Goal: Contribute content: Contribute content

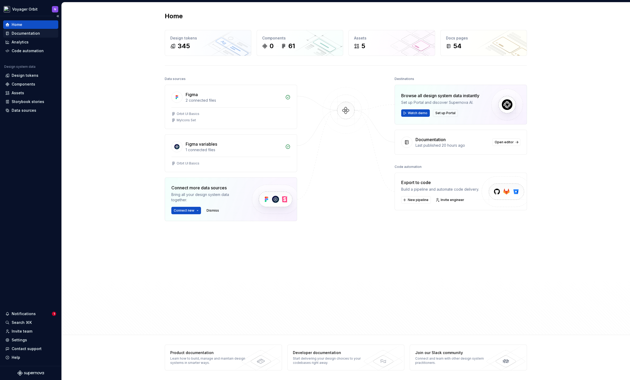
click at [31, 35] on div "Documentation" at bounding box center [26, 33] width 28 height 5
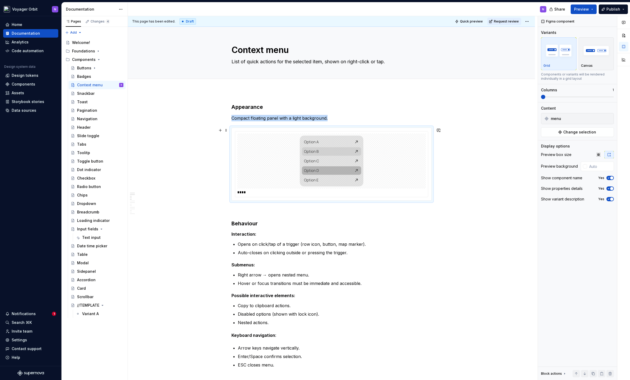
click at [393, 166] on div at bounding box center [331, 160] width 189 height 55
click at [333, 190] on div "****" at bounding box center [331, 192] width 189 height 5
click at [582, 132] on span "Change selection" at bounding box center [579, 132] width 33 height 5
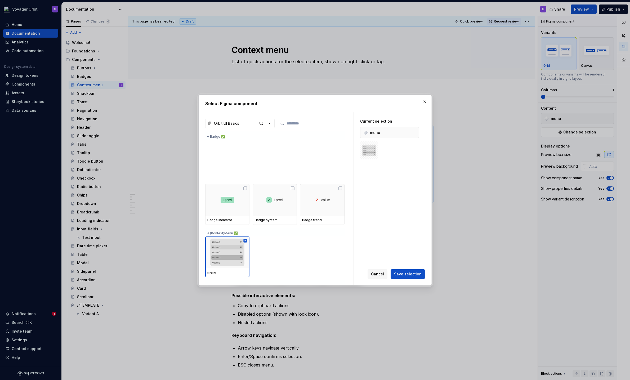
scroll to position [351, 0]
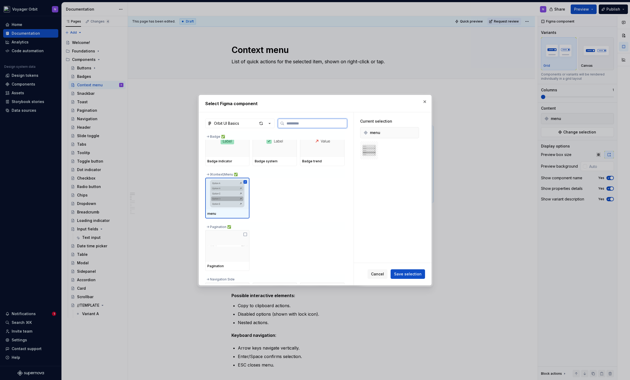
click at [246, 182] on icon at bounding box center [244, 181] width 3 height 3
click at [246, 182] on icon at bounding box center [245, 182] width 4 height 4
click at [410, 274] on span "Save selection" at bounding box center [408, 273] width 28 height 5
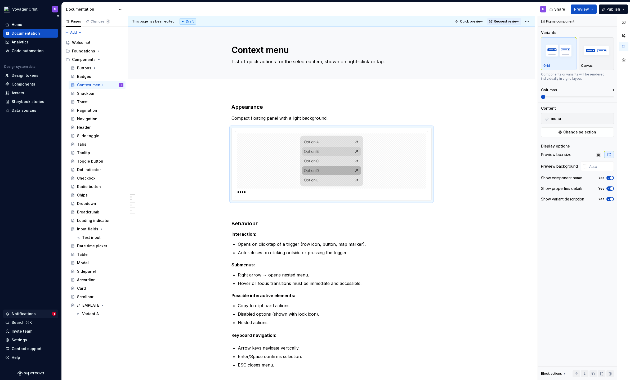
click at [34, 314] on div "Notifications" at bounding box center [24, 313] width 24 height 5
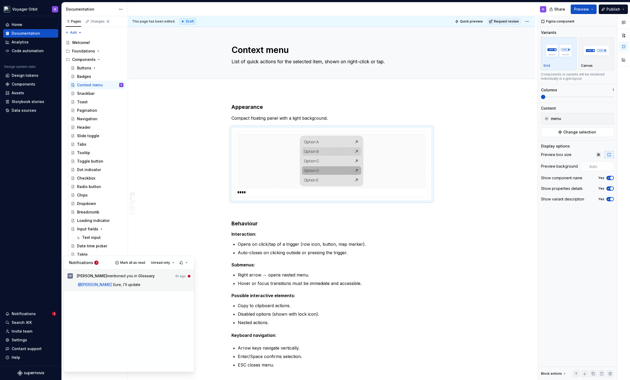
click at [147, 281] on div "[PERSON_NAME] mentioned you in Glossary 4h ago @ [PERSON_NAME], I'll update" at bounding box center [134, 280] width 114 height 14
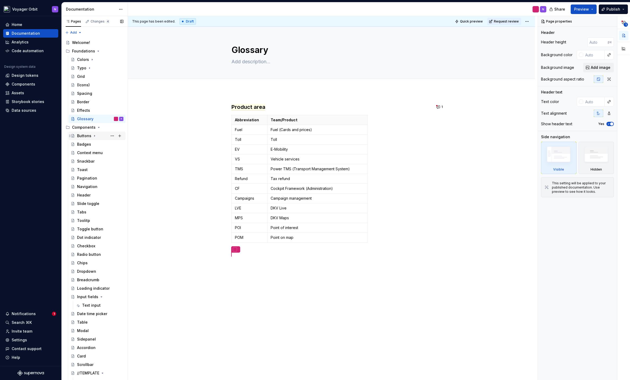
click at [95, 139] on div "Buttons" at bounding box center [100, 135] width 46 height 7
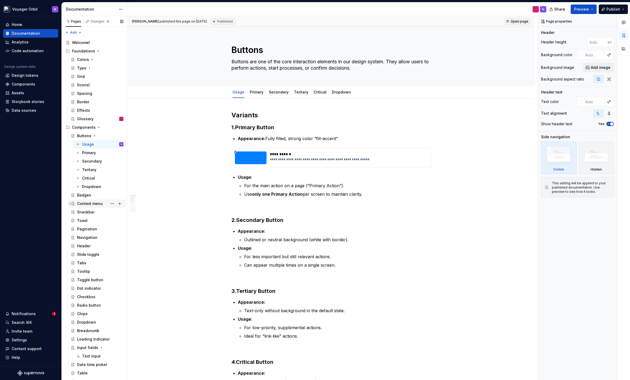
click at [88, 206] on div "Context menu" at bounding box center [90, 203] width 26 height 5
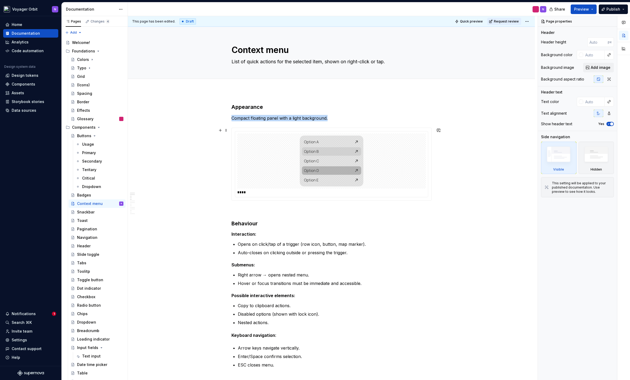
click at [421, 171] on div at bounding box center [331, 160] width 189 height 55
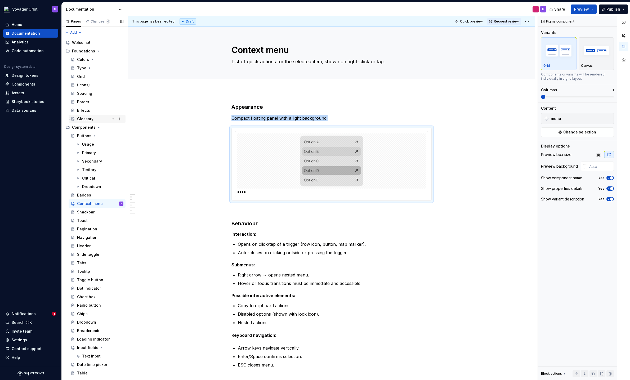
click at [94, 119] on div "Glossary" at bounding box center [100, 118] width 46 height 7
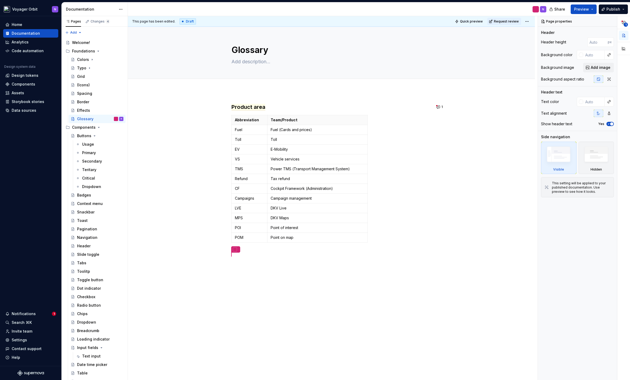
click at [537, 10] on div at bounding box center [536, 9] width 6 height 6
click at [97, 197] on div "Badges" at bounding box center [100, 194] width 46 height 7
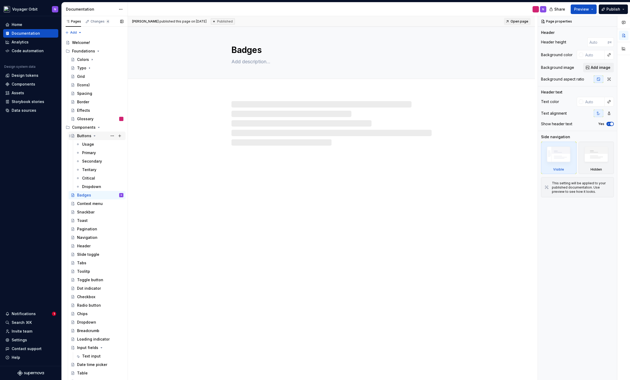
click at [94, 135] on icon "Page tree" at bounding box center [94, 136] width 4 height 4
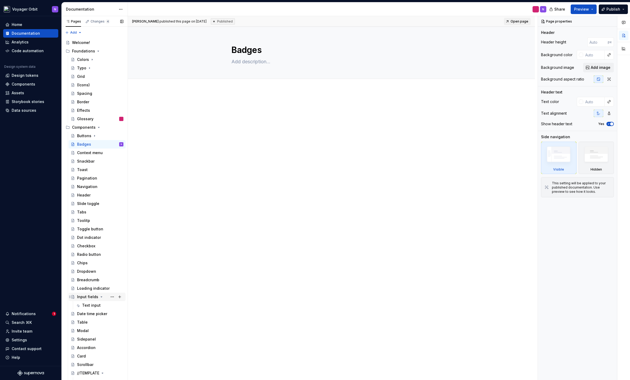
click at [84, 293] on div "Input fields" at bounding box center [100, 296] width 46 height 7
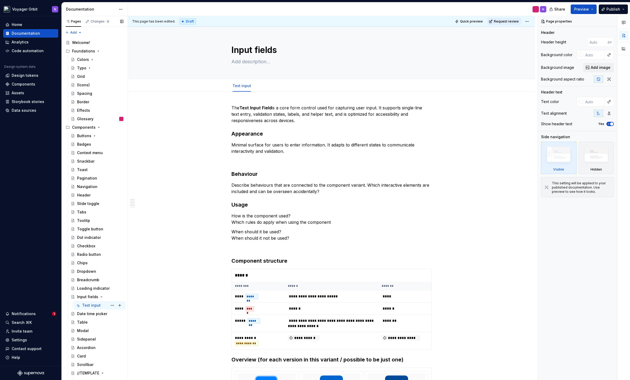
click at [91, 307] on div "Text input" at bounding box center [91, 305] width 19 height 5
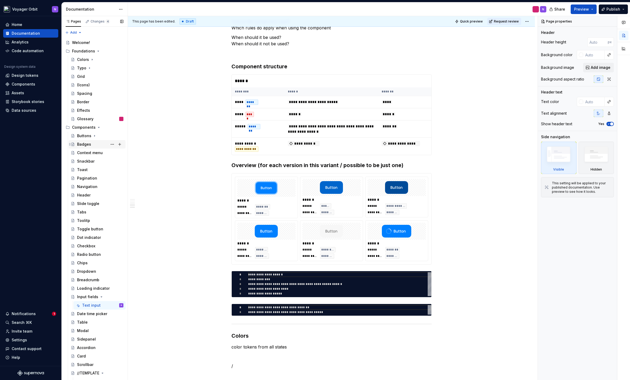
click at [93, 144] on div "Badges" at bounding box center [100, 144] width 46 height 7
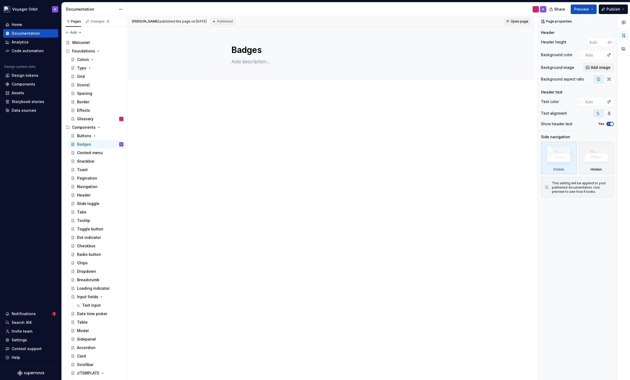
click at [251, 96] on div at bounding box center [331, 167] width 407 height 153
click at [97, 157] on div "Context menu" at bounding box center [97, 153] width 57 height 8
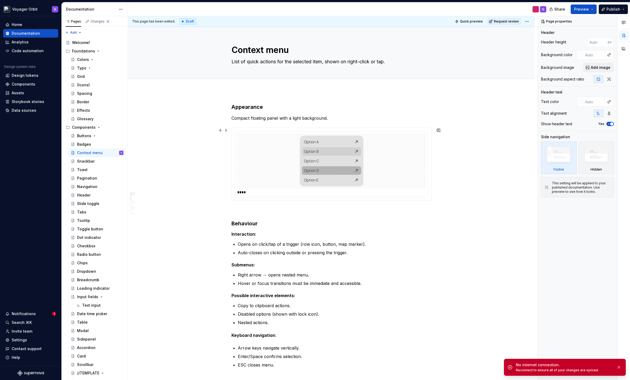
scroll to position [0, 0]
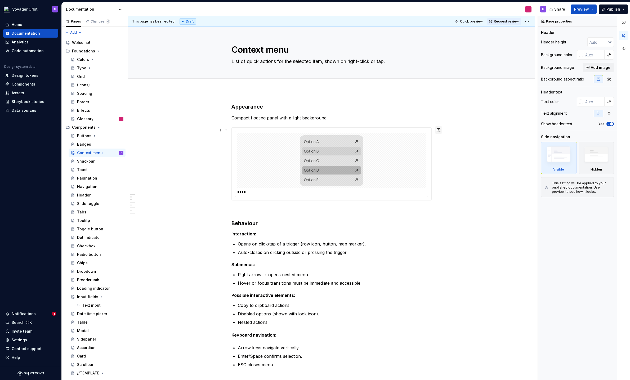
click at [441, 129] on button "button" at bounding box center [438, 129] width 7 height 7
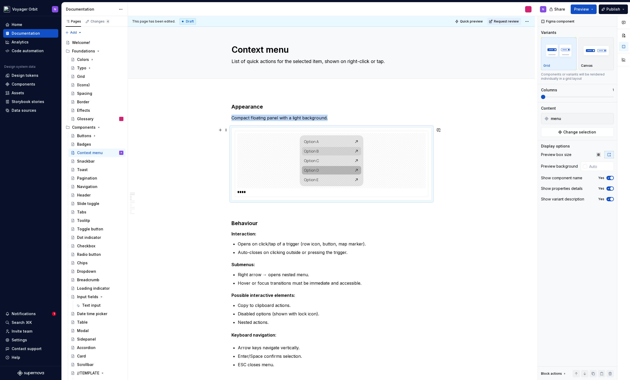
click at [374, 133] on div at bounding box center [331, 160] width 189 height 55
click at [585, 60] on div "button" at bounding box center [596, 51] width 31 height 22
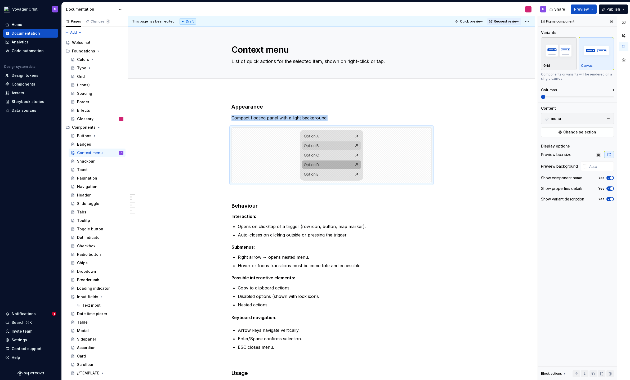
click at [549, 57] on img "button" at bounding box center [558, 50] width 31 height 19
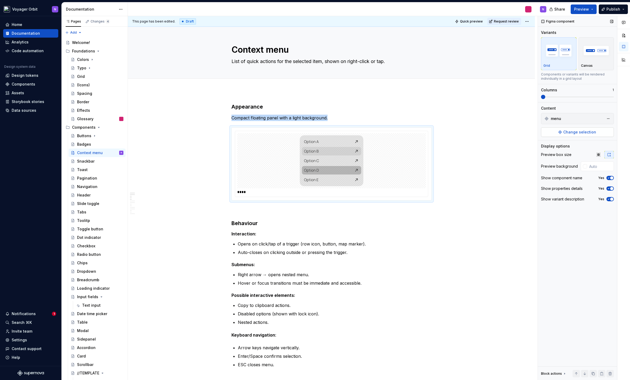
click at [569, 135] on span "Change selection" at bounding box center [579, 132] width 33 height 5
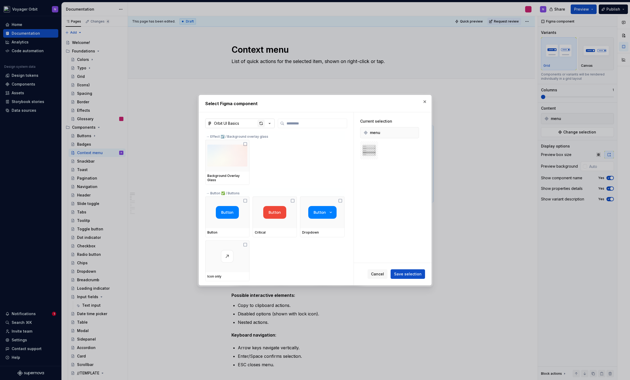
click at [263, 124] on div "button" at bounding box center [260, 123] width 7 height 7
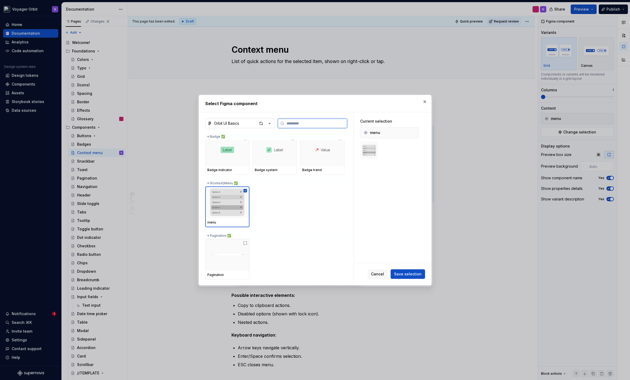
scroll to position [344, 0]
click at [247, 193] on icon at bounding box center [245, 192] width 4 height 4
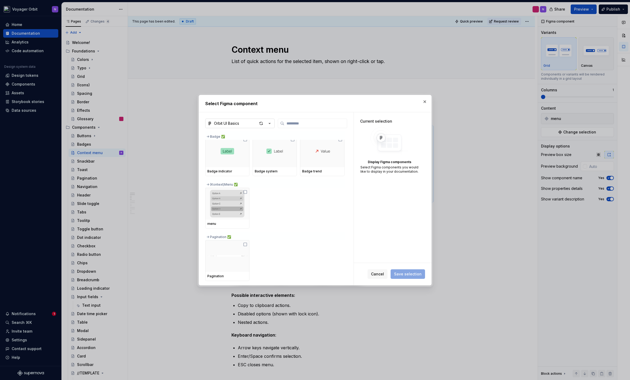
click at [221, 185] on div "-> (Kontext)Menu ✅" at bounding box center [274, 183] width 139 height 8
click at [246, 192] on icon at bounding box center [245, 192] width 4 height 4
click at [409, 277] on button "Save selection" at bounding box center [408, 274] width 34 height 10
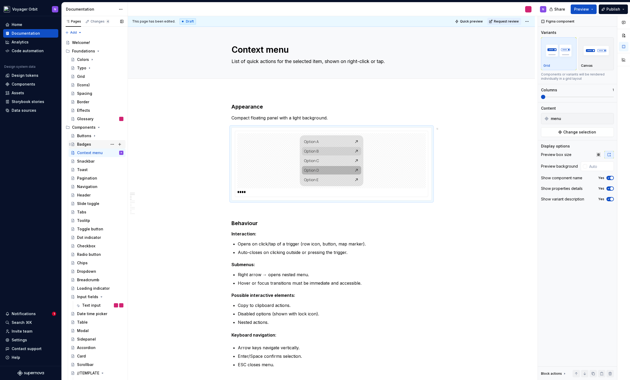
click at [83, 145] on div "Badges" at bounding box center [84, 144] width 14 height 5
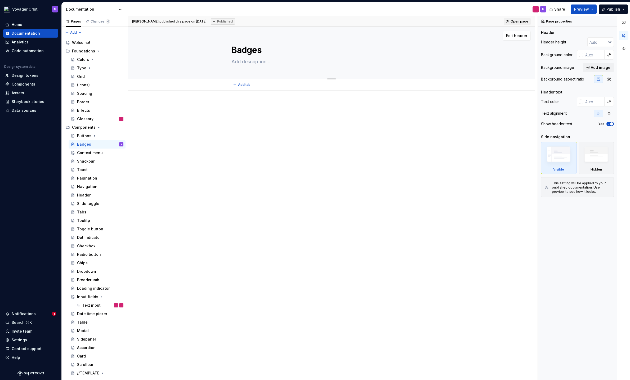
click at [256, 62] on textarea at bounding box center [330, 61] width 200 height 8
paste textarea "Badges are small UI elements that display status, trends, indicators, or additi…"
type textarea "*"
type textarea "Badges are small UI elements that display status, trends, indicators, or additi…"
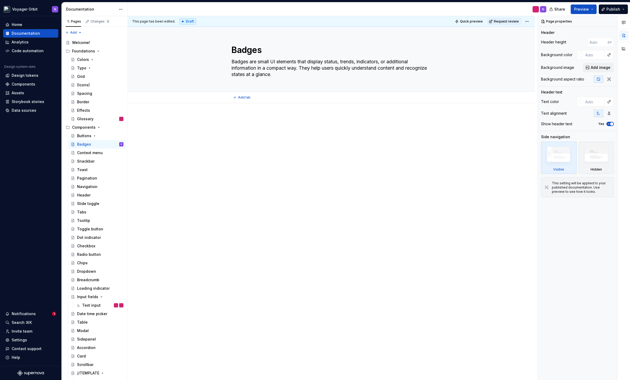
type textarea "*"
type textarea "Badges are small UI elements that display status, trends, indicators, or additi…"
click at [282, 119] on p at bounding box center [331, 119] width 200 height 6
click at [253, 95] on div "Add tab" at bounding box center [331, 97] width 200 height 7
type textarea "*"
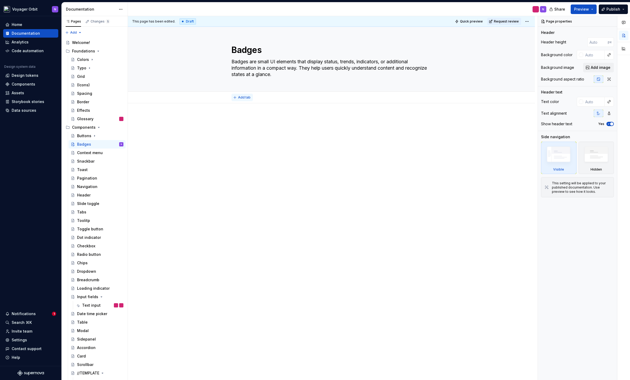
click at [242, 96] on span "Add tab" at bounding box center [244, 97] width 12 height 4
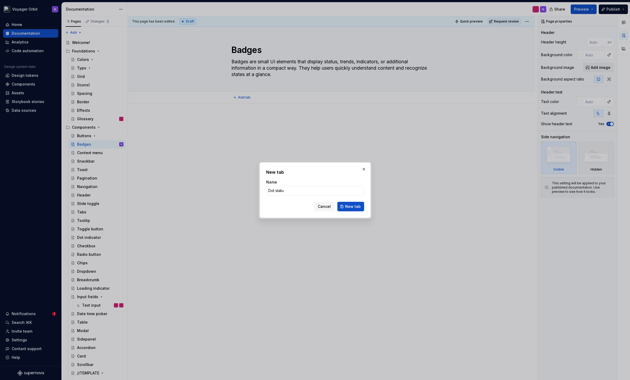
type input "Dot status"
click button "New tab" at bounding box center [350, 207] width 27 height 10
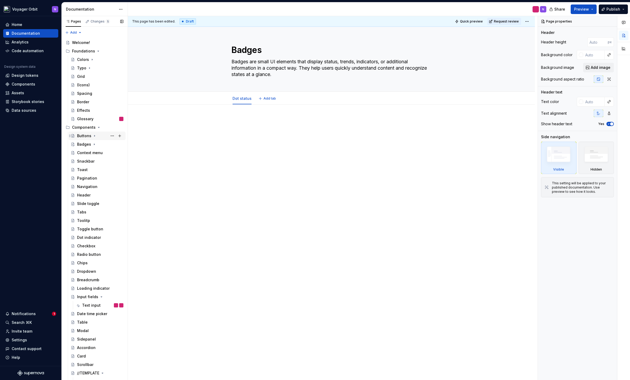
click at [84, 139] on div "Buttons" at bounding box center [100, 135] width 46 height 7
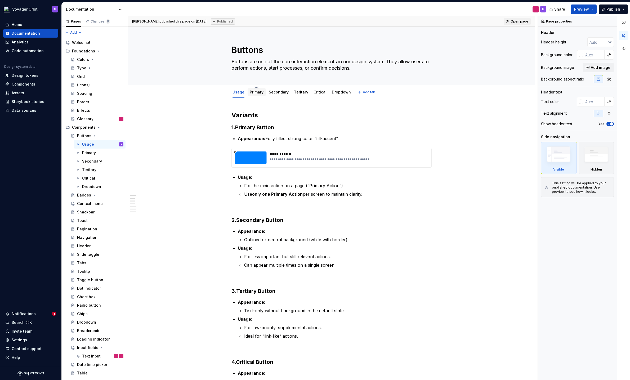
click at [253, 91] on link "Primary" at bounding box center [257, 92] width 14 height 5
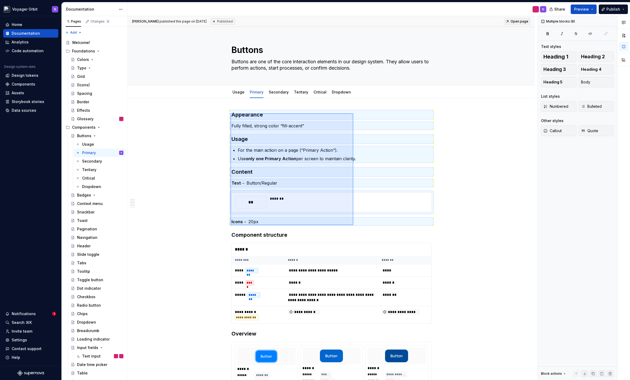
drag, startPoint x: 230, startPoint y: 113, endPoint x: 353, endPoint y: 225, distance: 166.1
click at [353, 225] on div "**********" at bounding box center [333, 198] width 410 height 364
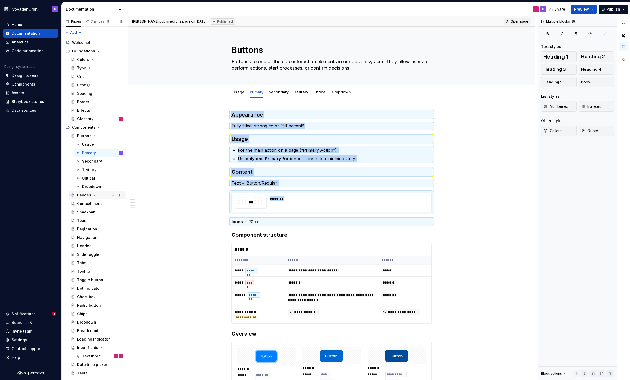
click at [90, 194] on div "Badges" at bounding box center [84, 195] width 14 height 5
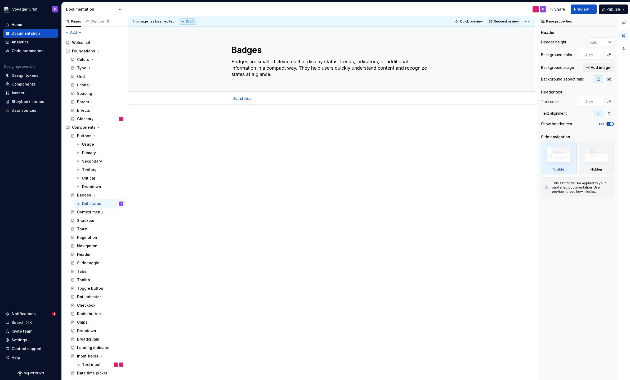
click at [253, 117] on div at bounding box center [331, 181] width 407 height 153
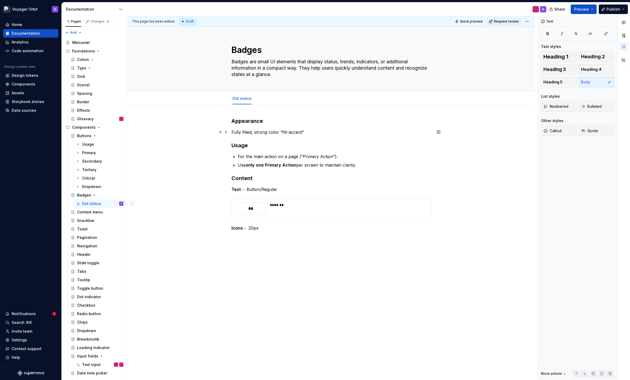
click at [286, 132] on p "Fully filled, strong color “fill-accent”" at bounding box center [331, 132] width 200 height 6
drag, startPoint x: 306, startPoint y: 130, endPoint x: 216, endPoint y: 131, distance: 90.6
click at [216, 131] on div "Appearance Fully filled, strong color “fill-accent” Usage For the main action o…" at bounding box center [331, 228] width 407 height 247
click at [251, 141] on div "Appearance Fully filled, strong color “fill-accent” Usage For the main action o…" at bounding box center [331, 174] width 200 height 114
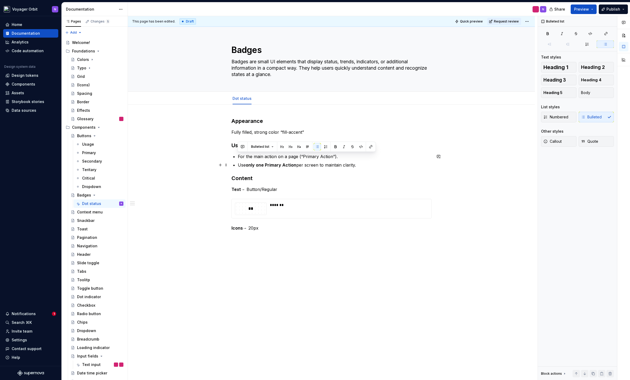
drag, startPoint x: 237, startPoint y: 155, endPoint x: 374, endPoint y: 166, distance: 137.6
click at [374, 166] on div "Appearance Fully filled, strong color “fill-accent” Usage For the main action o…" at bounding box center [331, 174] width 200 height 114
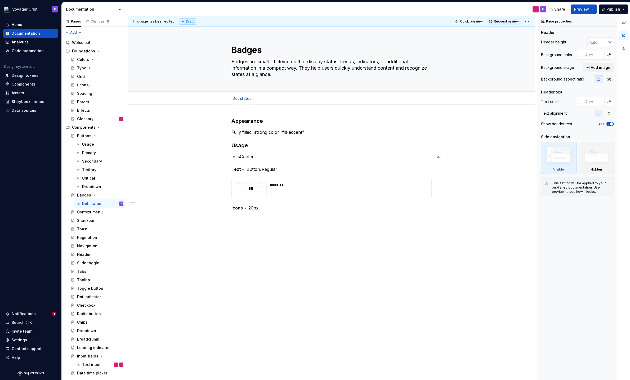
type textarea "*"
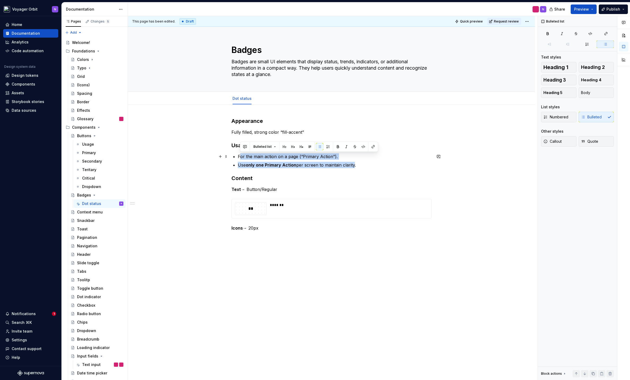
drag, startPoint x: 354, startPoint y: 165, endPoint x: 241, endPoint y: 154, distance: 113.4
click at [241, 154] on ul "For the main action on a page (“Primary Action”). Use only one Primary Action p…" at bounding box center [335, 160] width 194 height 15
paste div
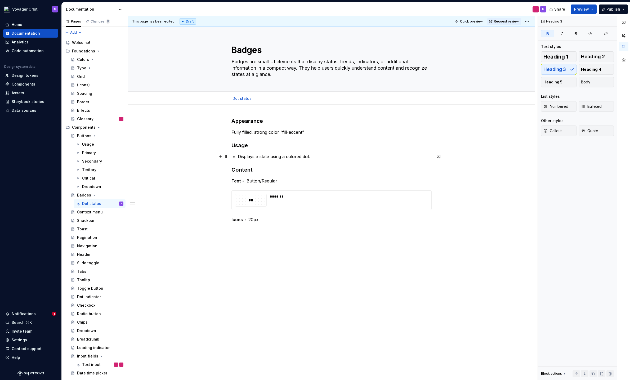
click at [245, 159] on p "Displays a state using a colored dot." at bounding box center [335, 156] width 194 height 6
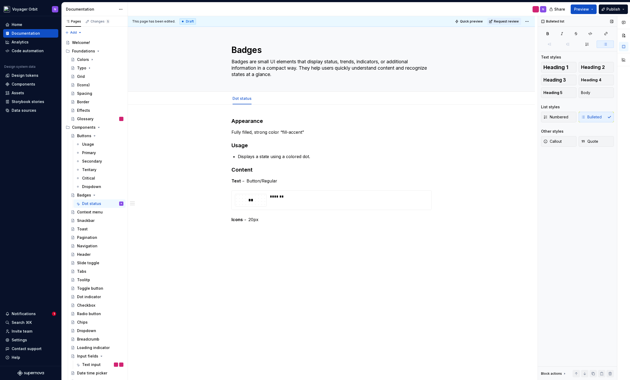
click at [603, 43] on icon "button" at bounding box center [605, 44] width 4 height 4
click at [265, 158] on p "Displays a state using a colored dot." at bounding box center [335, 156] width 194 height 6
click at [318, 149] on button "button" at bounding box center [317, 146] width 7 height 7
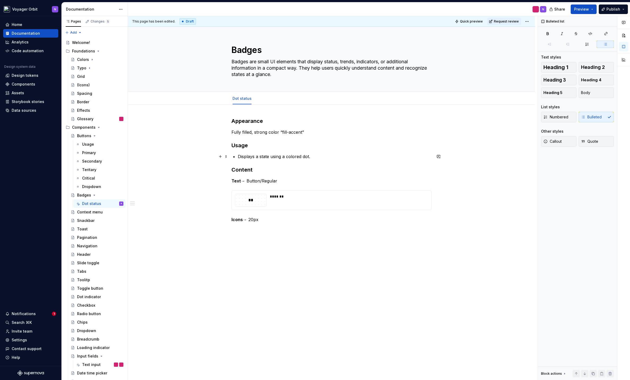
click at [238, 157] on li "Displays a state using a colored dot." at bounding box center [335, 156] width 194 height 6
click at [604, 42] on icon "button" at bounding box center [605, 44] width 4 height 4
click at [588, 46] on button "button" at bounding box center [587, 44] width 17 height 7
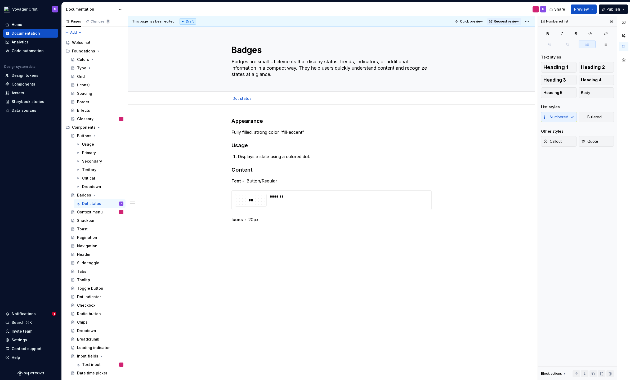
click at [588, 46] on button "button" at bounding box center [587, 44] width 17 height 7
click at [238, 155] on p "Displays a state using a colored dot." at bounding box center [335, 156] width 194 height 6
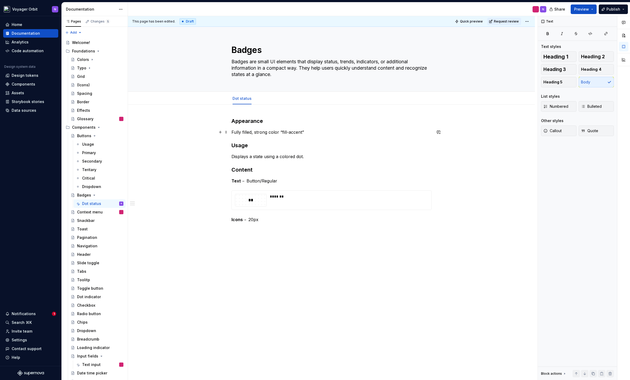
click at [242, 132] on p "Fully filled, strong color “fill-accent”" at bounding box center [331, 132] width 200 height 6
click at [275, 133] on em "spacing-sm" at bounding box center [276, 132] width 23 height 5
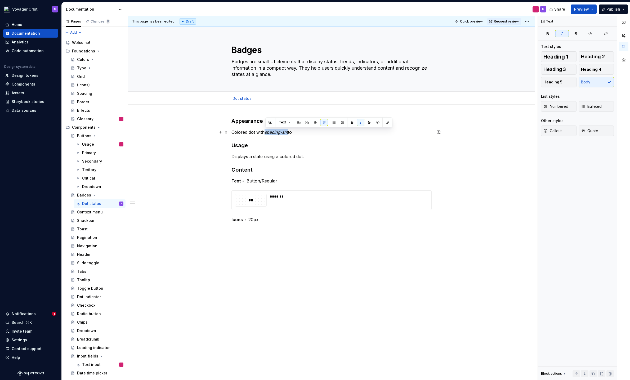
drag, startPoint x: 289, startPoint y: 133, endPoint x: 266, endPoint y: 133, distance: 22.8
click at [266, 133] on em "spacing-sm" at bounding box center [276, 132] width 23 height 5
click at [377, 121] on button "button" at bounding box center [377, 122] width 7 height 7
click at [314, 133] on p "Colored dot with spacing-sm to" at bounding box center [331, 132] width 200 height 6
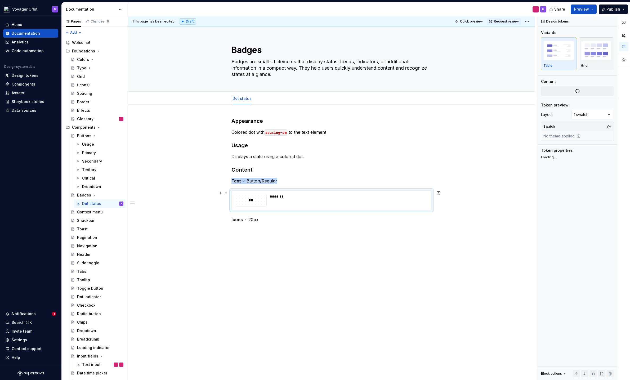
click at [306, 198] on div "*******" at bounding box center [347, 196] width 155 height 5
click at [565, 102] on span "Change selection" at bounding box center [579, 104] width 33 height 5
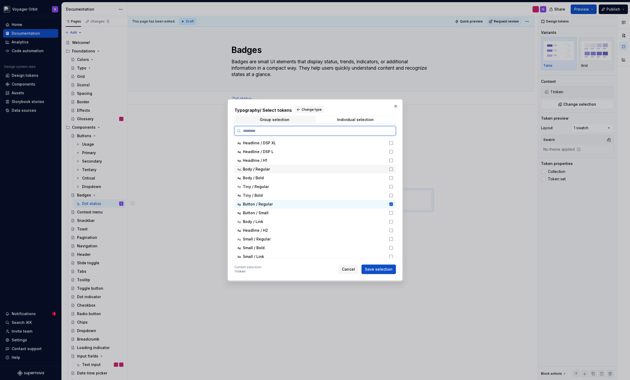
click at [287, 170] on div "Body / Regular" at bounding box center [314, 169] width 143 height 5
click at [389, 203] on icon at bounding box center [391, 204] width 4 height 4
click at [379, 268] on span "Save selection" at bounding box center [379, 269] width 28 height 5
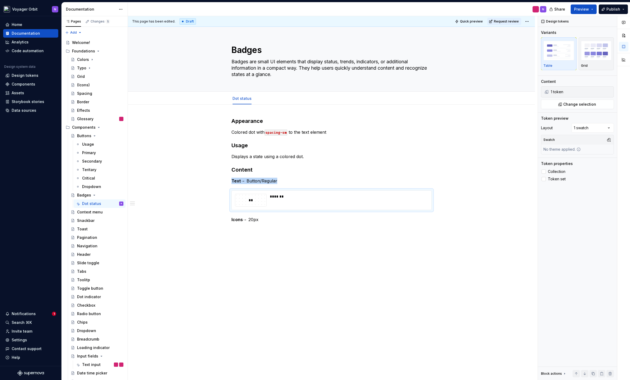
click at [377, 267] on div "Appearance Colored dot with spacing-sm to the text element Usage Displays a sta…" at bounding box center [331, 224] width 407 height 239
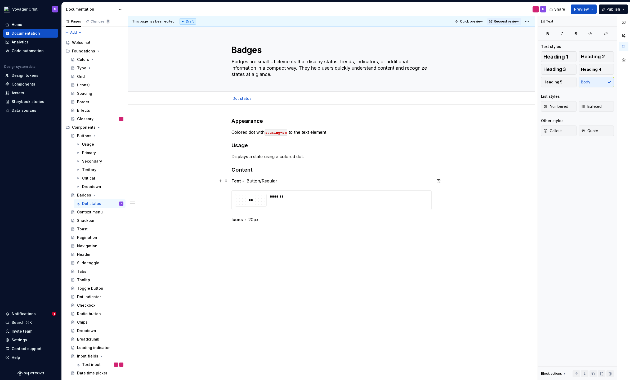
click at [260, 181] on p "Text → Button/Regular" at bounding box center [331, 181] width 200 height 6
click at [336, 131] on p "Colored dot with spacing-sm to the text element" at bounding box center [331, 132] width 200 height 6
click at [256, 180] on p "Text → Button/Regular" at bounding box center [331, 181] width 200 height 6
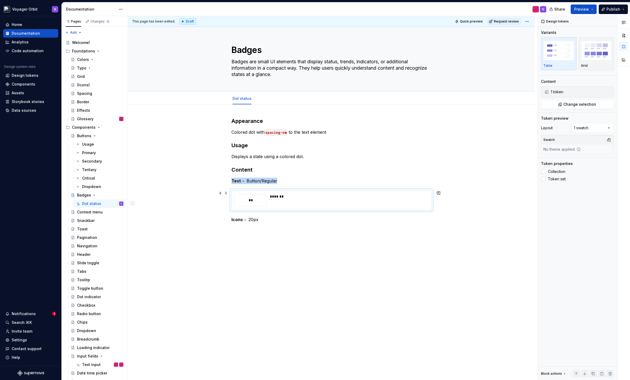
click at [280, 198] on div "*******" at bounding box center [347, 196] width 155 height 5
click at [254, 182] on p "Text → Button/Regular" at bounding box center [331, 181] width 200 height 6
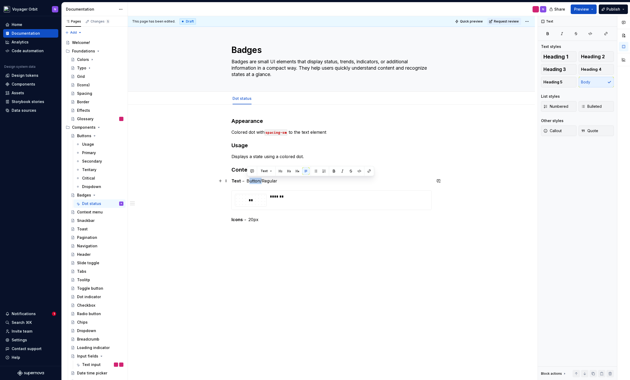
click at [254, 182] on p "Text → Button/Regular" at bounding box center [331, 181] width 200 height 6
click at [253, 219] on p "Icons → 20px" at bounding box center [331, 219] width 200 height 6
click at [237, 221] on strong "Icons" at bounding box center [236, 219] width 11 height 5
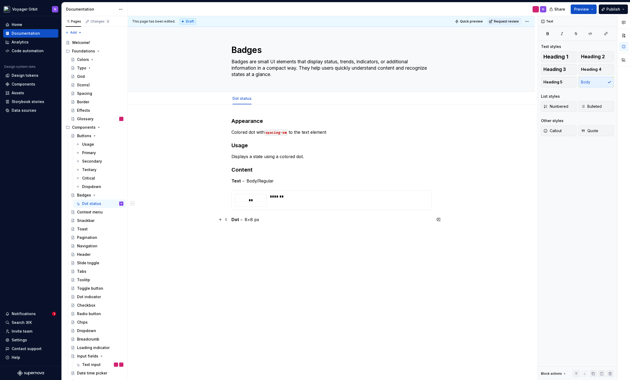
click at [280, 222] on p "Dot → 8×8 px" at bounding box center [331, 219] width 200 height 6
click at [88, 150] on div "Primary" at bounding box center [102, 152] width 41 height 7
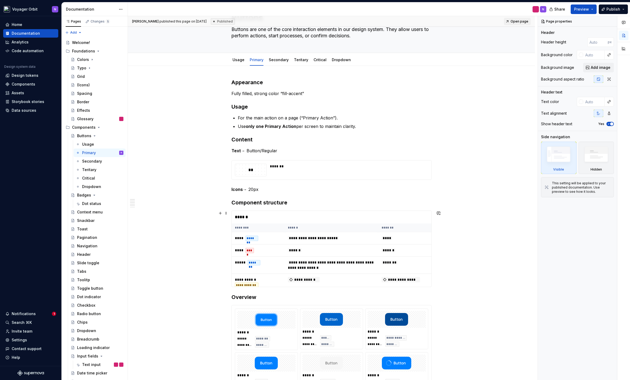
scroll to position [40, 0]
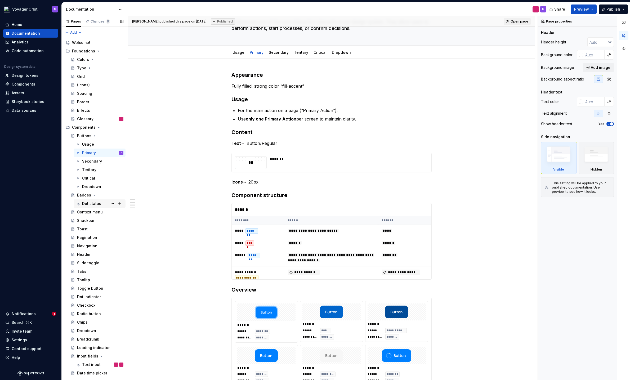
click at [93, 204] on div "Dot status" at bounding box center [91, 203] width 19 height 5
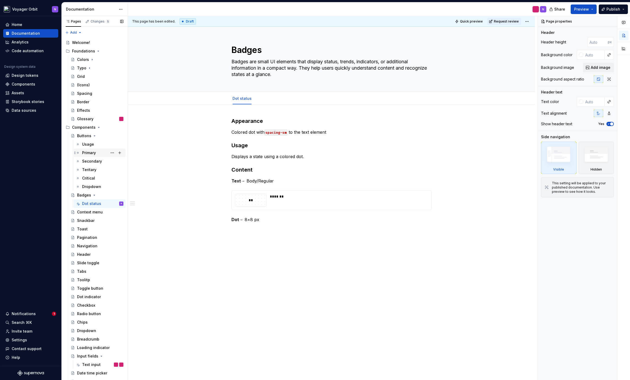
scroll to position [0, 0]
type textarea "*"
click at [241, 226] on p at bounding box center [331, 229] width 200 height 6
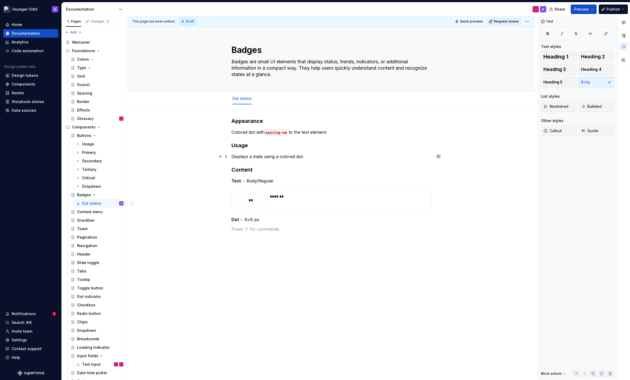
click at [337, 156] on p "Displays a state using a colored dot." at bounding box center [331, 156] width 200 height 6
click at [253, 157] on button "Text" at bounding box center [250, 156] width 16 height 7
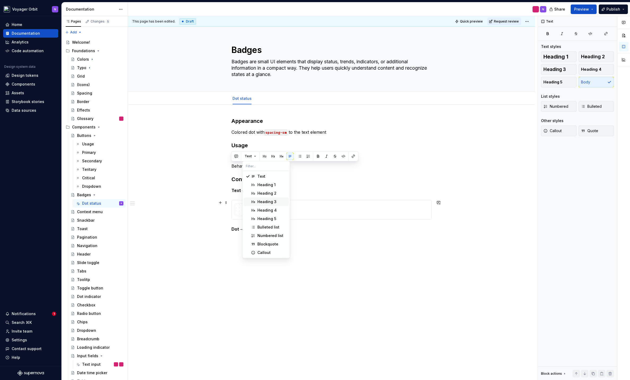
click at [262, 199] on div "Heading 3" at bounding box center [266, 201] width 19 height 5
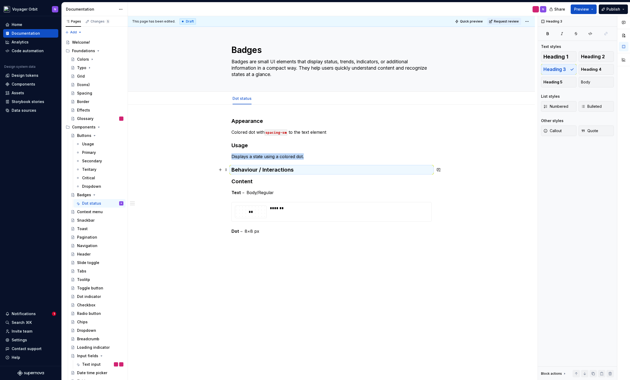
click at [306, 168] on h3 "Behaviour / Interactions" at bounding box center [331, 169] width 200 height 7
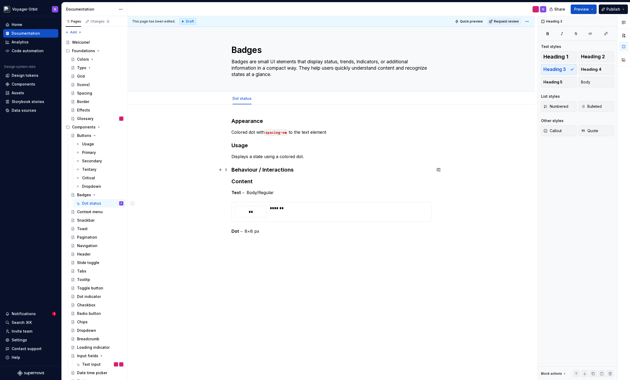
click at [303, 170] on h3 "Behaviour / Interactions" at bounding box center [331, 169] width 200 height 7
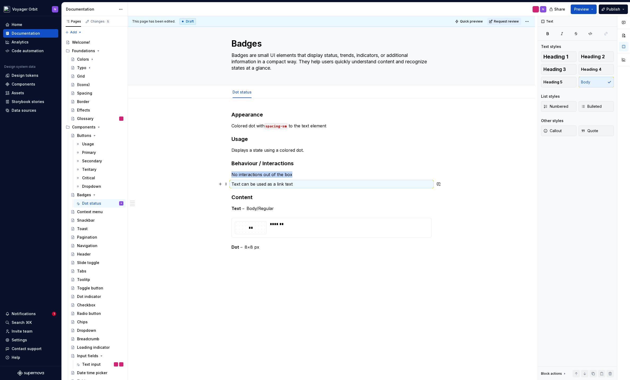
click at [291, 183] on p "Text can be used as a link text" at bounding box center [331, 184] width 200 height 6
click at [266, 177] on p "No interactions out of the box" at bounding box center [331, 174] width 200 height 6
click at [315, 174] on p "No interactions out of the box" at bounding box center [331, 174] width 200 height 6
click at [262, 173] on p "No interactions out of the box" at bounding box center [331, 174] width 200 height 6
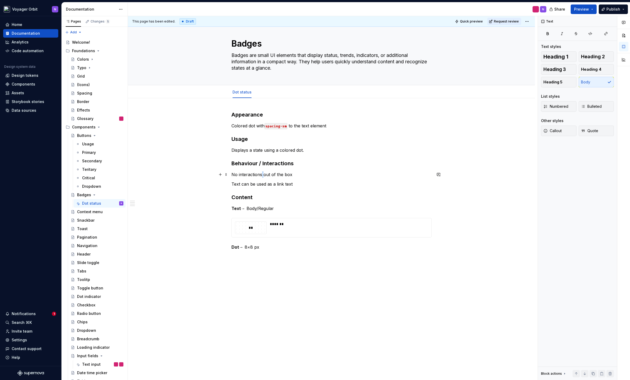
click at [262, 173] on p "No interactions out of the box" at bounding box center [331, 174] width 200 height 6
click at [301, 166] on button "button" at bounding box center [299, 164] width 7 height 7
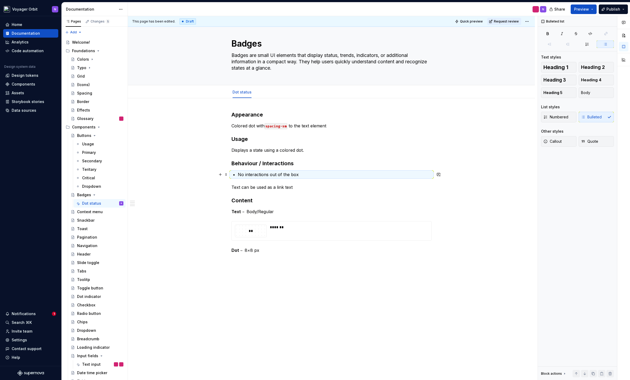
click at [325, 176] on p "No interactions out of the box" at bounding box center [335, 174] width 194 height 6
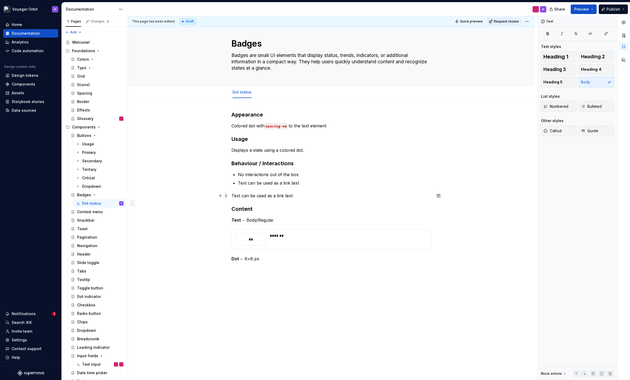
click at [225, 196] on span at bounding box center [226, 195] width 4 height 7
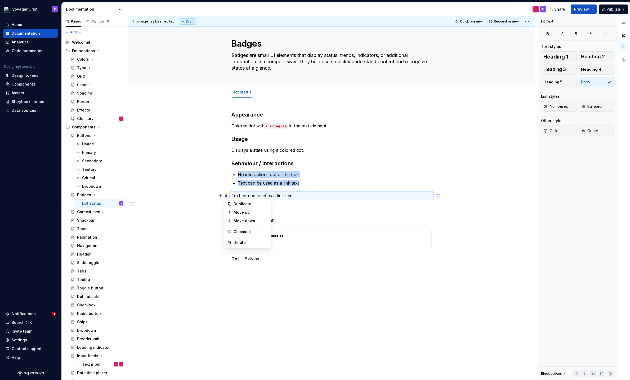
click at [226, 196] on span at bounding box center [226, 195] width 4 height 7
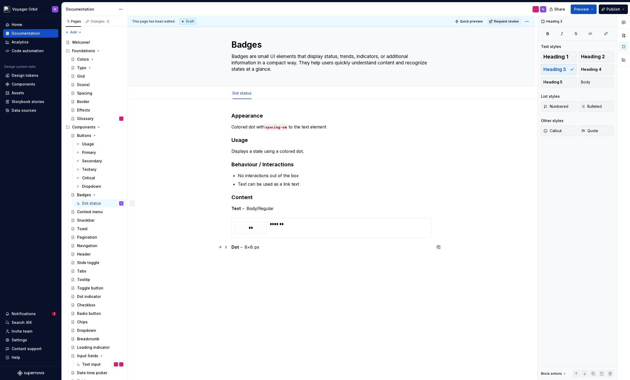
click at [269, 248] on p "Dot → 8×8 px" at bounding box center [331, 247] width 200 height 6
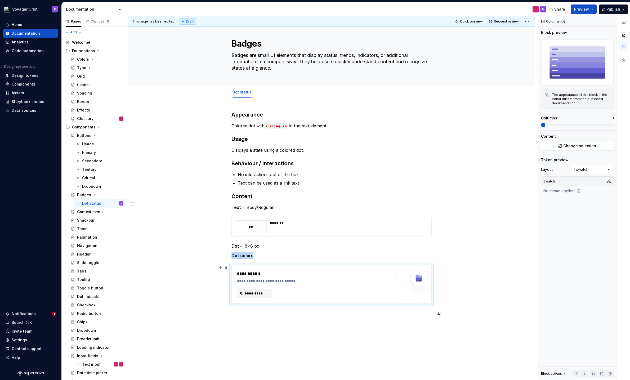
type textarea "*"
click at [252, 290] on button "**********" at bounding box center [254, 294] width 35 height 10
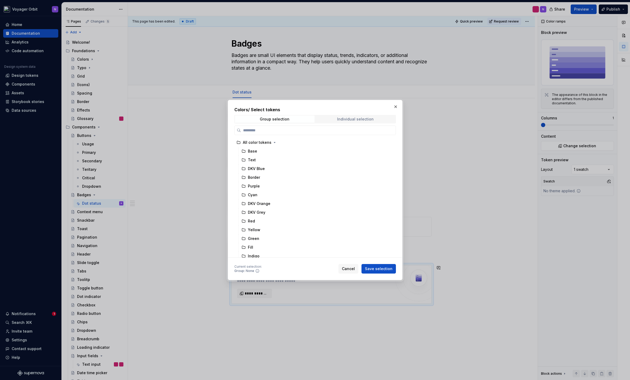
click at [335, 120] on span "Individual selection" at bounding box center [356, 118] width 80 height 7
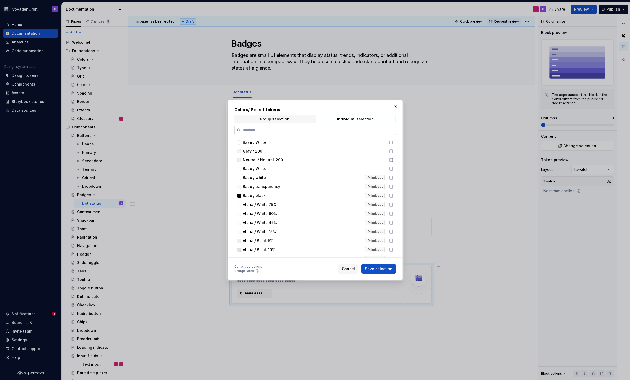
click at [322, 130] on input "search" at bounding box center [318, 130] width 155 height 5
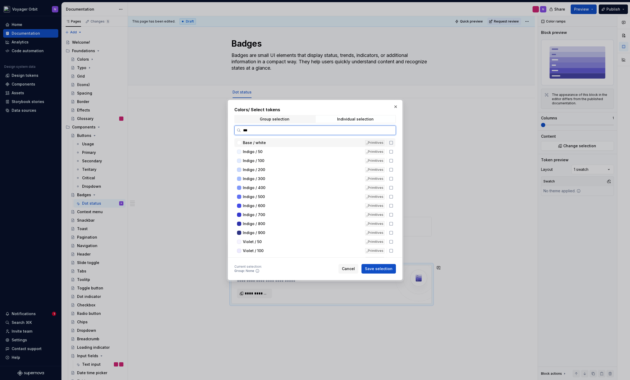
type input "****"
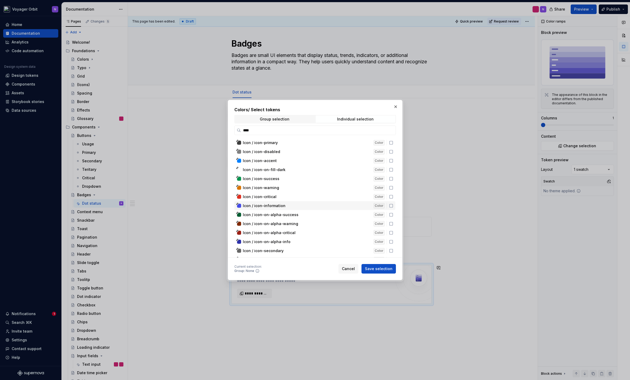
scroll to position [15, 0]
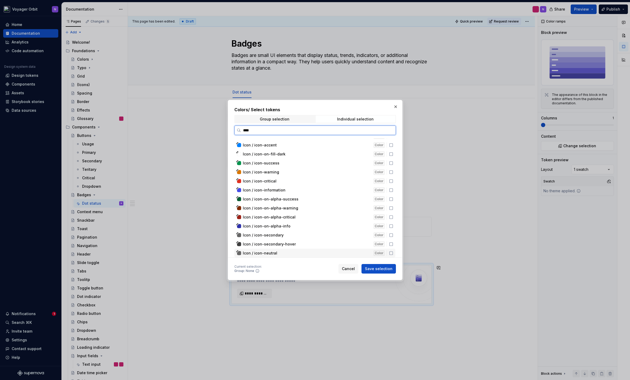
click at [390, 252] on icon at bounding box center [391, 253] width 4 height 4
click at [391, 182] on icon at bounding box center [391, 181] width 4 height 4
click at [392, 173] on icon at bounding box center [391, 172] width 4 height 4
click at [390, 163] on icon at bounding box center [391, 163] width 4 height 4
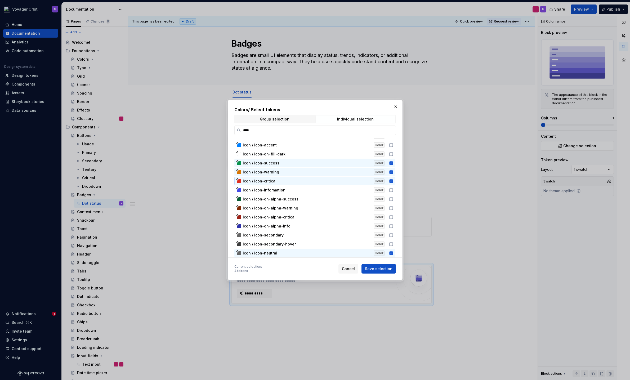
scroll to position [0, 0]
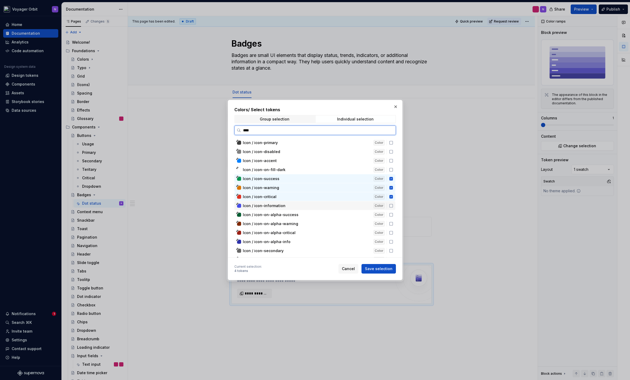
click at [391, 207] on icon at bounding box center [391, 206] width 4 height 4
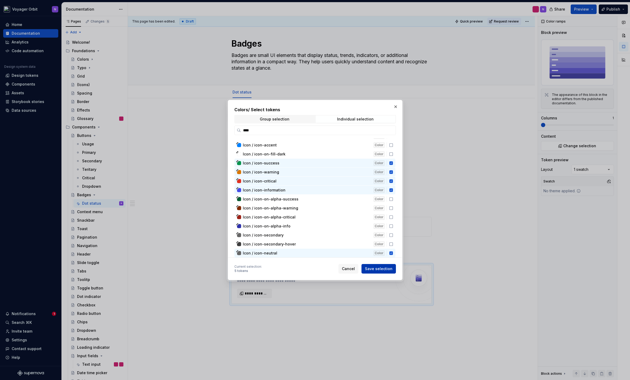
click at [389, 269] on span "Save selection" at bounding box center [379, 268] width 28 height 5
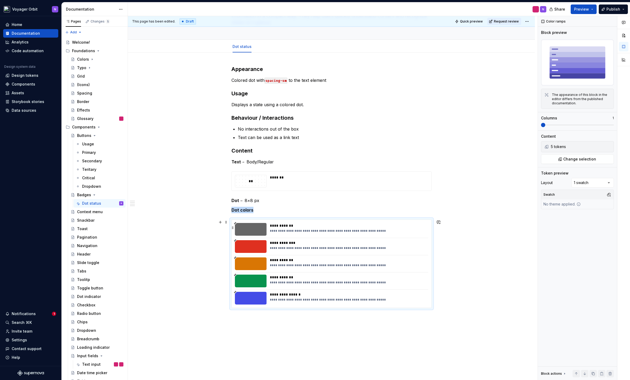
scroll to position [52, 0]
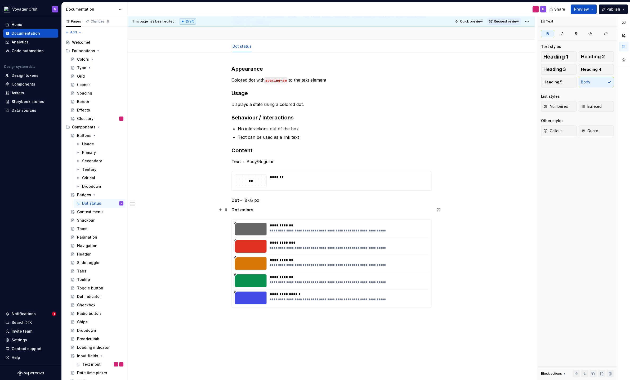
click at [240, 209] on strong "Dot colors" at bounding box center [242, 209] width 22 height 5
click at [265, 210] on p "Dot colors" at bounding box center [331, 210] width 200 height 6
click at [84, 154] on div "Primary" at bounding box center [89, 152] width 14 height 5
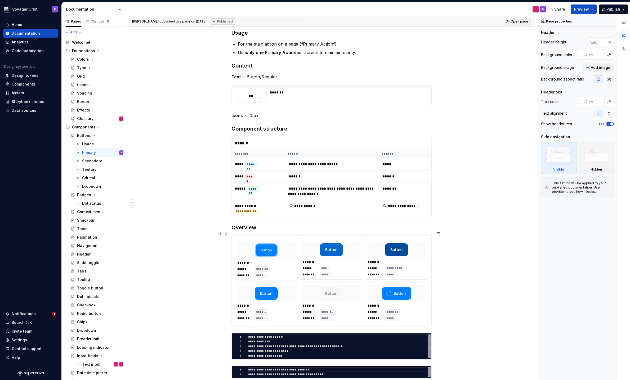
scroll to position [202, 0]
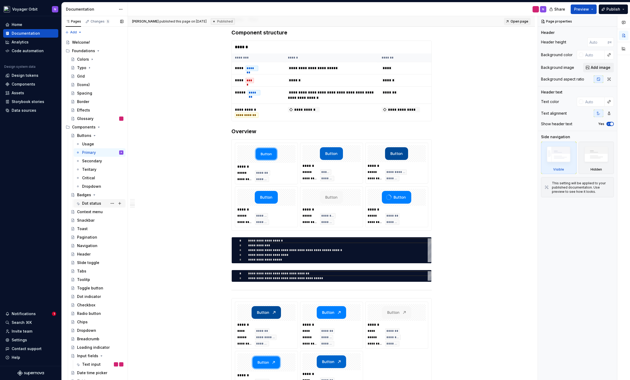
click at [89, 206] on div "Dot status" at bounding box center [91, 203] width 19 height 5
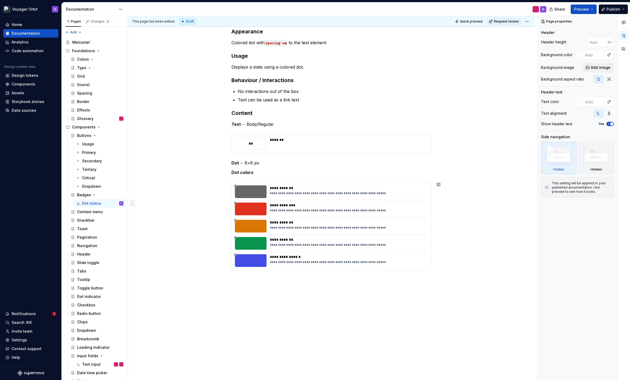
scroll to position [113, 0]
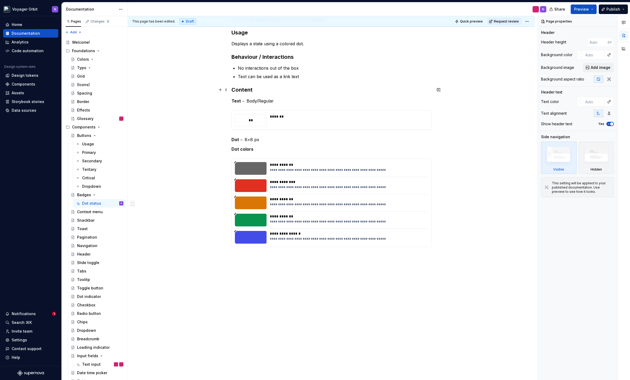
type textarea "*"
click at [240, 90] on h3 "Content" at bounding box center [331, 89] width 200 height 7
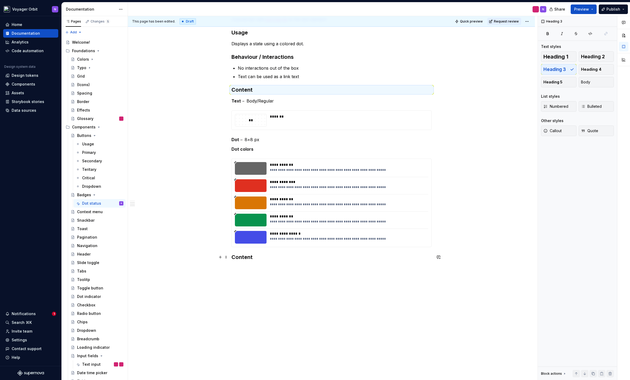
click at [239, 260] on h3 "Content" at bounding box center [331, 256] width 200 height 7
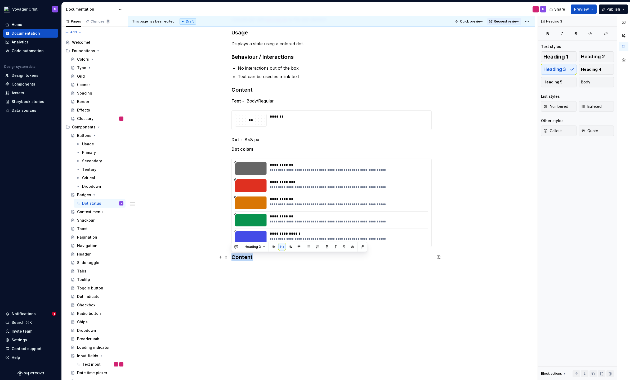
click at [239, 260] on h3 "Content" at bounding box center [331, 256] width 200 height 7
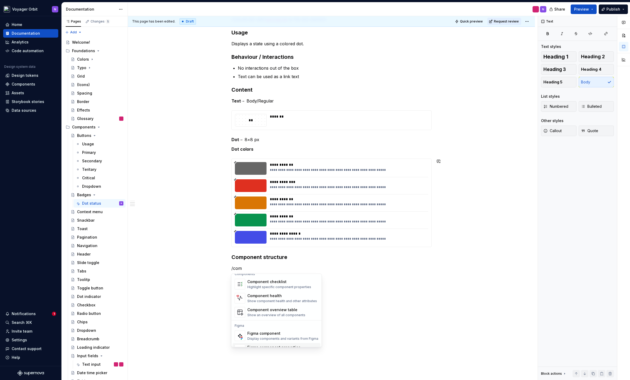
scroll to position [16, 0]
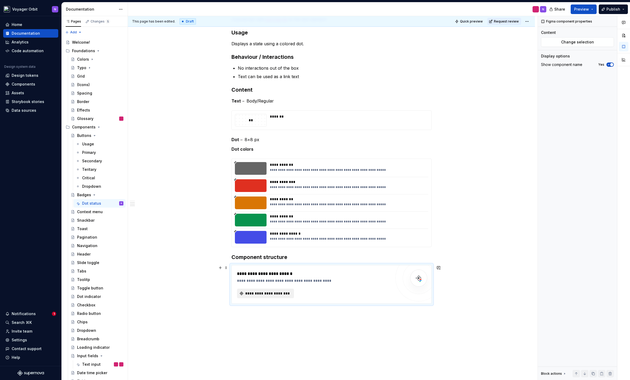
click at [271, 295] on span "**********" at bounding box center [268, 293] width 46 height 5
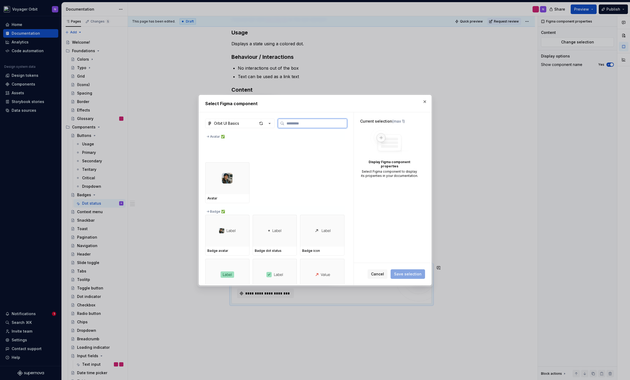
scroll to position [289, 0]
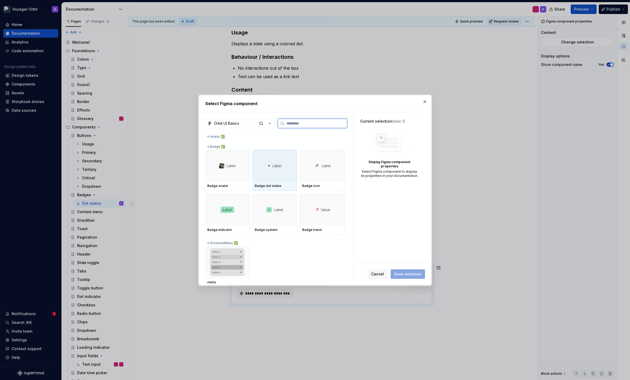
click at [283, 171] on div at bounding box center [275, 166] width 44 height 32
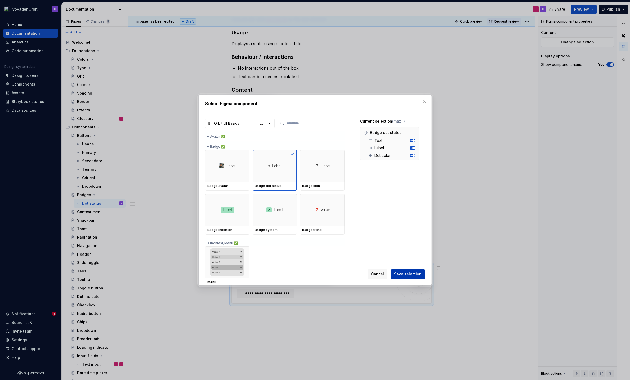
click at [418, 276] on span "Save selection" at bounding box center [408, 273] width 28 height 5
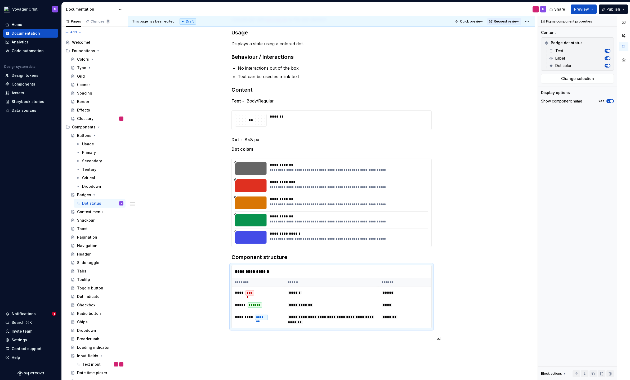
click at [351, 356] on div "**********" at bounding box center [331, 227] width 407 height 470
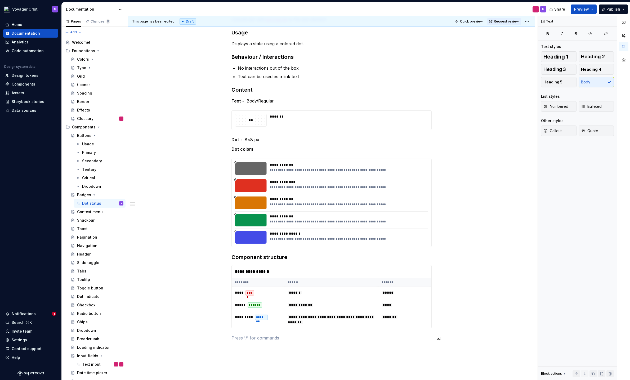
click at [296, 343] on div "**********" at bounding box center [331, 176] width 200 height 343
click at [91, 145] on div "Usage" at bounding box center [88, 143] width 12 height 5
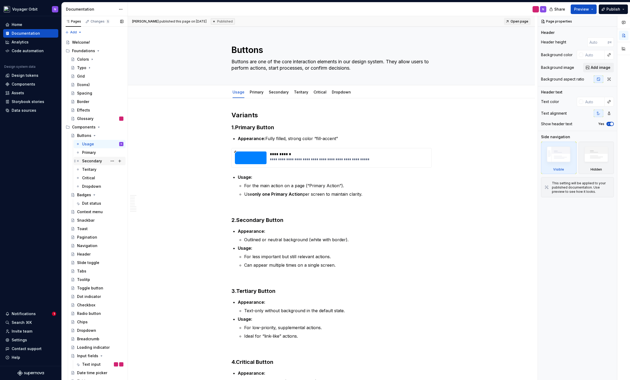
click at [91, 158] on div "Secondary" at bounding box center [102, 160] width 41 height 7
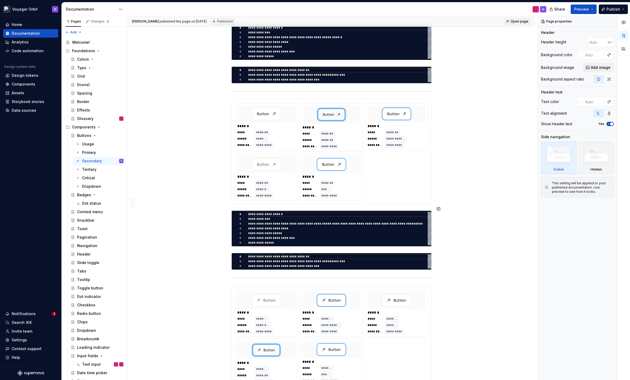
scroll to position [447, 0]
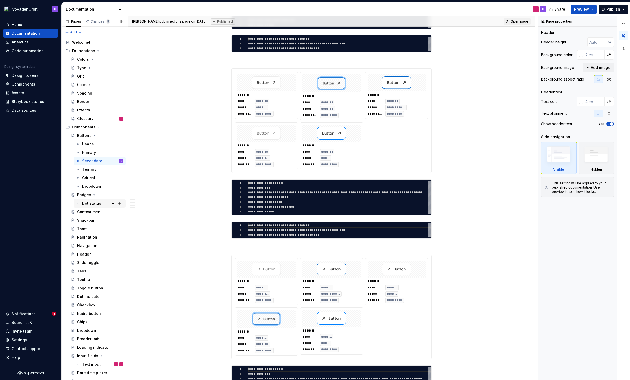
click at [91, 202] on div "Dot status" at bounding box center [91, 203] width 19 height 5
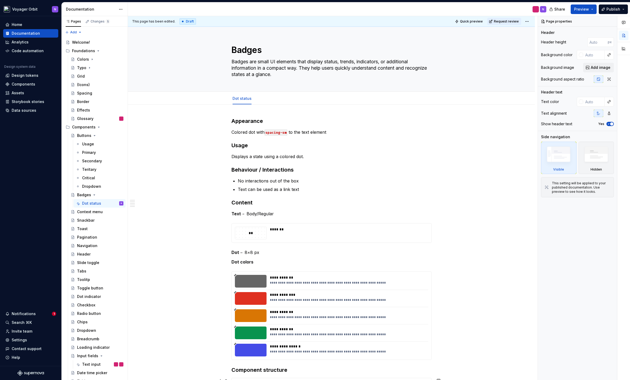
scroll to position [195, 0]
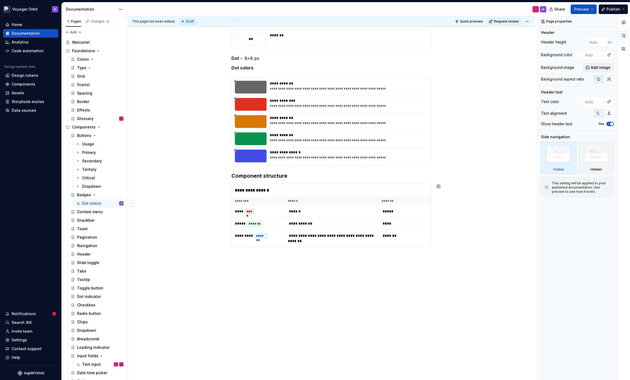
type textarea "*"
click at [266, 287] on div "**********" at bounding box center [331, 145] width 407 height 470
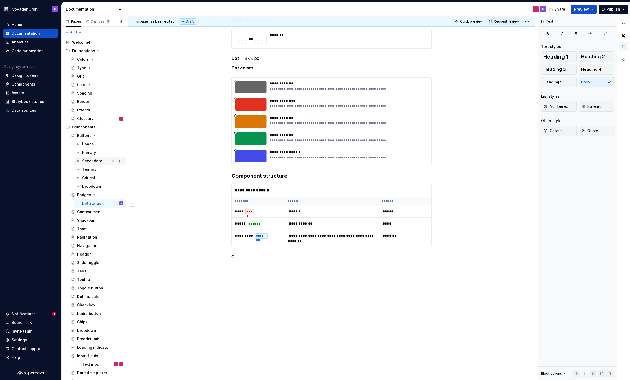
click at [95, 163] on div "Secondary" at bounding box center [92, 160] width 20 height 5
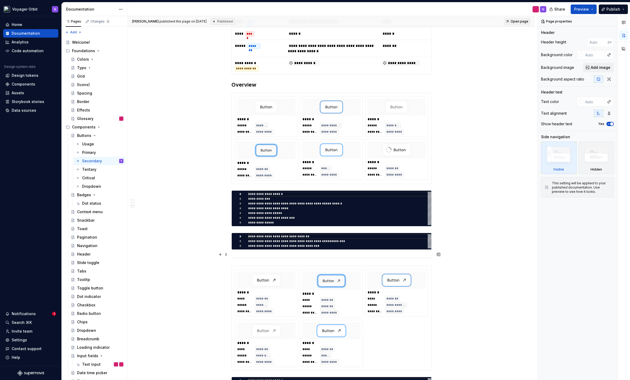
scroll to position [249, 0]
click at [90, 203] on div "Dot status" at bounding box center [91, 203] width 19 height 5
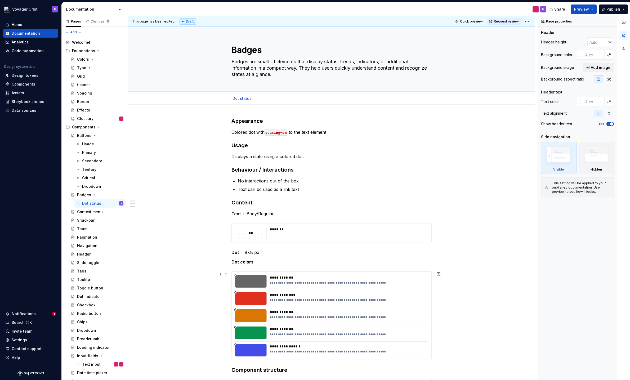
scroll to position [127, 0]
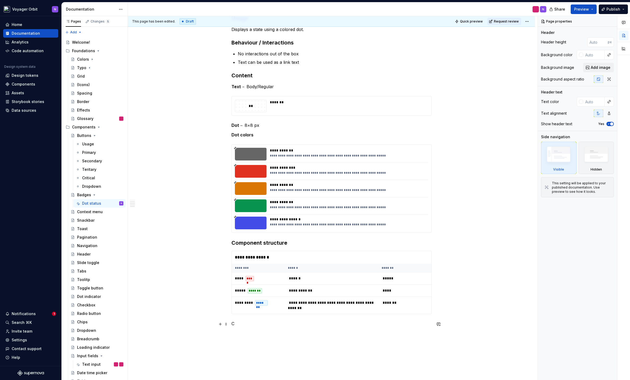
type textarea "*"
click at [238, 325] on p "C" at bounding box center [331, 323] width 200 height 6
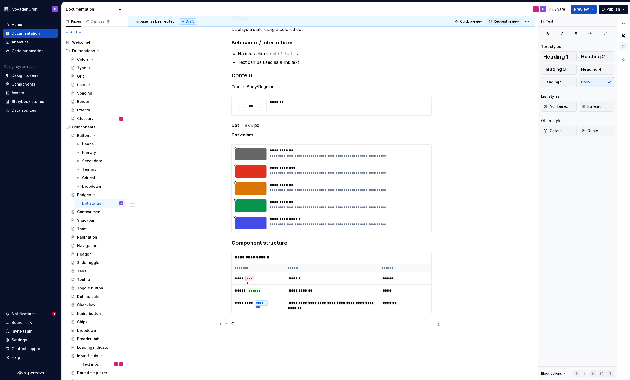
click at [238, 325] on p "C" at bounding box center [331, 323] width 200 height 6
click at [225, 324] on span at bounding box center [226, 323] width 4 height 7
click at [345, 327] on p "Overview" at bounding box center [331, 323] width 200 height 6
click at [251, 324] on p "Overview" at bounding box center [331, 323] width 200 height 6
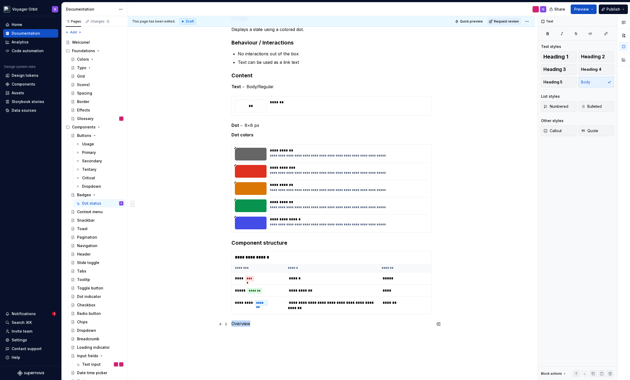
click at [251, 324] on p "Overview" at bounding box center [331, 323] width 200 height 6
click at [272, 313] on button "button" at bounding box center [272, 314] width 7 height 7
click at [255, 331] on div "**********" at bounding box center [331, 162] width 200 height 344
click at [252, 334] on div "**********" at bounding box center [331, 162] width 200 height 344
click at [249, 334] on div "**********" at bounding box center [331, 162] width 200 height 344
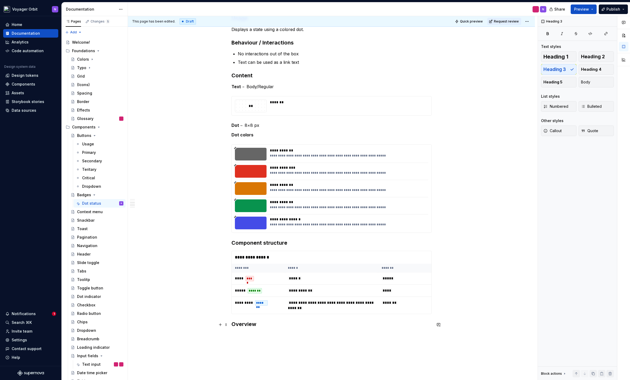
scroll to position [138, 0]
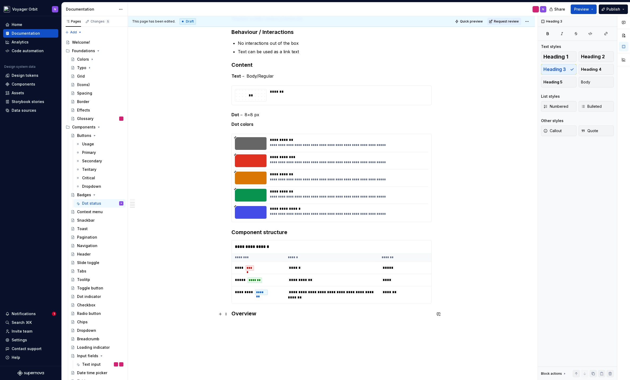
click at [265, 328] on div "**********" at bounding box center [331, 202] width 407 height 471
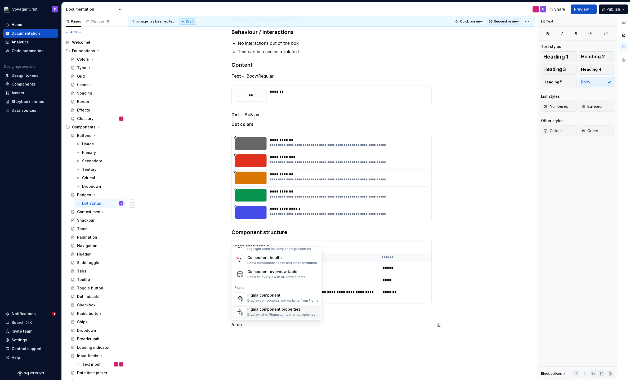
scroll to position [15, 0]
click at [262, 301] on div "Display components and variants from Figma" at bounding box center [282, 301] width 71 height 4
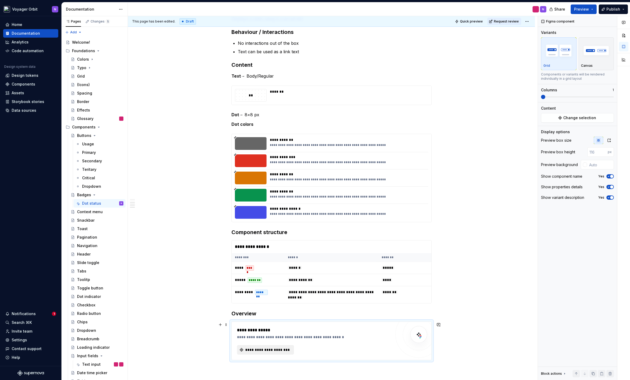
click at [258, 350] on span "**********" at bounding box center [268, 349] width 46 height 5
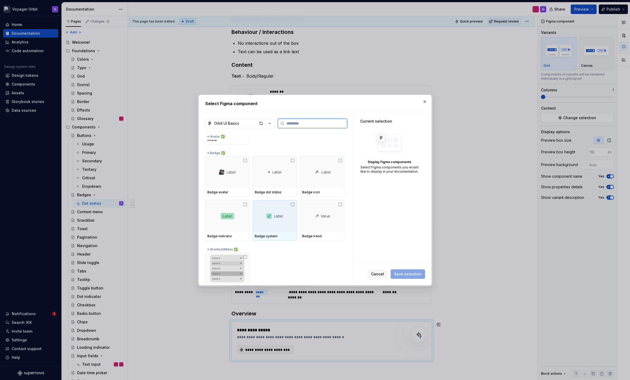
scroll to position [281, 0]
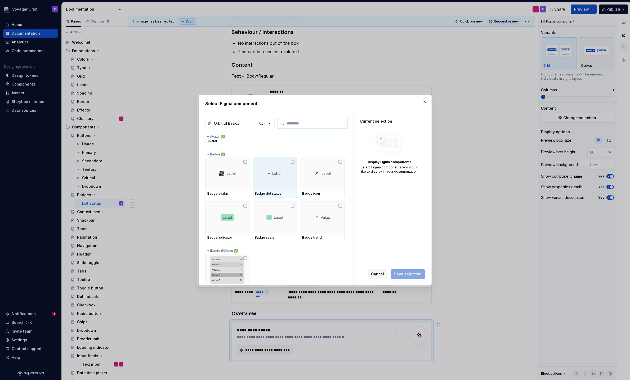
click at [292, 161] on icon at bounding box center [293, 162] width 4 height 4
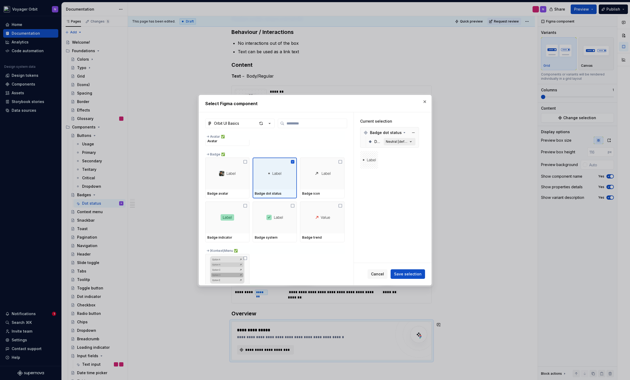
click at [395, 144] on button "Neutral [default]" at bounding box center [400, 141] width 32 height 7
click at [410, 143] on icon "button" at bounding box center [410, 141] width 5 height 5
click at [411, 142] on icon "button" at bounding box center [410, 141] width 5 height 5
click at [392, 142] on div "Neutral [default]" at bounding box center [397, 142] width 22 height 4
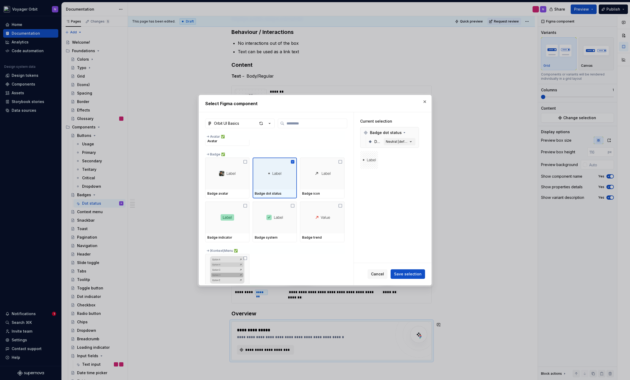
click at [400, 165] on div at bounding box center [389, 160] width 59 height 18
click at [410, 141] on icon "button" at bounding box center [410, 141] width 5 height 5
click at [397, 141] on div "Neutral [default]" at bounding box center [397, 142] width 22 height 4
click at [372, 142] on icon at bounding box center [370, 142] width 4 height 4
click at [409, 141] on icon "button" at bounding box center [410, 141] width 5 height 5
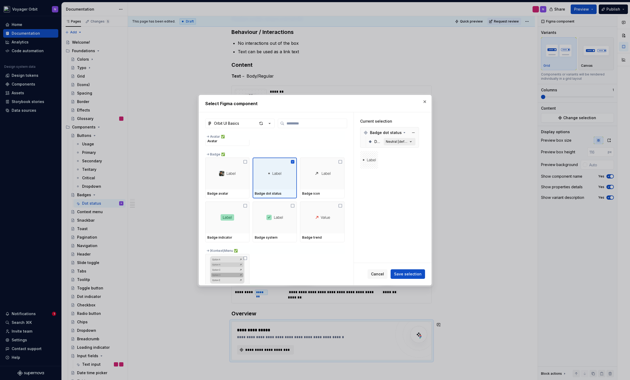
click at [409, 141] on icon "button" at bounding box center [410, 141] width 5 height 5
click at [411, 271] on span "Save selection" at bounding box center [408, 273] width 28 height 5
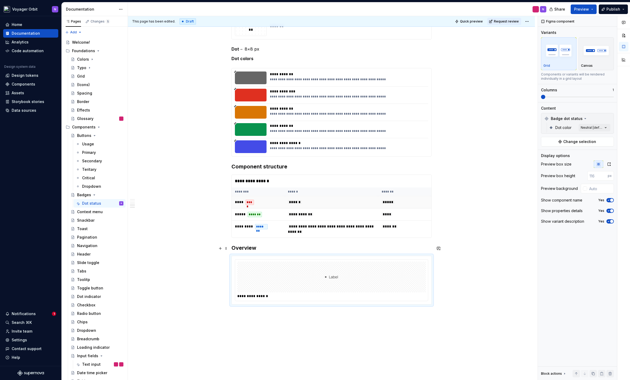
scroll to position [204, 0]
click at [315, 292] on div at bounding box center [331, 276] width 189 height 31
click at [575, 95] on span at bounding box center [577, 97] width 73 height 4
click at [598, 128] on div "Comments Open comments No comments yet Select ‘Comment’ from the block context …" at bounding box center [584, 198] width 92 height 364
click at [602, 137] on span "button" at bounding box center [601, 136] width 3 height 3
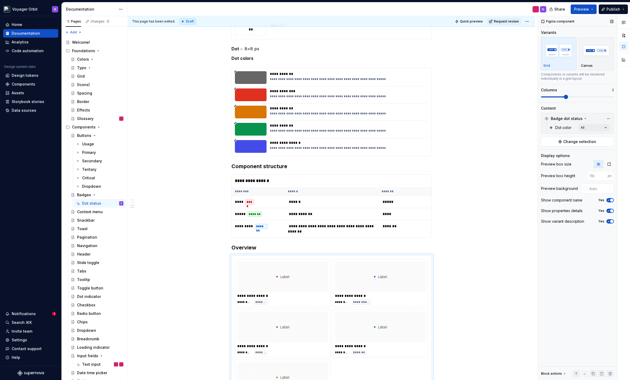
drag, startPoint x: 569, startPoint y: 96, endPoint x: 592, endPoint y: 96, distance: 23.6
click at [592, 96] on div "Comments Open comments No comments yet Select ‘Comment’ from the block context …" at bounding box center [584, 198] width 92 height 364
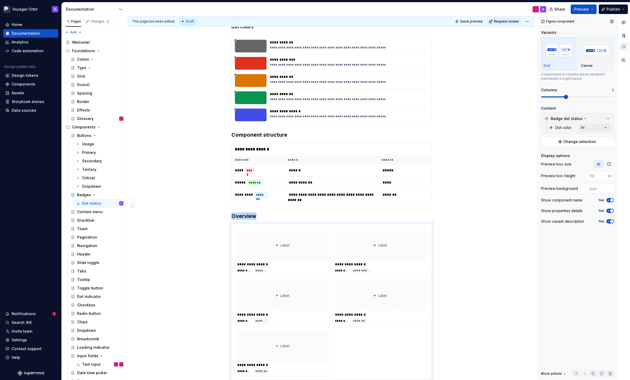
click at [573, 96] on span at bounding box center [577, 97] width 73 height 4
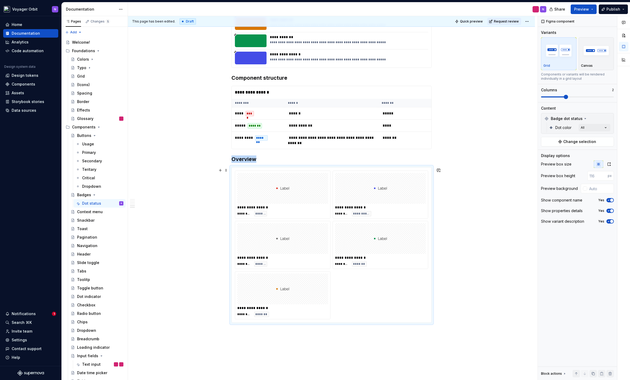
scroll to position [295, 0]
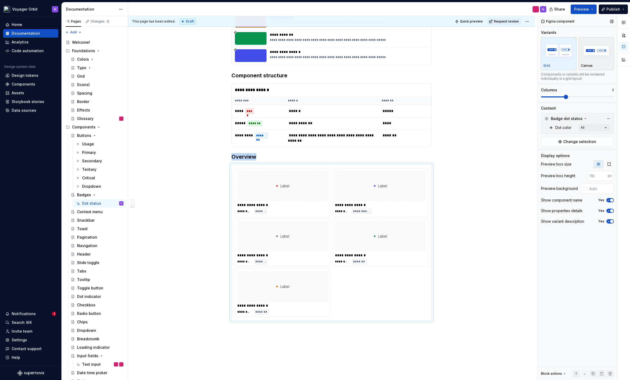
click at [608, 52] on img "button" at bounding box center [596, 50] width 31 height 19
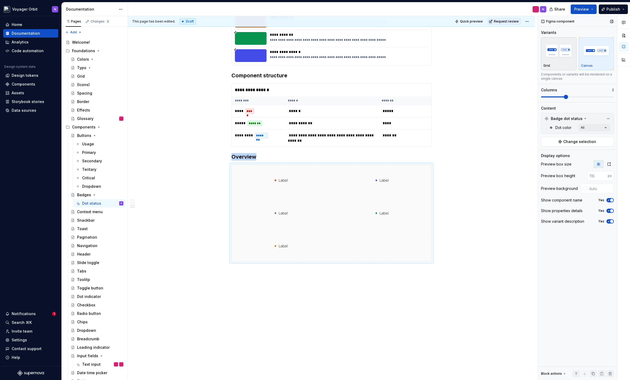
click at [554, 55] on img "button" at bounding box center [558, 50] width 31 height 19
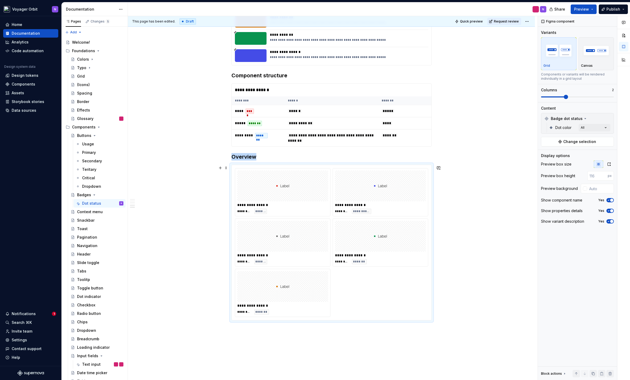
click at [475, 218] on div "**********" at bounding box center [331, 125] width 407 height 631
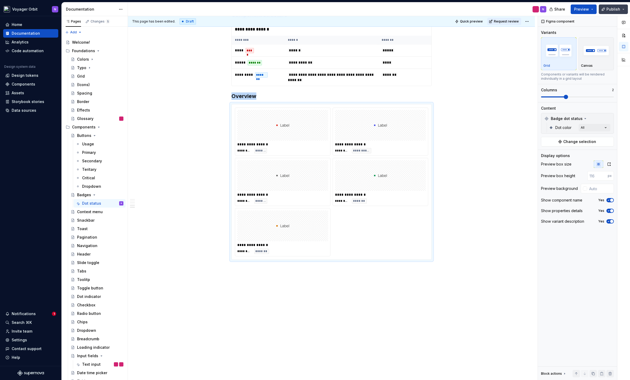
click at [608, 7] on span "Publish" at bounding box center [613, 9] width 14 height 5
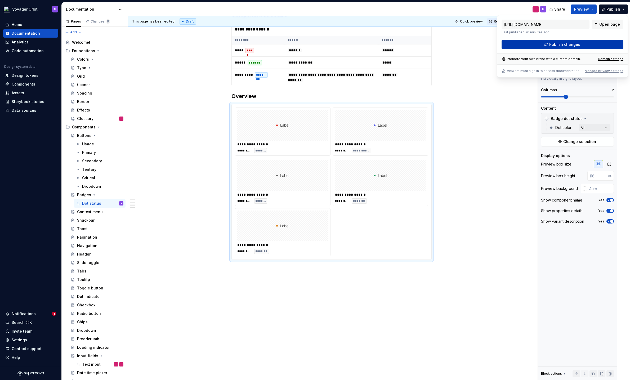
click at [556, 45] on span "Publish changes" at bounding box center [564, 44] width 31 height 5
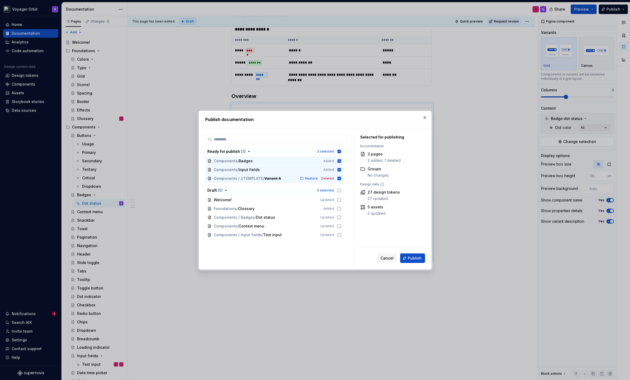
click at [419, 118] on h2 "Publish documentation" at bounding box center [315, 119] width 220 height 6
click at [427, 117] on button "button" at bounding box center [424, 117] width 7 height 7
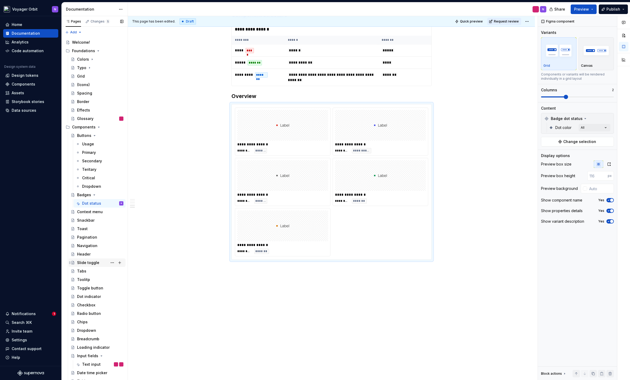
scroll to position [64, 0]
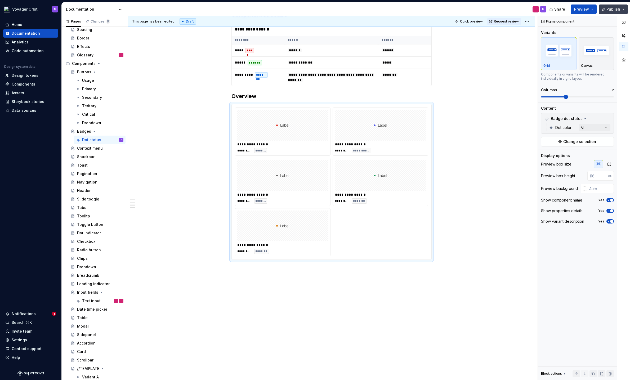
click at [605, 9] on button "Publish" at bounding box center [613, 10] width 29 height 10
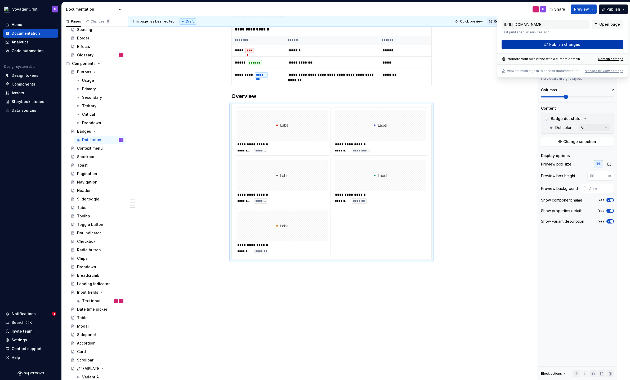
click at [583, 43] on button "Publish changes" at bounding box center [563, 45] width 122 height 10
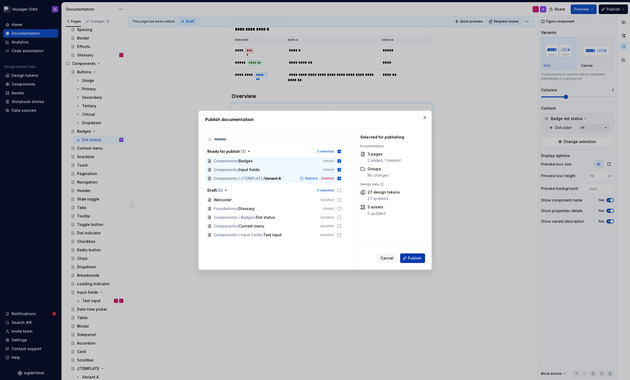
click at [415, 256] on span "Publish" at bounding box center [415, 258] width 14 height 5
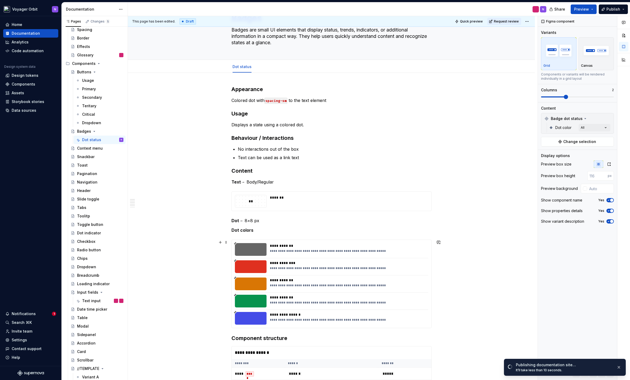
scroll to position [0, 0]
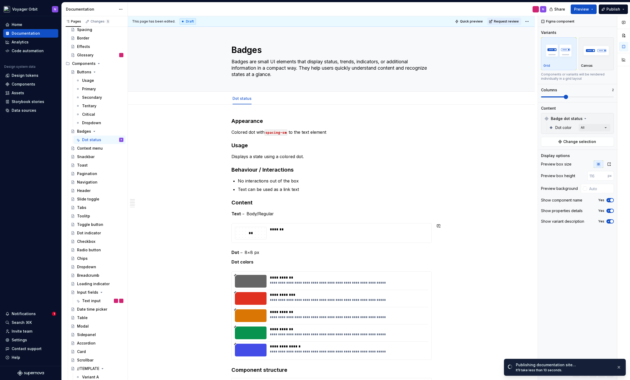
click at [304, 220] on div "**********" at bounding box center [331, 366] width 200 height 498
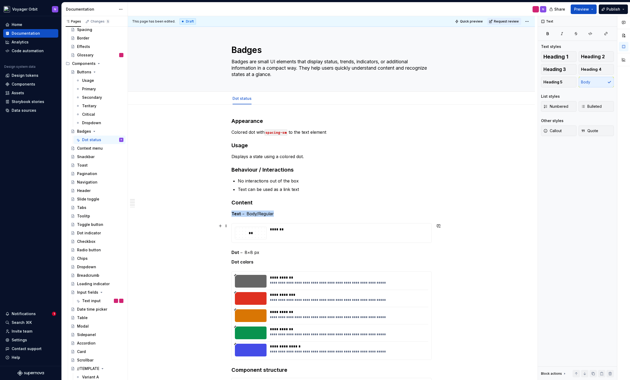
click at [305, 230] on div "*******" at bounding box center [347, 229] width 155 height 5
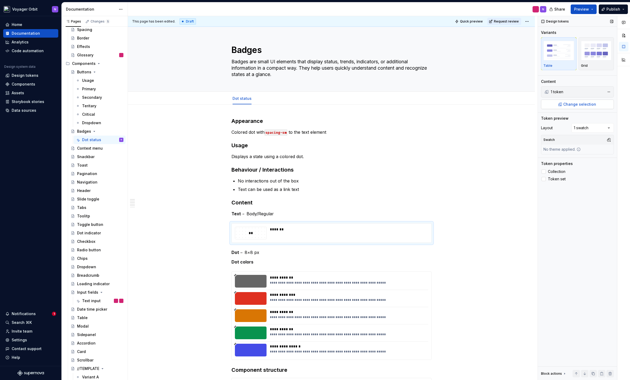
click at [565, 103] on span "Change selection" at bounding box center [579, 104] width 33 height 5
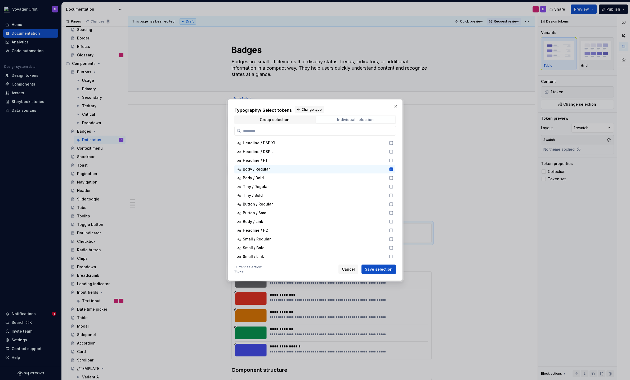
click at [344, 119] on div "Individual selection" at bounding box center [355, 120] width 37 height 4
click at [308, 109] on span "Change type" at bounding box center [312, 110] width 20 height 4
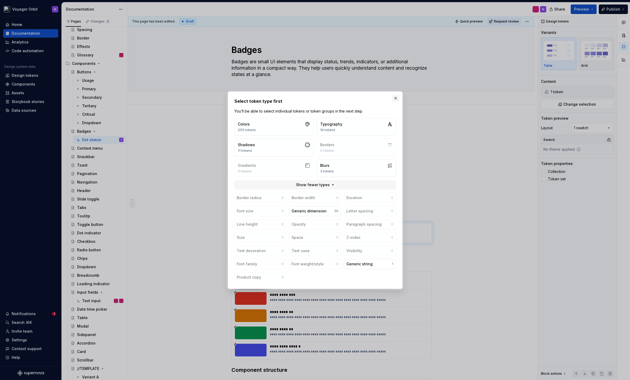
click at [397, 96] on button "button" at bounding box center [395, 98] width 7 height 7
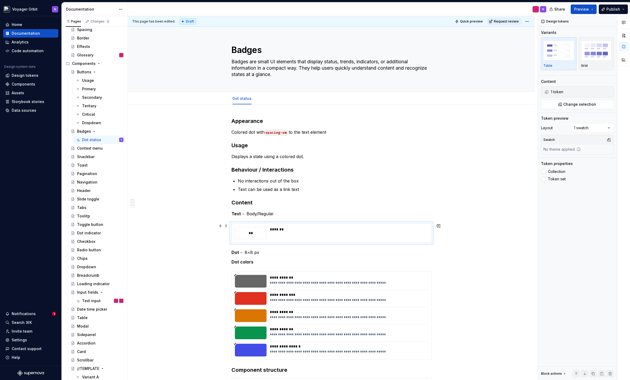
click at [314, 212] on p "Text → Body/Regular" at bounding box center [331, 214] width 200 height 6
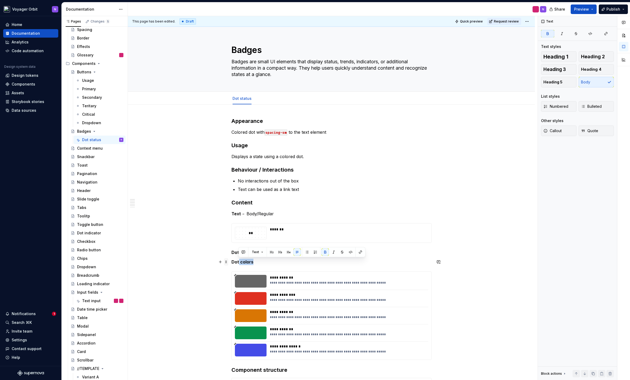
drag, startPoint x: 257, startPoint y: 260, endPoint x: 226, endPoint y: 260, distance: 30.7
click at [231, 260] on div "**********" at bounding box center [331, 369] width 200 height 504
click at [253, 263] on p "Dot colors" at bounding box center [331, 262] width 200 height 6
click at [283, 217] on p "Text → Body/Regular" at bounding box center [331, 214] width 200 height 6
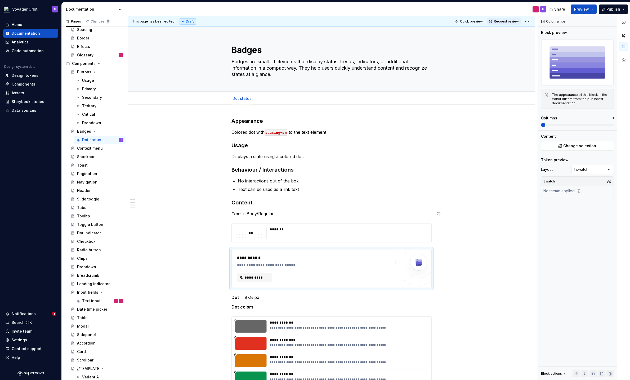
type textarea "*"
click at [264, 278] on span "**********" at bounding box center [257, 277] width 24 height 5
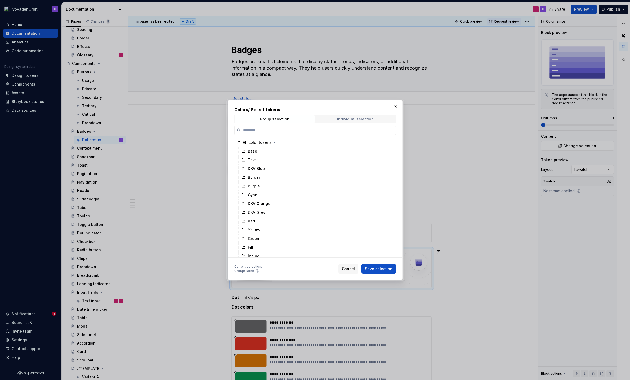
click at [335, 121] on span "Individual selection" at bounding box center [356, 118] width 80 height 7
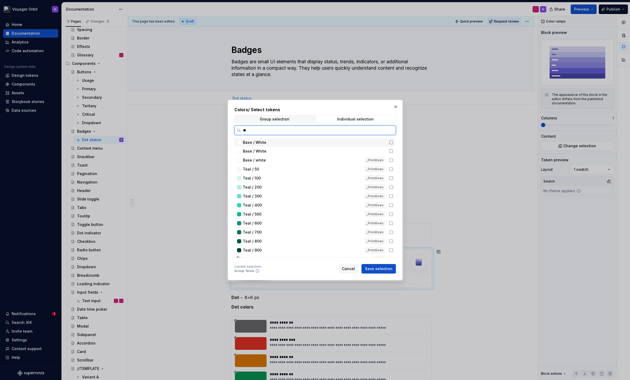
type input "***"
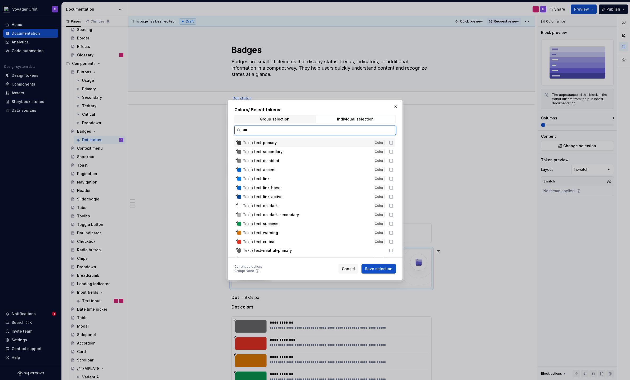
click at [287, 144] on div "Text / text-primary" at bounding box center [307, 142] width 128 height 5
click at [381, 268] on span "Save selection" at bounding box center [379, 268] width 28 height 5
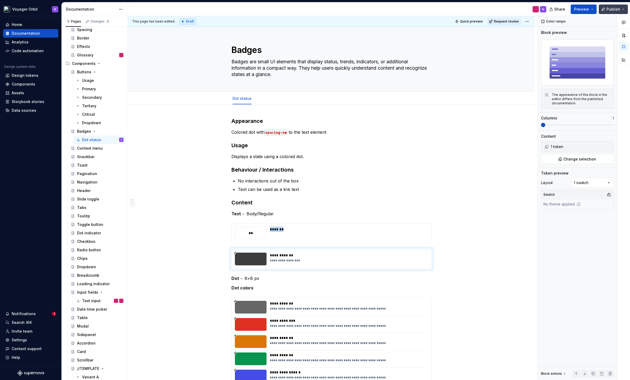
click at [617, 7] on span "Publish" at bounding box center [613, 9] width 14 height 5
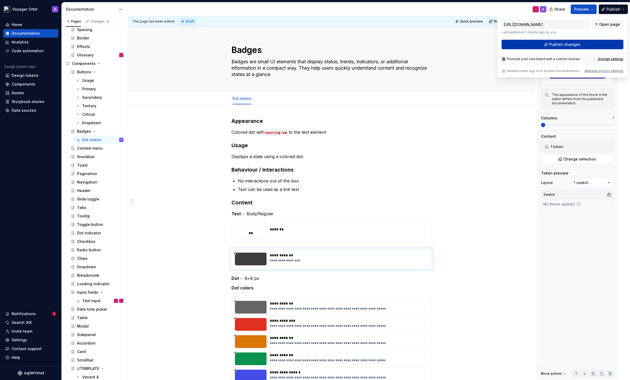
click at [578, 42] on span "Publish changes" at bounding box center [564, 44] width 31 height 5
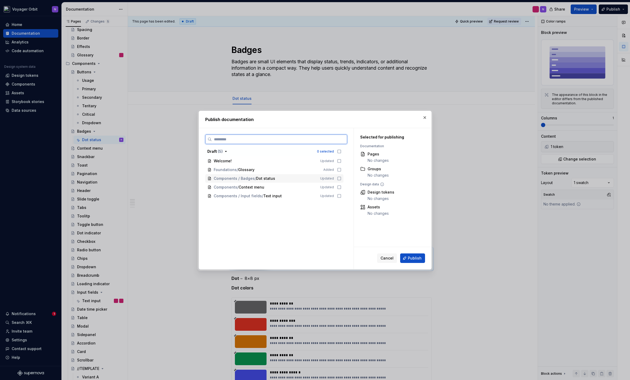
click at [340, 178] on icon at bounding box center [339, 178] width 4 height 4
click at [417, 253] on button "Publish" at bounding box center [412, 258] width 25 height 10
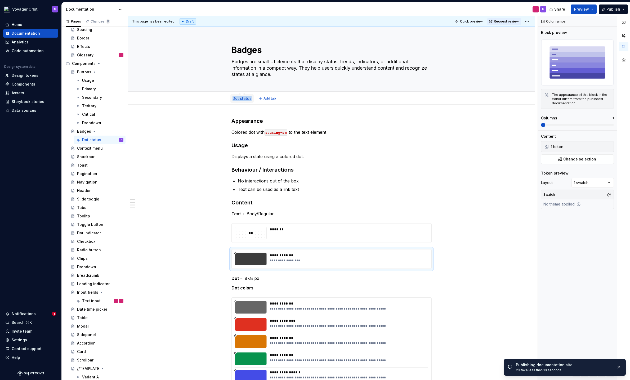
scroll to position [1, 0]
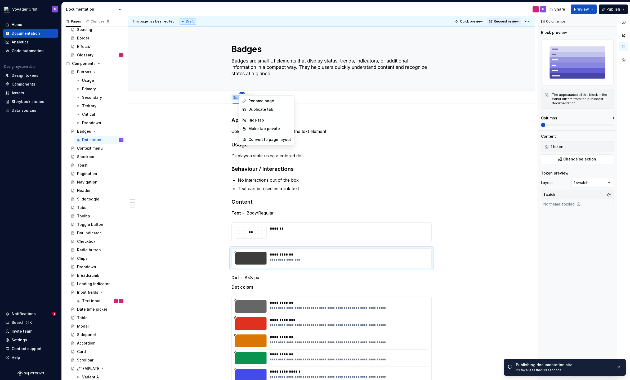
click at [242, 93] on html "Voyager Orbit N Home Documentation Analytics Code automation Design system data…" at bounding box center [315, 190] width 630 height 380
click at [260, 108] on div "Duplicate tab" at bounding box center [269, 109] width 43 height 5
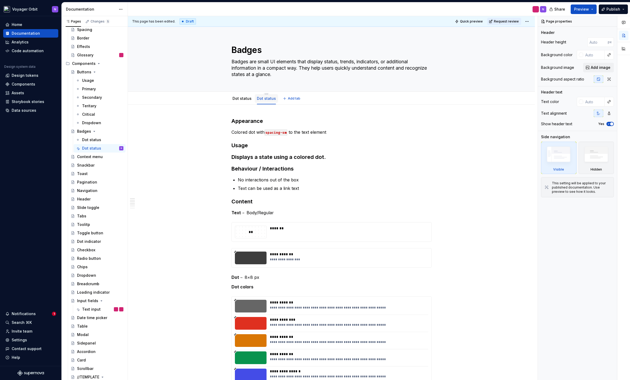
click at [265, 98] on link "Dot status" at bounding box center [266, 98] width 19 height 5
click at [264, 93] on html "Voyager Orbit N Home Documentation Analytics Code automation Design system data…" at bounding box center [315, 190] width 630 height 380
type textarea "*"
click at [279, 102] on div "Rename tab" at bounding box center [289, 101] width 34 height 5
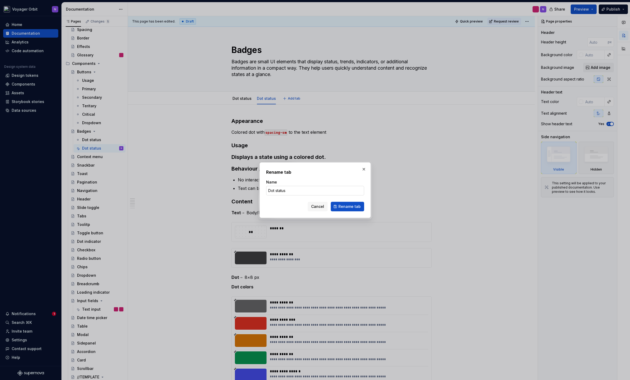
click at [274, 193] on input "Dot status" at bounding box center [315, 191] width 98 height 10
type input "Trend"
click button "Rename tab" at bounding box center [347, 207] width 33 height 10
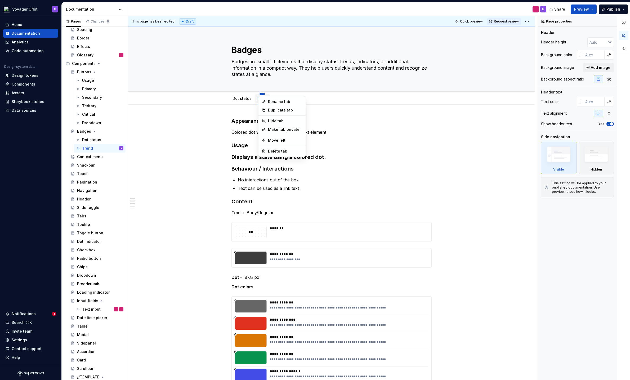
click at [262, 94] on html "Voyager Orbit N Home Documentation Analytics Code automation Design system data…" at bounding box center [315, 190] width 630 height 380
click at [274, 110] on div "Duplicate tab" at bounding box center [285, 110] width 34 height 5
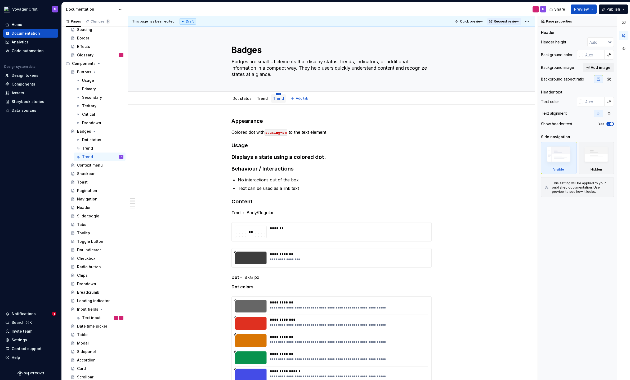
click at [277, 95] on html "Voyager Orbit N Home Documentation Analytics Code automation Design system data…" at bounding box center [315, 190] width 630 height 380
type textarea "*"
click at [284, 102] on div "Rename tab" at bounding box center [300, 101] width 34 height 5
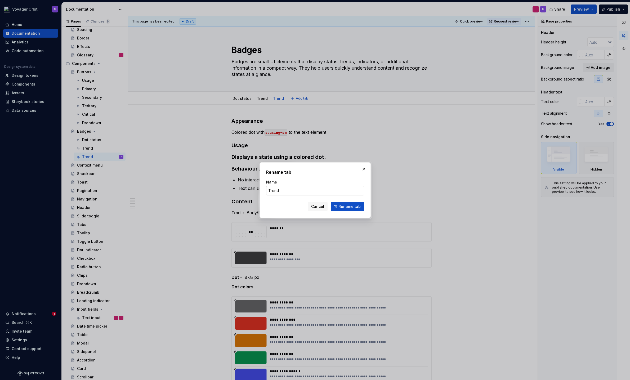
click at [278, 187] on input "Trend" at bounding box center [315, 191] width 98 height 10
type input "Indicator"
click button "Rename tab" at bounding box center [347, 207] width 33 height 10
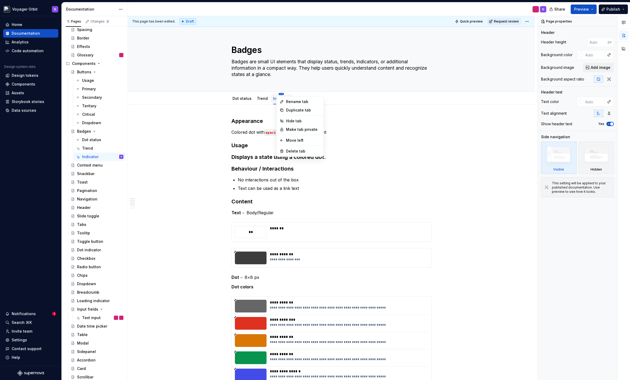
click at [279, 94] on html "Voyager Orbit N Home Documentation Analytics Code automation Design system data…" at bounding box center [315, 190] width 630 height 380
click at [292, 108] on div "Duplicate tab" at bounding box center [303, 110] width 34 height 5
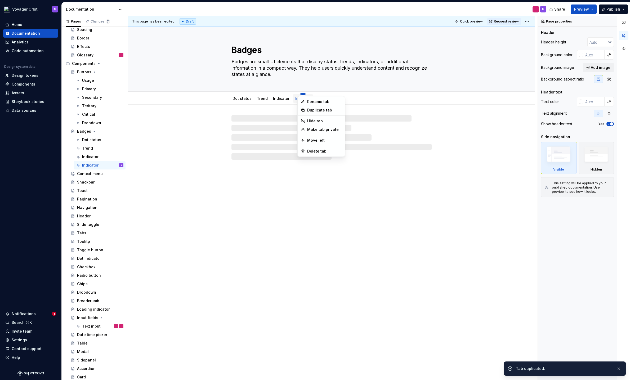
click at [300, 93] on html "Voyager Orbit N Home Documentation Analytics Code automation Design system data…" at bounding box center [315, 190] width 630 height 380
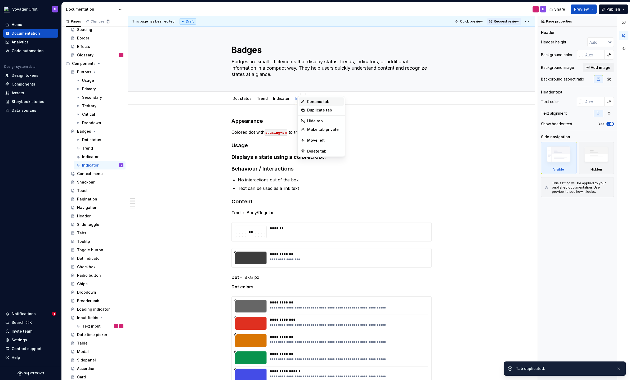
click at [314, 102] on div "Rename tab" at bounding box center [324, 101] width 34 height 5
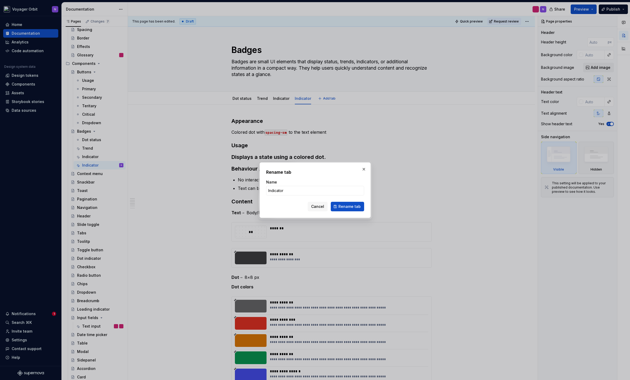
type textarea "*"
click at [284, 189] on input "Indicator" at bounding box center [315, 191] width 98 height 10
type input "System"
click button "Rename tab" at bounding box center [347, 207] width 33 height 10
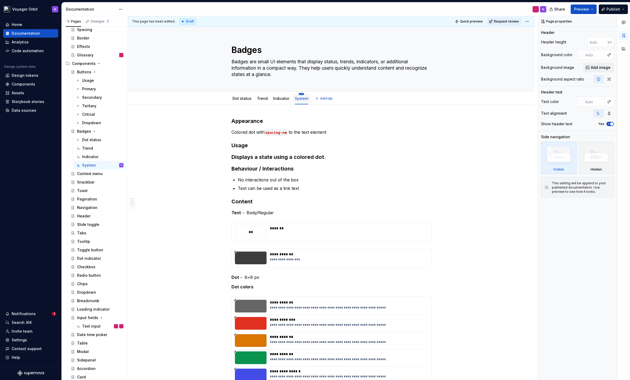
click at [298, 95] on html "Voyager Orbit N Home Documentation Analytics Code automation Design system data…" at bounding box center [315, 190] width 630 height 380
click at [313, 112] on div "Duplicate tab" at bounding box center [323, 110] width 34 height 5
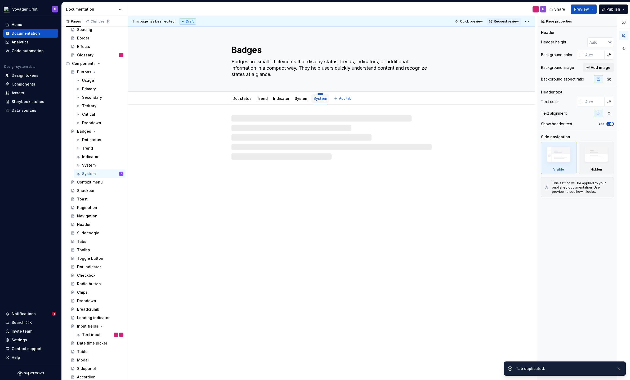
click at [319, 94] on html "Voyager Orbit N Home Documentation Analytics Code automation Design system data…" at bounding box center [315, 190] width 630 height 380
click at [323, 101] on div "Rename tab" at bounding box center [338, 101] width 45 height 8
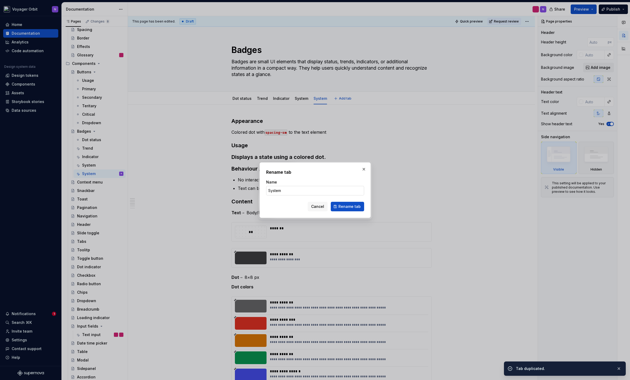
click at [291, 192] on input "System" at bounding box center [315, 191] width 98 height 10
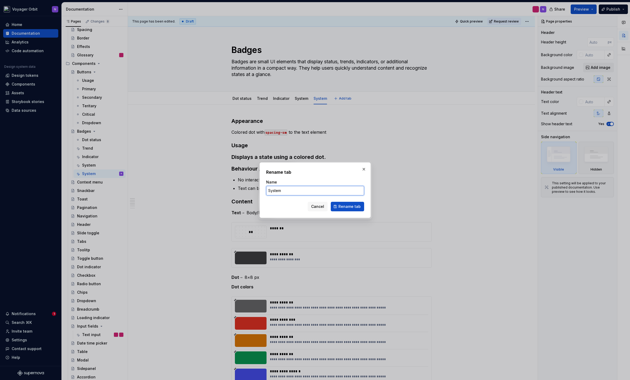
click at [291, 192] on input "System" at bounding box center [315, 191] width 98 height 10
type textarea "*"
type input "Avatar"
click button "Rename tab" at bounding box center [347, 207] width 33 height 10
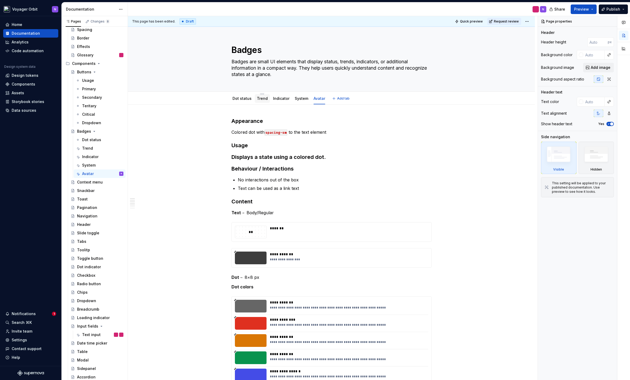
click at [262, 99] on link "Trend" at bounding box center [262, 98] width 11 height 5
click at [235, 95] on div "Dot status" at bounding box center [242, 98] width 19 height 6
click at [244, 97] on link "Dot status" at bounding box center [242, 98] width 19 height 5
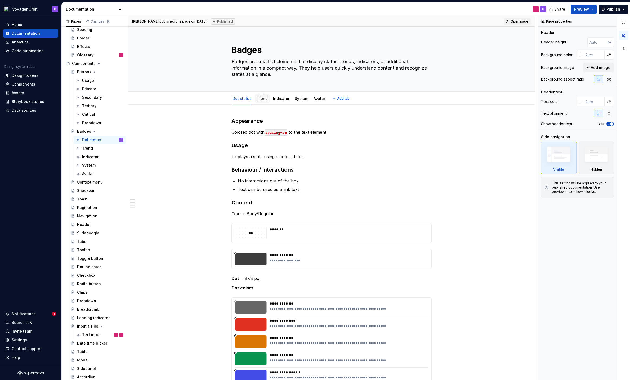
click at [262, 98] on link "Trend" at bounding box center [262, 98] width 11 height 5
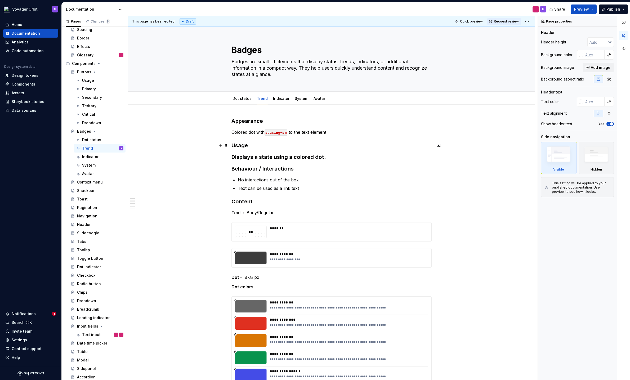
click at [250, 146] on h3 "Usage" at bounding box center [331, 145] width 200 height 7
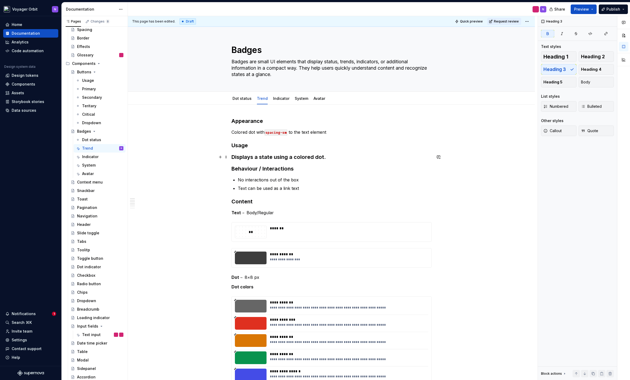
click at [249, 155] on h3 "Displays a state using a colored dot." at bounding box center [331, 156] width 200 height 7
click at [264, 148] on button "Heading 3" at bounding box center [254, 146] width 25 height 7
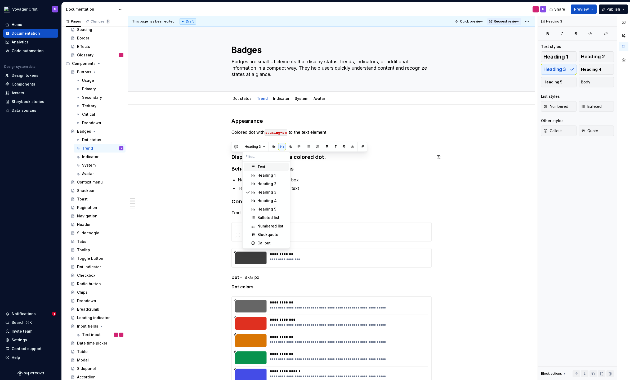
click at [259, 165] on div "Text" at bounding box center [261, 166] width 8 height 5
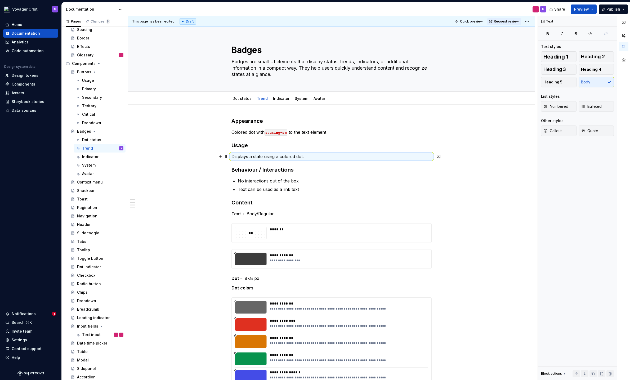
click at [248, 157] on p "Displays a state using a colored dot." at bounding box center [331, 156] width 200 height 6
click at [279, 100] on link "Indicator" at bounding box center [281, 98] width 16 height 5
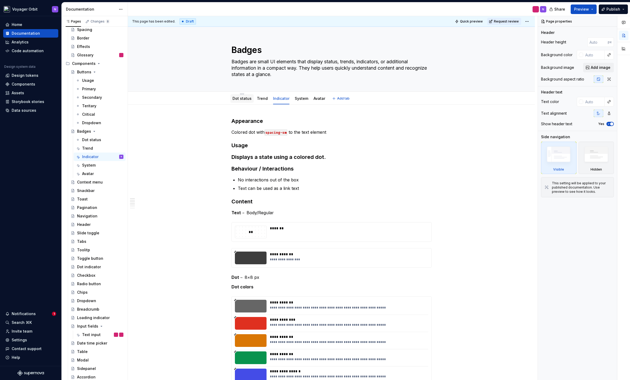
click at [241, 99] on link "Dot status" at bounding box center [242, 98] width 19 height 5
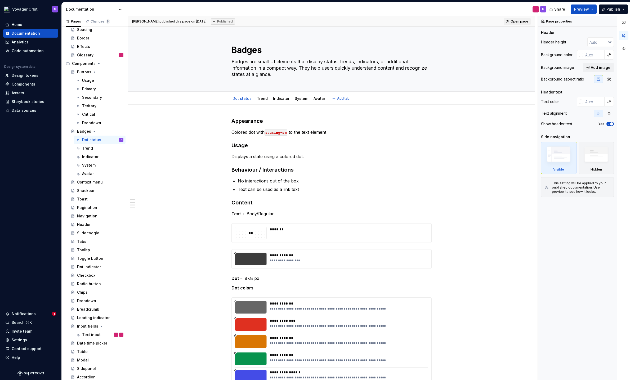
type textarea "*"
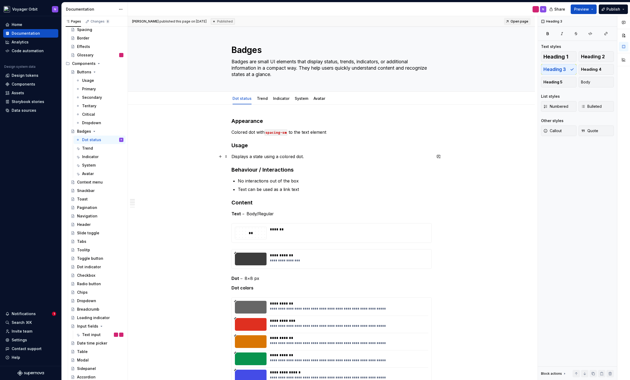
click at [309, 157] on p "Displays a state using a colored dot." at bounding box center [331, 156] width 200 height 6
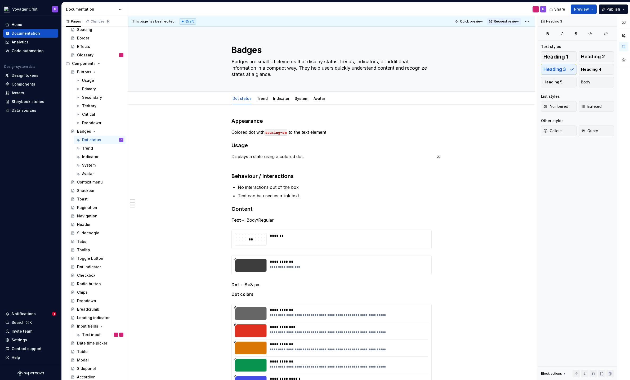
paste div
click at [262, 100] on link "Trend" at bounding box center [262, 98] width 11 height 5
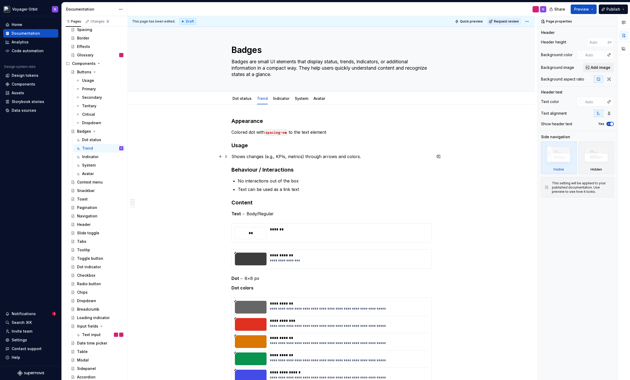
click at [363, 158] on p "Shows changes (e.g., KPIs, metrics) through arrows and colors." at bounding box center [331, 156] width 200 height 6
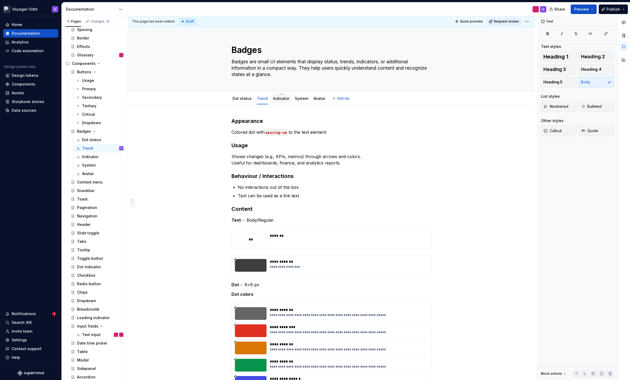
click at [277, 99] on link "Indicator" at bounding box center [281, 98] width 16 height 5
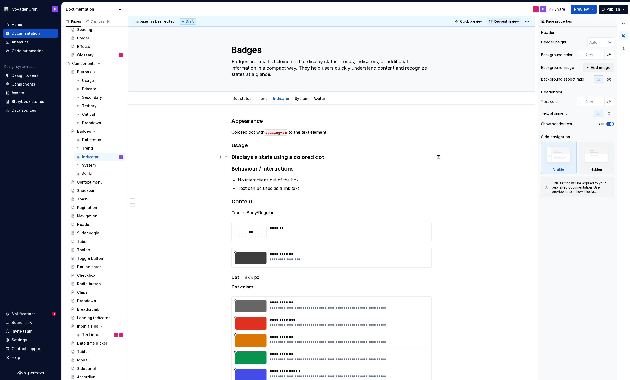
click at [246, 157] on h3 "Displays a state using a colored dot." at bounding box center [331, 156] width 200 height 7
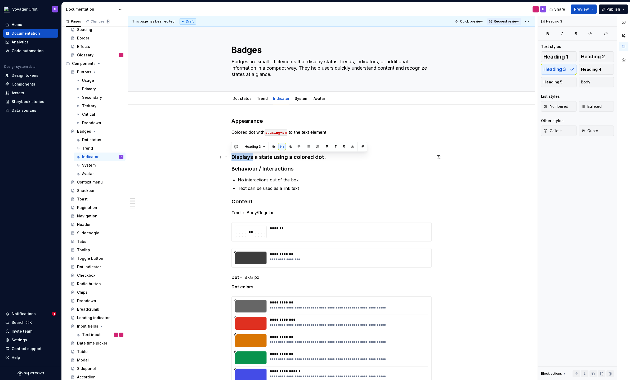
click at [246, 157] on h3 "Displays a state using a colored dot." at bounding box center [331, 156] width 200 height 7
click at [255, 156] on h3 "Colored box with label." at bounding box center [331, 156] width 200 height 7
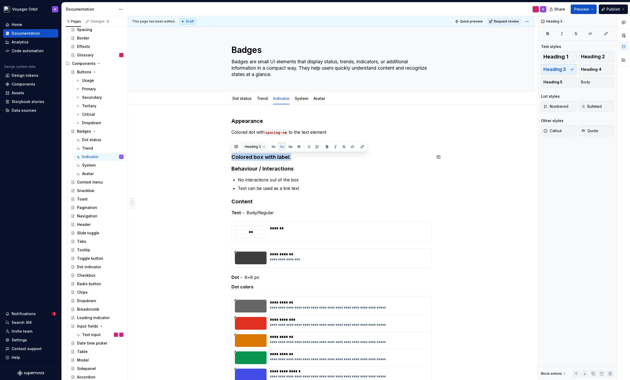
click at [256, 148] on span "Heading 3" at bounding box center [253, 147] width 16 height 4
click at [259, 164] on div "Text" at bounding box center [261, 166] width 8 height 5
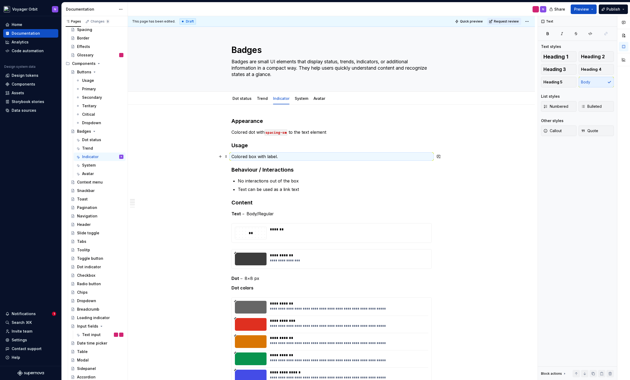
click at [289, 157] on p "Colored box with label." at bounding box center [331, 156] width 200 height 6
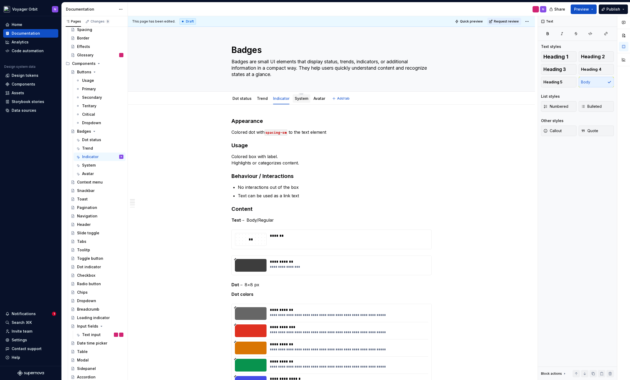
click at [300, 100] on link "System" at bounding box center [302, 98] width 14 height 5
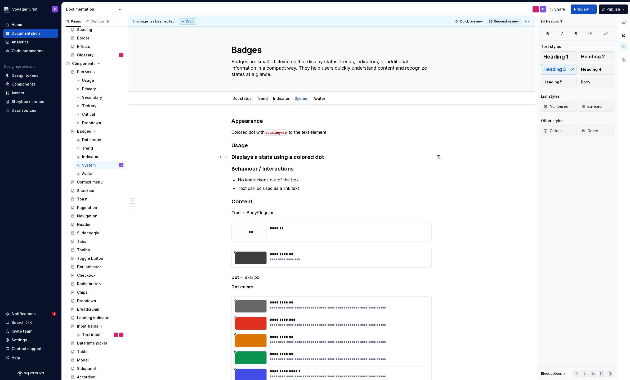
click at [251, 159] on h3 "Displays a state using a colored dot." at bounding box center [331, 156] width 200 height 7
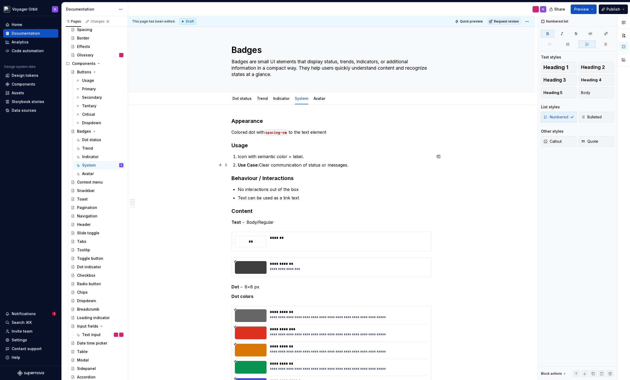
click at [258, 165] on p "Use Case: Clear communication of status or messages." at bounding box center [335, 165] width 194 height 6
drag, startPoint x: 260, startPoint y: 165, endPoint x: 225, endPoint y: 165, distance: 34.4
click at [231, 165] on div "**********" at bounding box center [331, 386] width 200 height 538
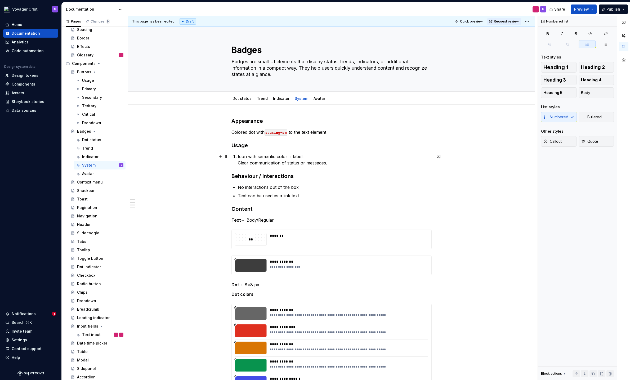
click at [238, 157] on li "Icon with semantic color + label. Clear communication of status or messages." at bounding box center [335, 159] width 194 height 13
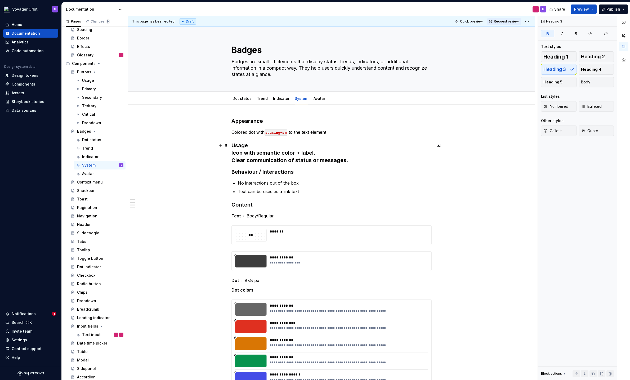
click at [248, 154] on h3 "Usage Icon with semantic color + label. Clear communication of status or messag…" at bounding box center [331, 153] width 200 height 22
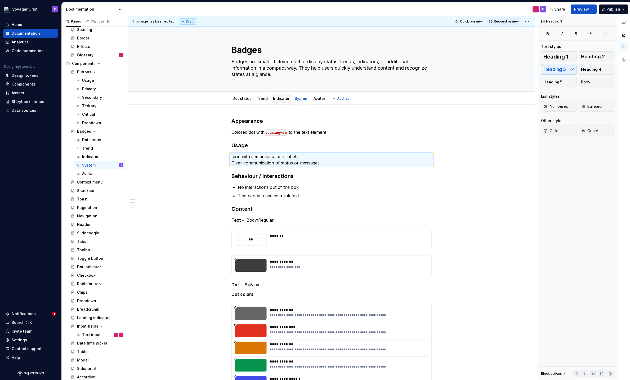
click at [282, 101] on div "Indicator" at bounding box center [281, 98] width 16 height 5
click at [319, 100] on link "Avatar" at bounding box center [320, 98] width 12 height 5
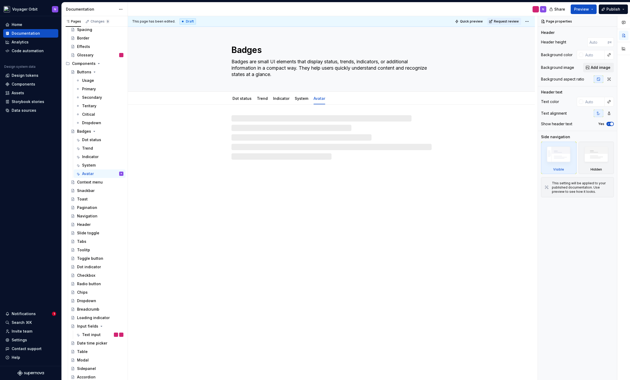
type textarea "*"
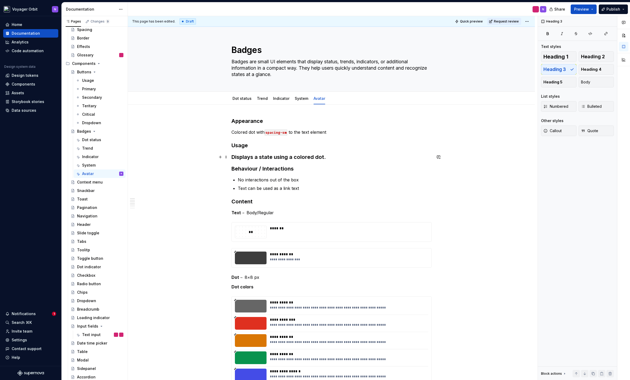
click at [243, 155] on h3 "Displays a state using a colored dot." at bounding box center [331, 156] width 200 height 7
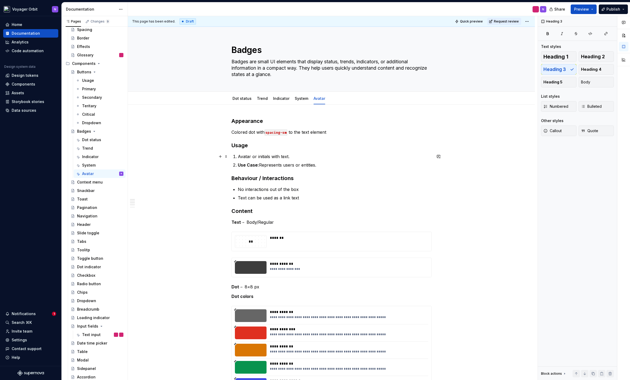
click at [238, 156] on p "Avatar or initials with text." at bounding box center [335, 156] width 194 height 6
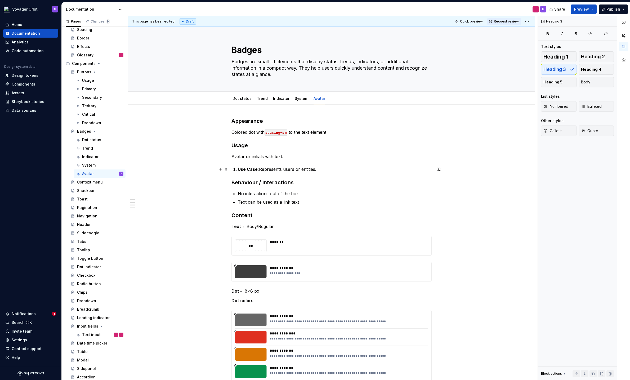
click at [238, 169] on strong "Use Case:" at bounding box center [248, 169] width 21 height 5
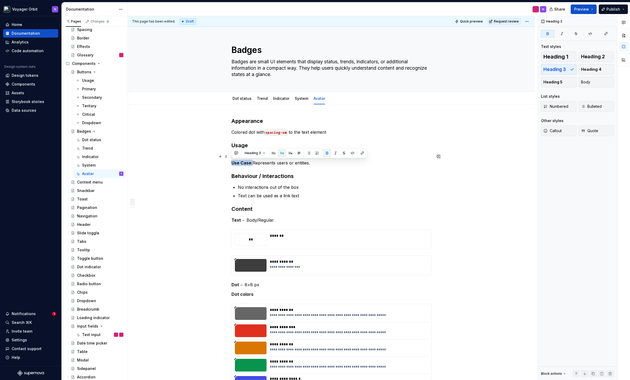
drag, startPoint x: 252, startPoint y: 163, endPoint x: 225, endPoint y: 163, distance: 27.0
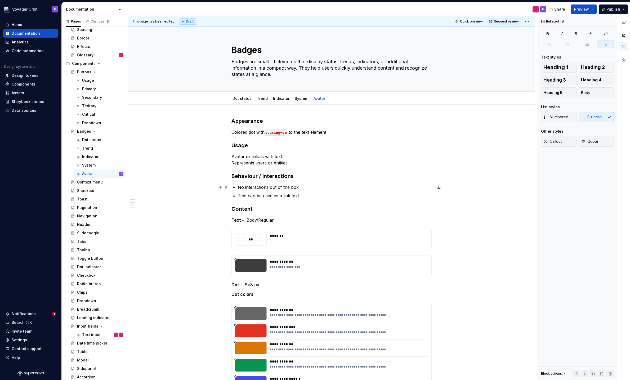
click at [260, 188] on p "No interactions out of the box" at bounding box center [335, 187] width 194 height 6
click at [282, 196] on p "Text can be used as a link text" at bounding box center [335, 196] width 194 height 6
click at [295, 97] on link "System" at bounding box center [302, 98] width 14 height 5
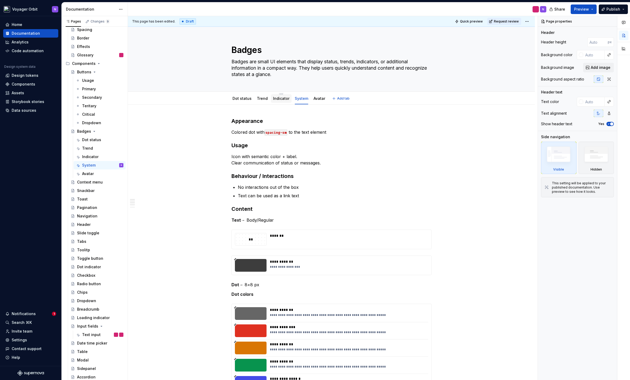
click at [279, 99] on link "Indicator" at bounding box center [281, 98] width 16 height 5
click at [318, 99] on link "Avatar" at bounding box center [320, 98] width 12 height 5
click at [244, 100] on link "Dot status" at bounding box center [242, 98] width 19 height 5
click at [263, 99] on link "Trend" at bounding box center [262, 98] width 11 height 5
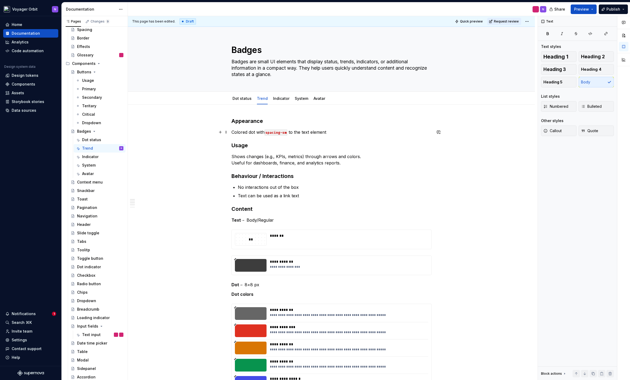
click at [337, 132] on p "Colored dot with spacing-sm to the text element" at bounding box center [331, 132] width 200 height 6
type textarea "*"
click at [241, 131] on p "Colored dot with spacing-sm to the text element" at bounding box center [331, 132] width 200 height 6
click at [263, 132] on p "Colored dot with spacing-sm to the text element" at bounding box center [331, 132] width 200 height 6
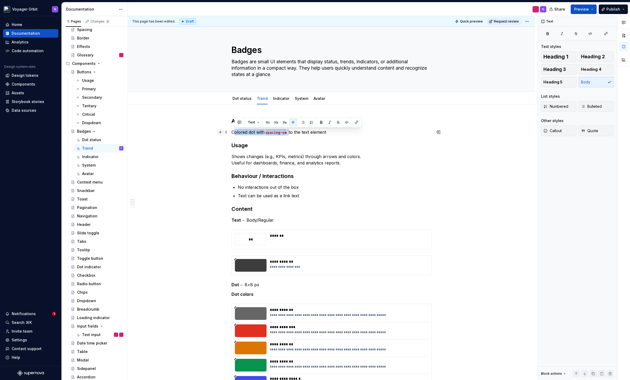
drag, startPoint x: 289, startPoint y: 131, endPoint x: 222, endPoint y: 131, distance: 67.0
click at [231, 131] on div "**********" at bounding box center [331, 385] width 200 height 536
click at [255, 135] on p "Colored dot with spacing-sm to the text element" at bounding box center [331, 132] width 200 height 6
drag, startPoint x: 255, startPoint y: 131, endPoint x: 216, endPoint y: 130, distance: 38.4
click at [231, 130] on div "**********" at bounding box center [331, 385] width 200 height 536
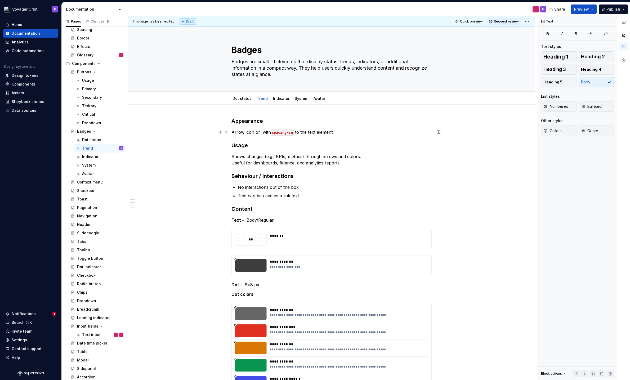
click at [247, 131] on p "Arrow icon or with spacing-sm to the text element" at bounding box center [331, 132] width 200 height 6
click at [257, 132] on p "Arrow icon or with spacing-sm to the text element" at bounding box center [331, 132] width 200 height 6
click at [252, 286] on p "Dot → 8×8 px" at bounding box center [331, 285] width 200 height 6
click at [235, 285] on strong "Dot" at bounding box center [235, 284] width 8 height 5
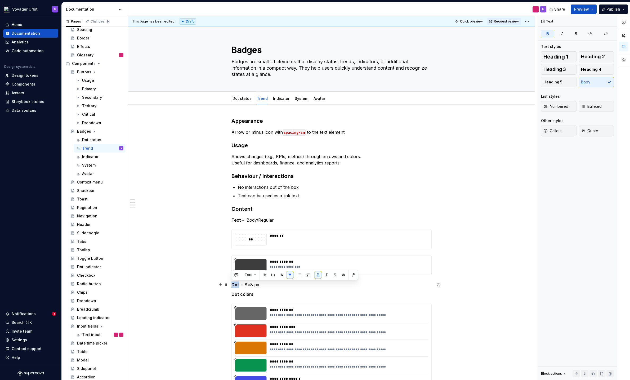
click at [235, 285] on strong "Dot" at bounding box center [235, 284] width 8 height 5
drag, startPoint x: 248, startPoint y: 285, endPoint x: 255, endPoint y: 284, distance: 6.9
click at [255, 284] on p "Icon → 8×8 px" at bounding box center [331, 285] width 200 height 6
click at [235, 294] on strong "Dot colors" at bounding box center [242, 294] width 22 height 5
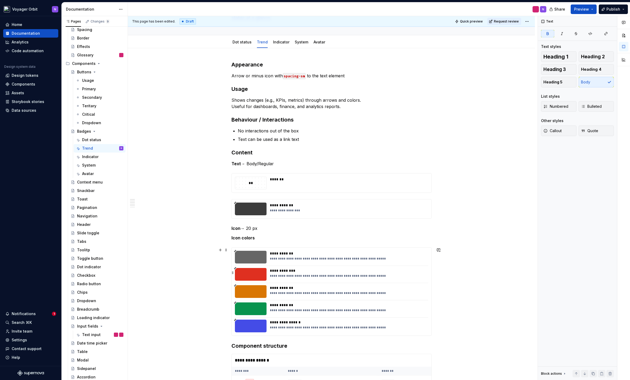
scroll to position [57, 0]
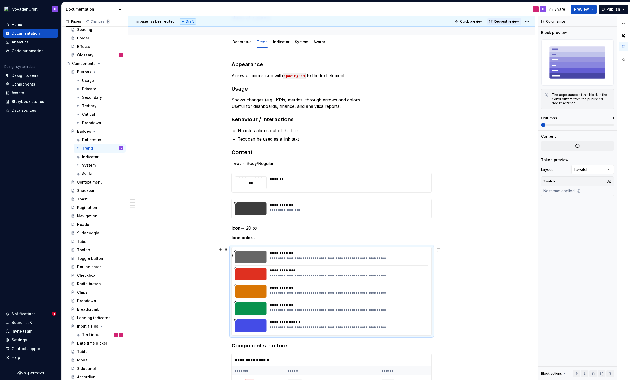
click at [416, 256] on div "**********" at bounding box center [347, 253] width 155 height 5
type textarea "*"
click at [573, 159] on span "Change selection" at bounding box center [579, 159] width 33 height 5
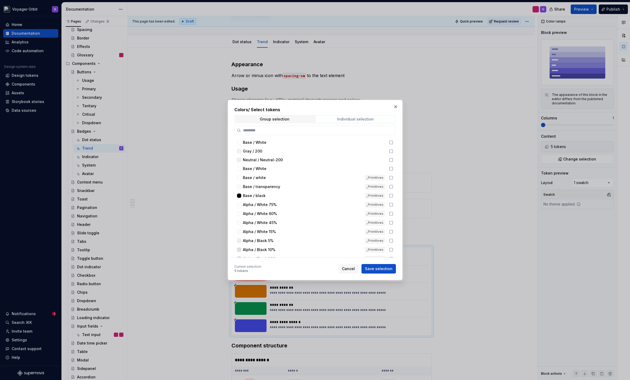
click at [341, 121] on div "Individual selection" at bounding box center [355, 119] width 37 height 4
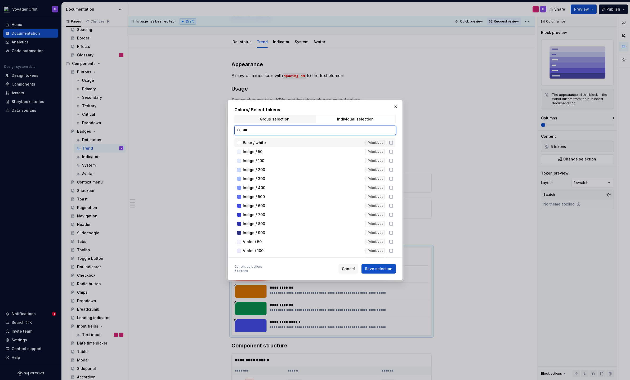
type input "****"
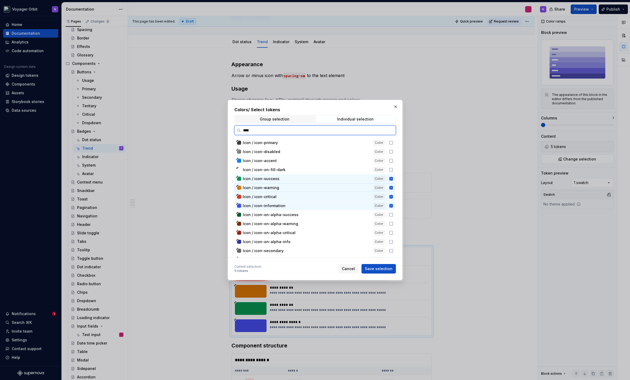
click at [303, 189] on div "Icon / icon-warning" at bounding box center [307, 187] width 128 height 5
click at [299, 205] on div "Icon / icon-information" at bounding box center [307, 205] width 128 height 5
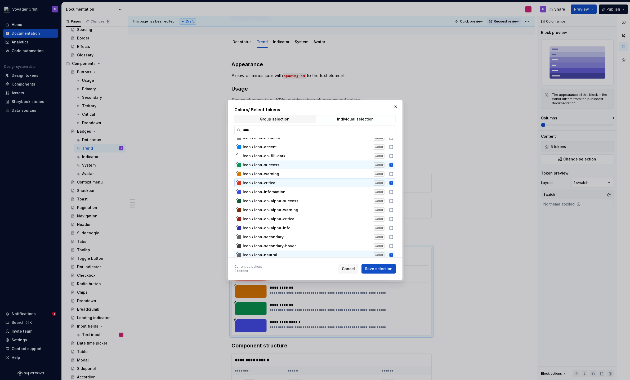
scroll to position [16, 0]
click at [376, 266] on span "Save selection" at bounding box center [379, 268] width 28 height 5
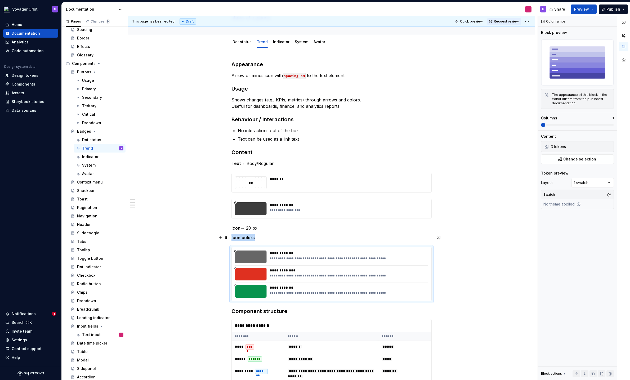
click at [271, 240] on p "Icon colors" at bounding box center [331, 237] width 200 height 6
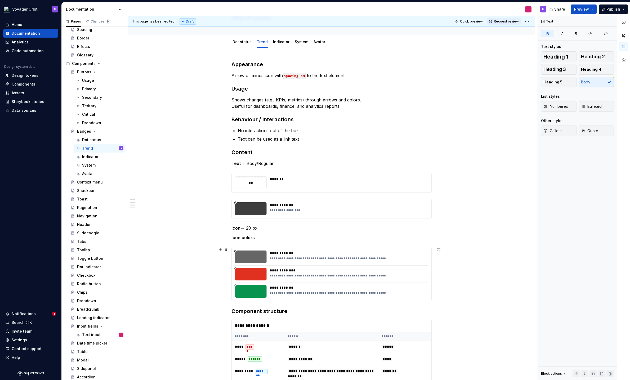
click at [437, 295] on div "**********" at bounding box center [331, 362] width 407 height 629
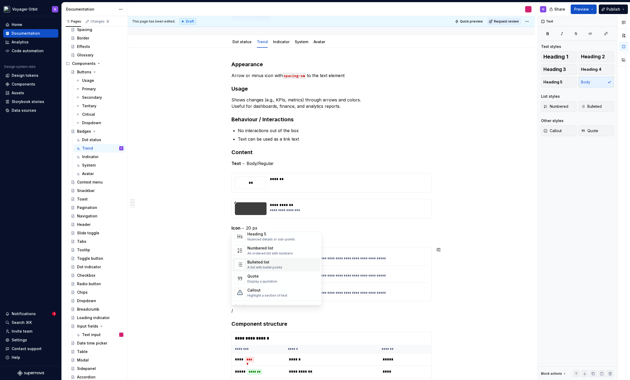
scroll to position [80, 0]
click at [260, 278] on div "Quote" at bounding box center [262, 277] width 30 height 5
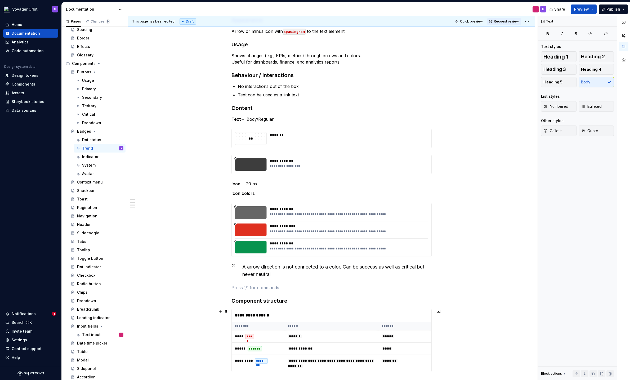
scroll to position [102, 0]
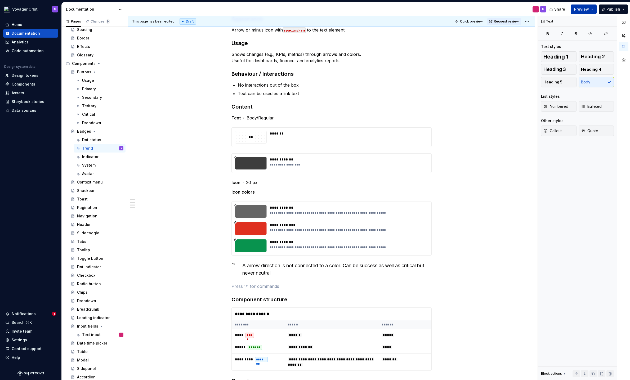
click at [575, 12] on button "Preview" at bounding box center [584, 10] width 26 height 10
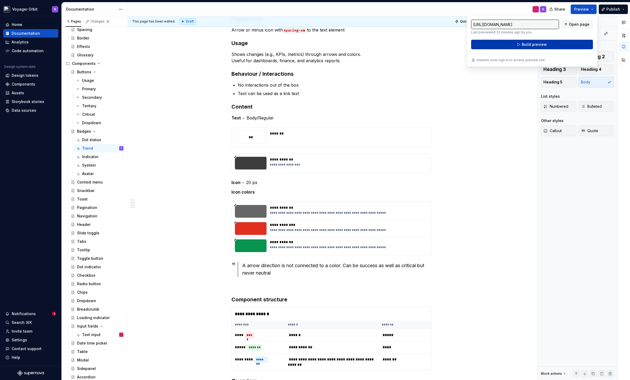
click at [547, 45] on button "Build preview" at bounding box center [532, 45] width 122 height 10
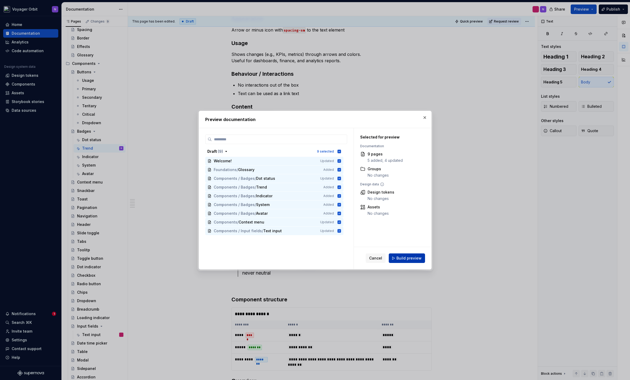
click at [416, 257] on span "Build preview" at bounding box center [408, 258] width 25 height 5
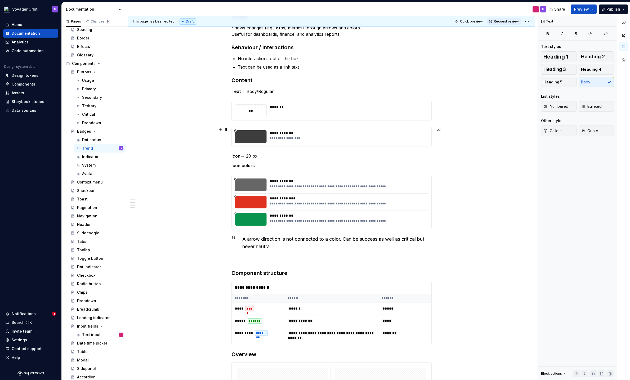
scroll to position [129, 0]
click at [582, 9] on span "Preview" at bounding box center [581, 9] width 15 height 5
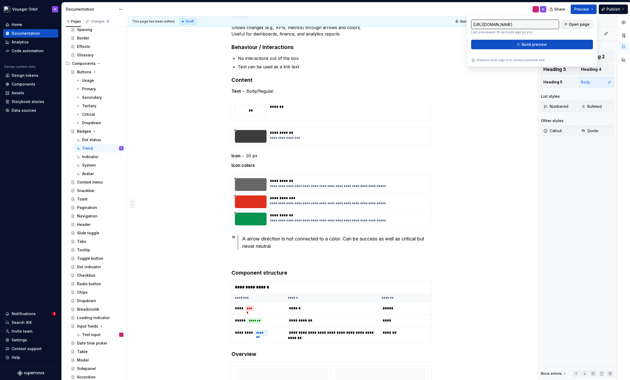
click at [574, 27] on span "Open page" at bounding box center [579, 24] width 21 height 5
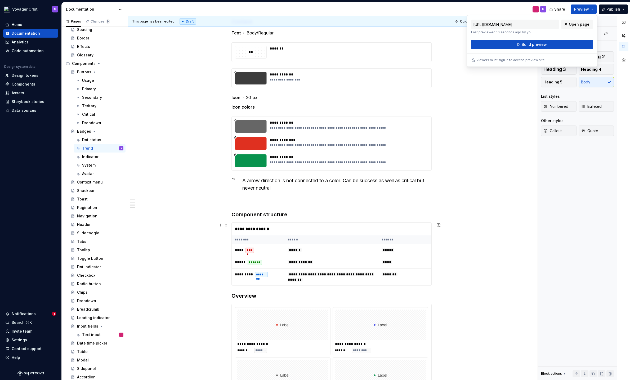
scroll to position [188, 0]
click at [261, 226] on div "**********" at bounding box center [332, 228] width 200 height 13
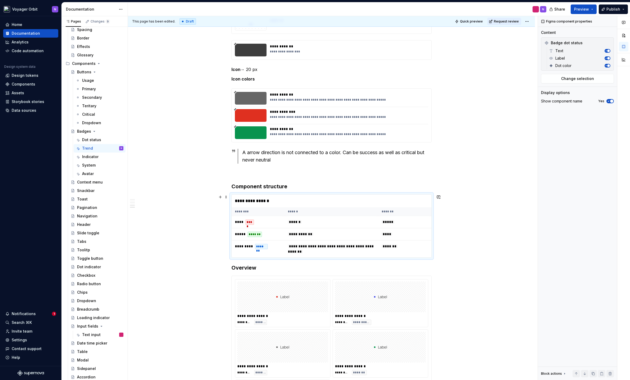
scroll to position [218, 0]
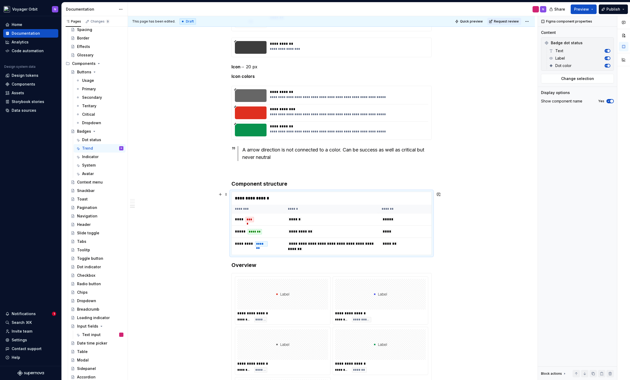
click at [324, 211] on th "******" at bounding box center [332, 209] width 94 height 9
click at [576, 80] on span "Change selection" at bounding box center [577, 78] width 33 height 5
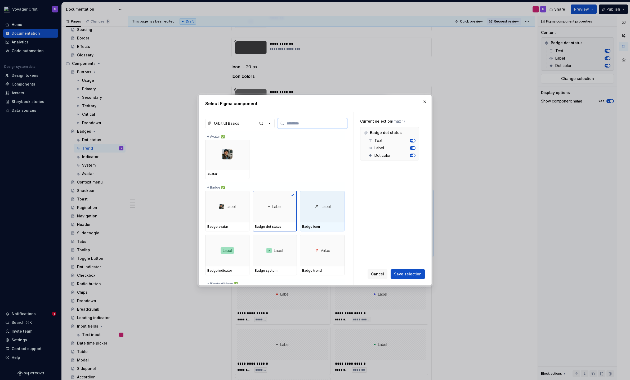
scroll to position [268, 0]
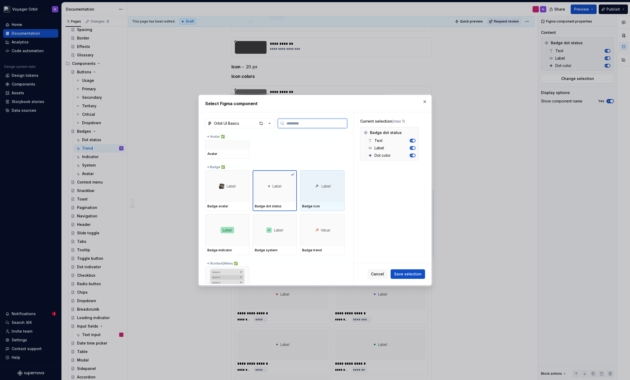
click at [318, 184] on img at bounding box center [322, 186] width 17 height 5
click at [416, 276] on span "Save selection" at bounding box center [408, 273] width 28 height 5
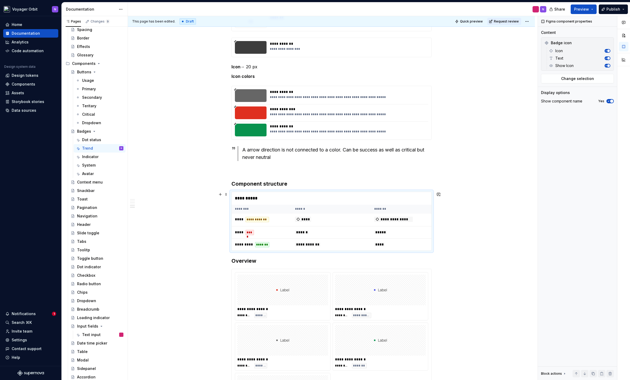
click at [293, 198] on div "**********" at bounding box center [332, 198] width 200 height 13
click at [590, 78] on span "Change selection" at bounding box center [577, 78] width 33 height 5
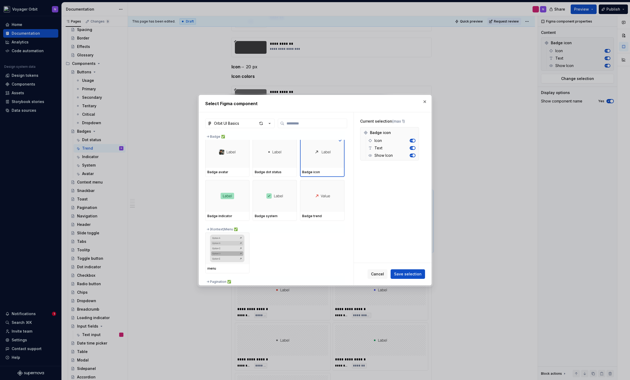
scroll to position [299, 0]
click at [329, 197] on img at bounding box center [322, 196] width 16 height 5
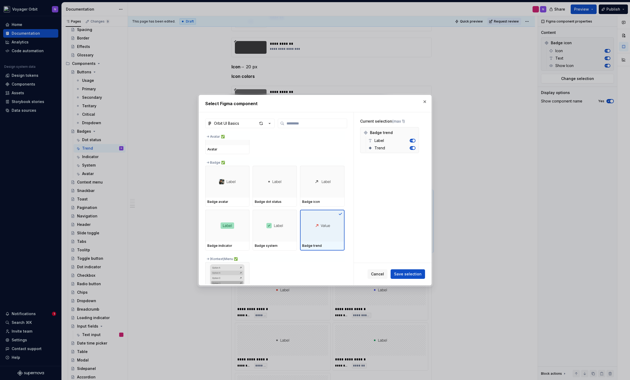
scroll to position [273, 0]
click at [412, 274] on span "Save selection" at bounding box center [408, 273] width 28 height 5
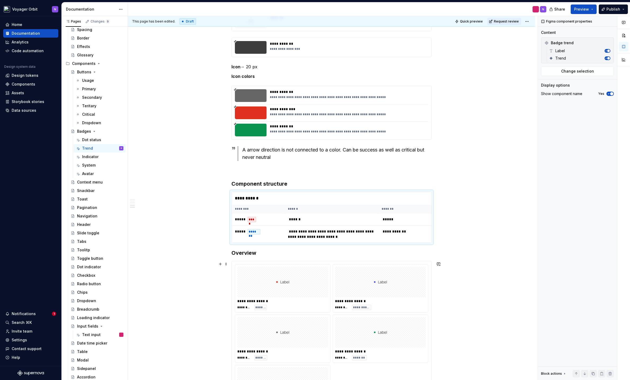
click at [282, 261] on div "**********" at bounding box center [331, 339] width 200 height 156
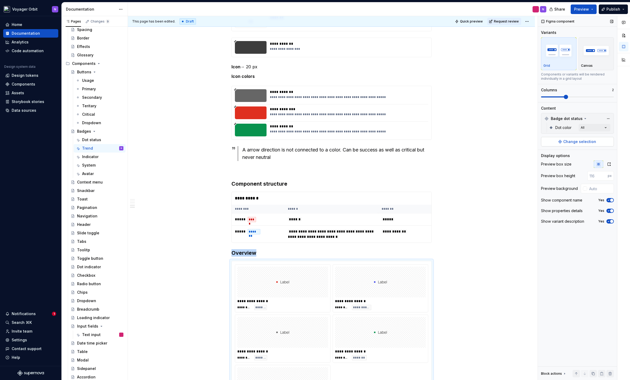
click at [585, 139] on span "Change selection" at bounding box center [579, 141] width 33 height 5
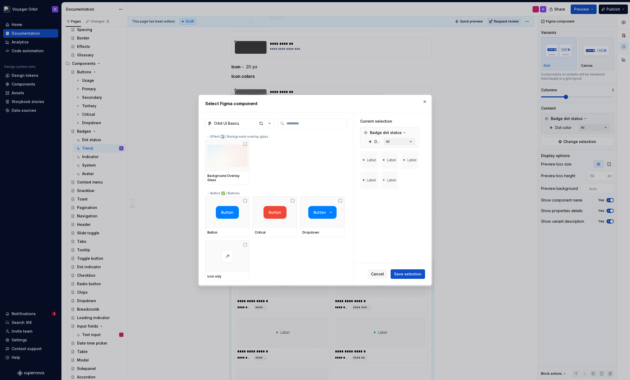
type textarea "*"
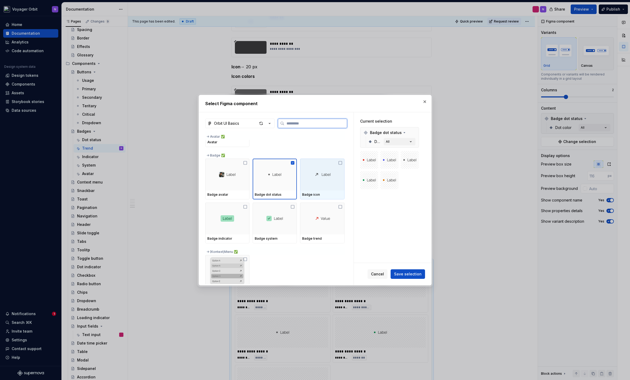
scroll to position [278, 0]
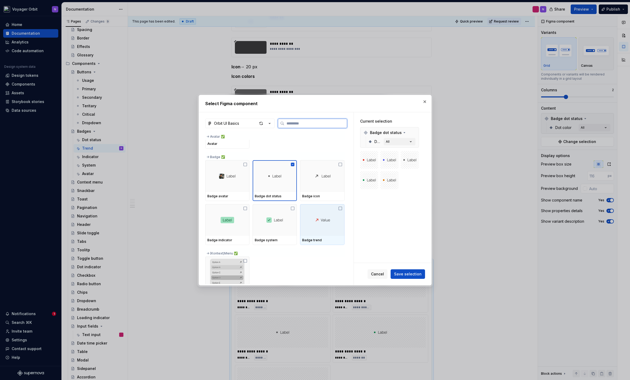
click at [337, 214] on div at bounding box center [322, 220] width 44 height 32
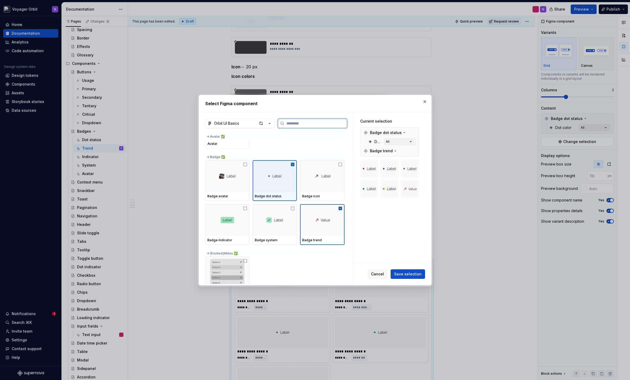
click at [276, 167] on div at bounding box center [275, 176] width 44 height 32
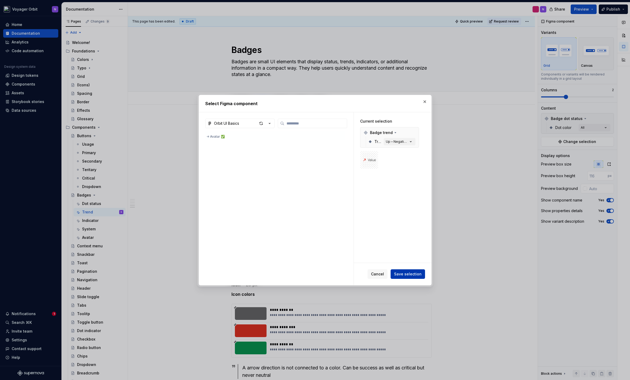
scroll to position [278, 0]
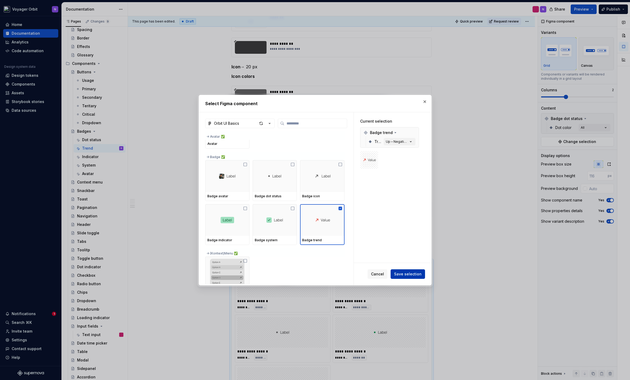
click at [413, 275] on span "Save selection" at bounding box center [408, 273] width 28 height 5
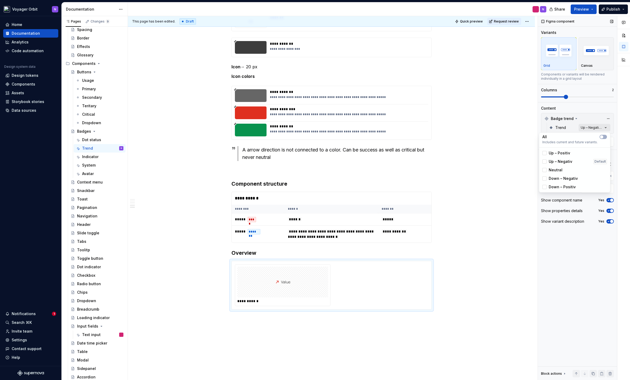
click at [595, 131] on div "Comments Open comments No comments yet Select ‘Comment’ from the block context …" at bounding box center [584, 198] width 92 height 364
click at [605, 138] on button "button" at bounding box center [603, 137] width 7 height 4
click at [516, 145] on html "Voyager Orbit N Home Documentation Analytics Code automation Design system data…" at bounding box center [315, 190] width 630 height 380
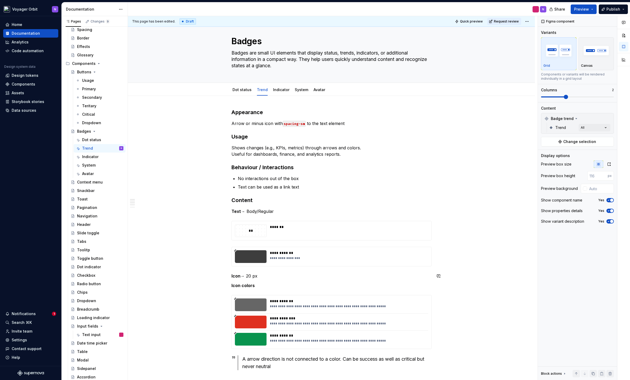
scroll to position [0, 0]
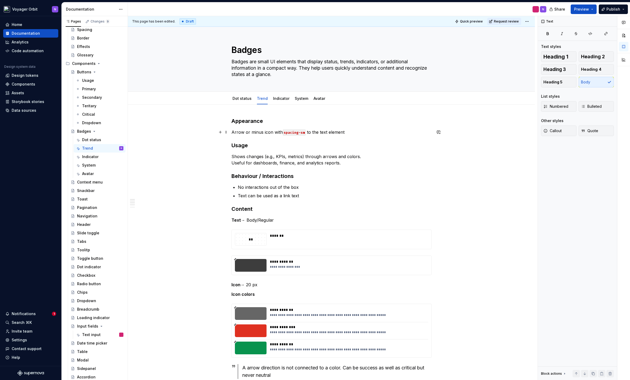
click at [244, 131] on p "Arrow or minus icon with spacing-sm to the text element" at bounding box center [331, 132] width 200 height 6
type textarea "*"
click at [261, 133] on p "Arrow or minus icon with spacing-sm to the text element" at bounding box center [331, 132] width 200 height 6
drag, startPoint x: 271, startPoint y: 131, endPoint x: 230, endPoint y: 132, distance: 40.5
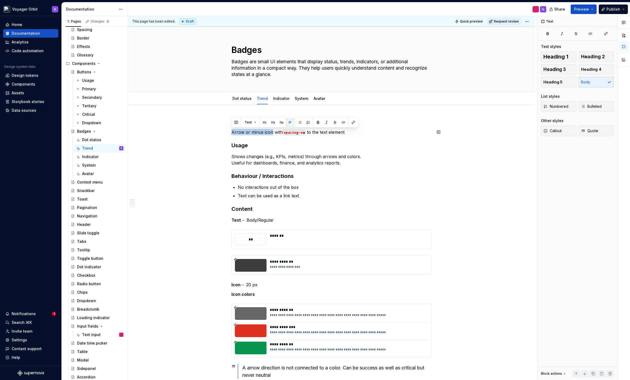
click at [234, 137] on div "**********" at bounding box center [331, 375] width 200 height 517
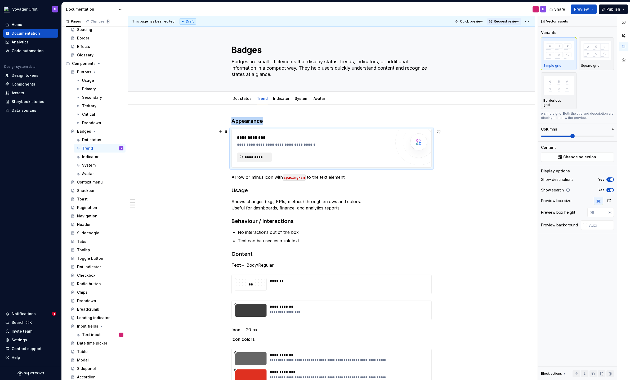
click at [256, 155] on span "**********" at bounding box center [257, 157] width 24 height 5
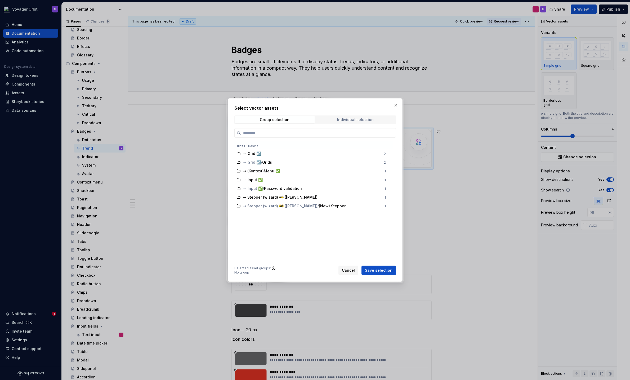
click at [343, 120] on div "Individual selection" at bounding box center [355, 120] width 37 height 4
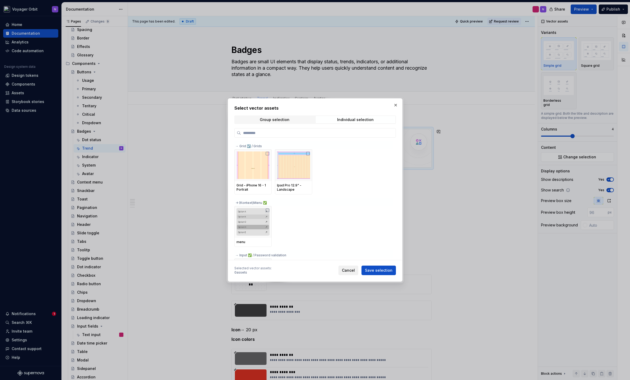
click at [346, 268] on span "Cancel" at bounding box center [348, 270] width 13 height 5
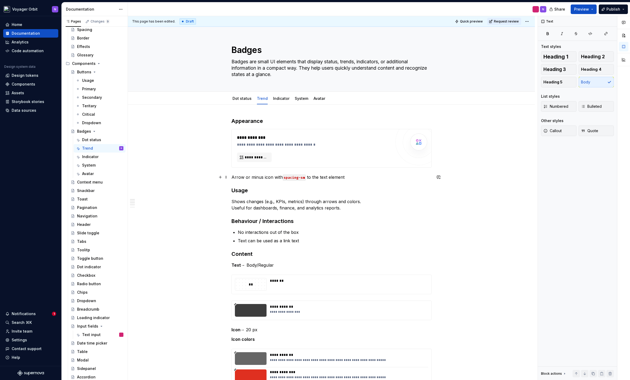
click at [233, 177] on p "Arrow or minus icon with spacing-sm to the text element" at bounding box center [331, 177] width 200 height 6
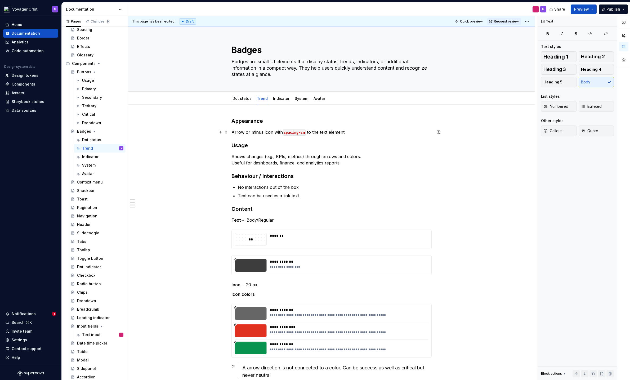
click at [244, 131] on p "Arrow or minus icon with spacing-sm to the text element" at bounding box center [331, 132] width 200 height 6
drag, startPoint x: 259, startPoint y: 130, endPoint x: 229, endPoint y: 130, distance: 29.7
click at [343, 122] on button "button" at bounding box center [343, 122] width 7 height 7
click at [264, 132] on p "arrow-top-left or minus icon with spacing-sm to the text element" at bounding box center [331, 132] width 200 height 6
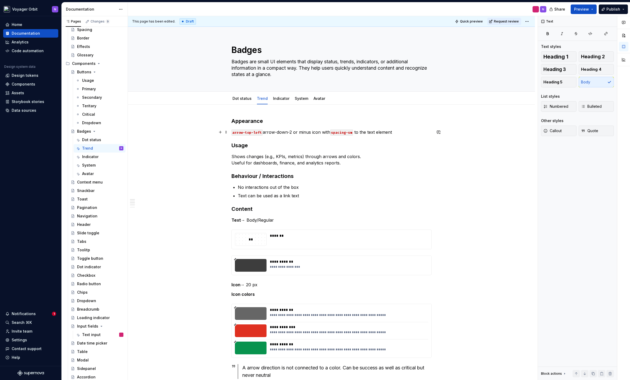
click at [285, 132] on p "arrow-top-left arrow-down-2 or minus icon with spacing-sm to the text element" at bounding box center [331, 132] width 200 height 6
drag, startPoint x: 285, startPoint y: 132, endPoint x: 273, endPoint y: 132, distance: 12.2
click at [285, 132] on p "arrow-top-left arrow-down-2 or minus icon with spacing-sm to the text element" at bounding box center [331, 132] width 200 height 6
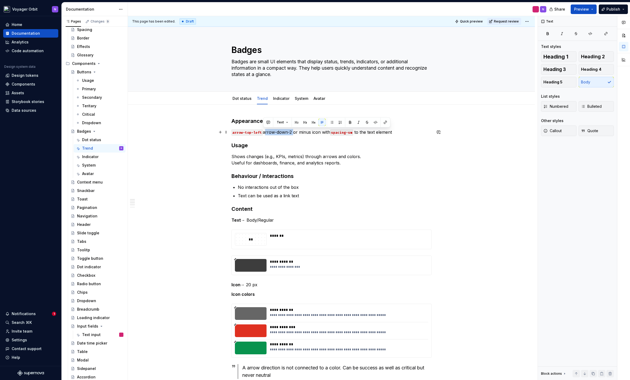
drag, startPoint x: 264, startPoint y: 133, endPoint x: 292, endPoint y: 131, distance: 28.9
click at [292, 131] on p "arrow-top-left arrow-down-2 or minus icon with spacing-sm to the text element" at bounding box center [331, 132] width 200 height 6
click at [373, 122] on button "button" at bounding box center [375, 122] width 7 height 7
click at [295, 131] on p "arrow-top-left arrow-down-2 or minus icon with spacing-sm to the text element" at bounding box center [331, 132] width 200 height 6
click at [300, 132] on p "arrow-top-left arrow-down-2 or minus icon with spacing-sm to the text element" at bounding box center [331, 132] width 200 height 6
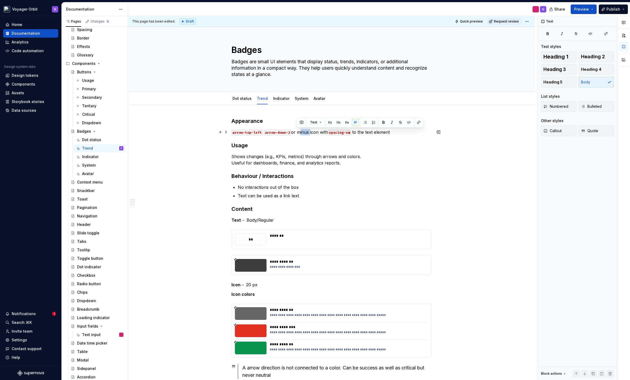
click at [300, 132] on p "arrow-top-left arrow-down-2 or minus icon with spacing-sm to the text element" at bounding box center [331, 132] width 200 height 6
click at [410, 123] on button "button" at bounding box center [408, 122] width 7 height 7
click at [301, 133] on code "minus" at bounding box center [302, 133] width 12 height 6
click at [309, 132] on p "arrow-top-left arrow-down-2 or minus-small icon with spacing-sm to the text ele…" at bounding box center [331, 132] width 200 height 6
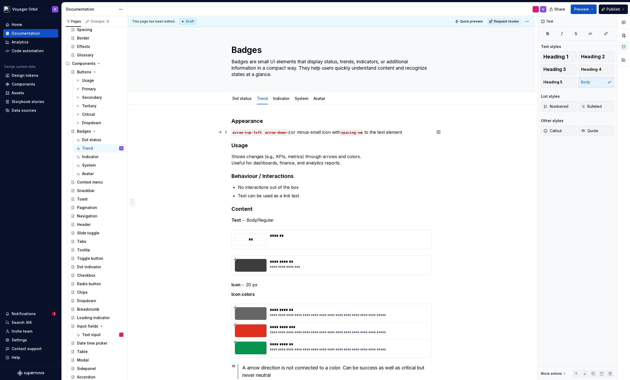
click at [309, 132] on p "arrow-top-left arrow-down-2 or minus-small icon with spacing-sm to the text ele…" at bounding box center [331, 132] width 200 height 6
drag, startPoint x: 297, startPoint y: 132, endPoint x: 321, endPoint y: 131, distance: 24.1
click at [321, 131] on p "arrow-top-left arrow-down-2 or minus-small icon with spacing-sm to the text ele…" at bounding box center [331, 132] width 200 height 6
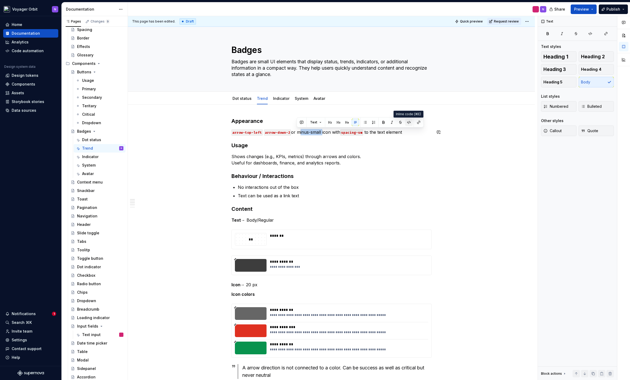
click at [409, 122] on button "button" at bounding box center [408, 122] width 7 height 7
click at [272, 143] on h3 "Usage" at bounding box center [331, 145] width 200 height 7
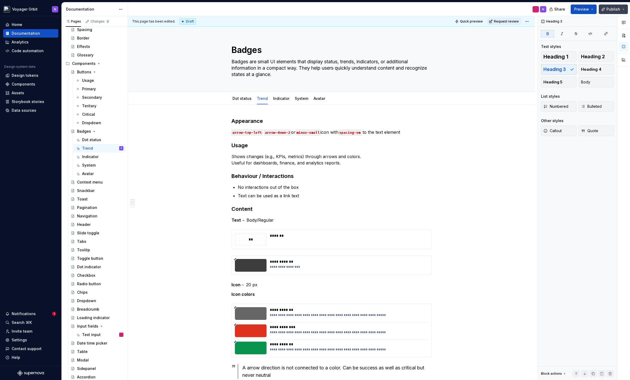
click at [608, 11] on span "Publish" at bounding box center [613, 9] width 14 height 5
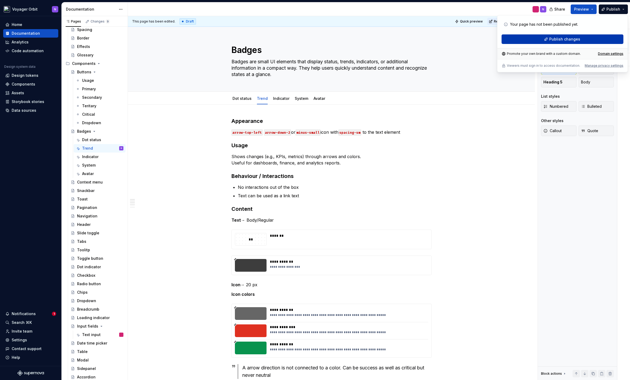
click at [574, 38] on span "Publish changes" at bounding box center [564, 39] width 31 height 5
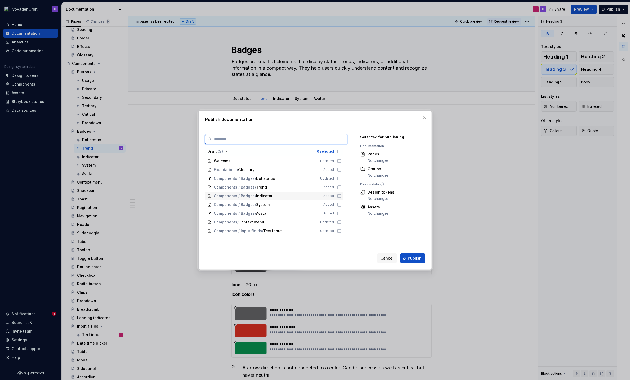
click at [340, 197] on icon at bounding box center [339, 196] width 4 height 4
click at [339, 205] on icon at bounding box center [339, 205] width 4 height 4
click at [338, 215] on icon at bounding box center [339, 213] width 4 height 4
click at [338, 186] on icon at bounding box center [339, 187] width 4 height 4
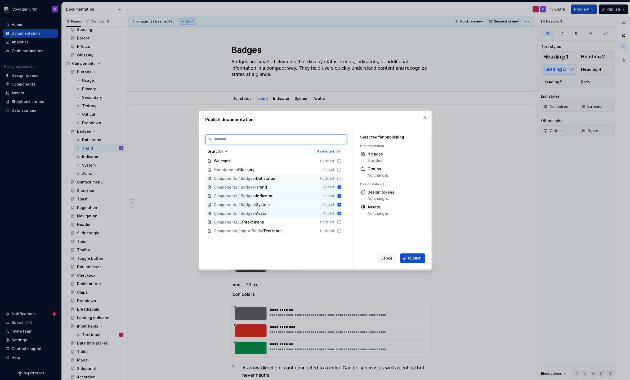
click at [337, 177] on icon at bounding box center [339, 178] width 4 height 4
click at [413, 258] on span "Publish" at bounding box center [415, 258] width 14 height 5
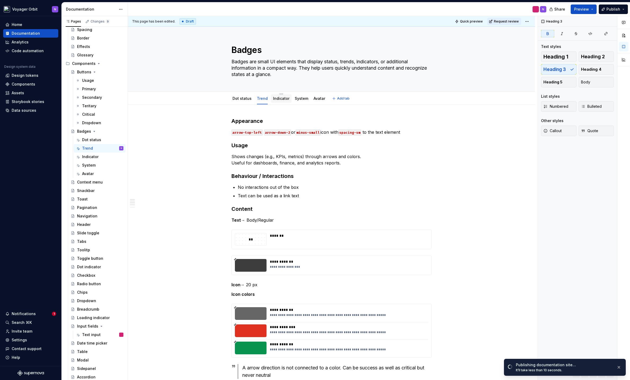
click at [276, 101] on div "Indicator" at bounding box center [281, 98] width 16 height 6
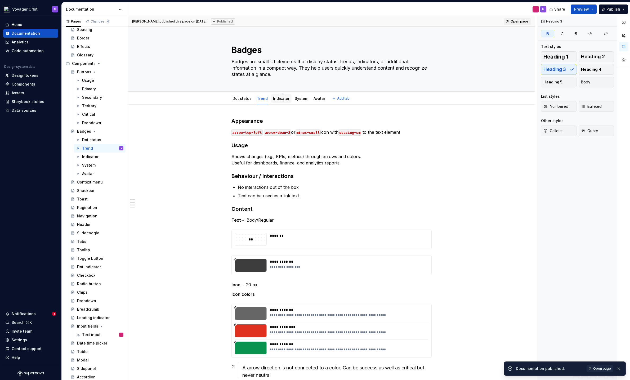
click at [279, 101] on div "Indicator" at bounding box center [281, 98] width 16 height 5
click at [278, 100] on link "Indicator" at bounding box center [281, 98] width 16 height 5
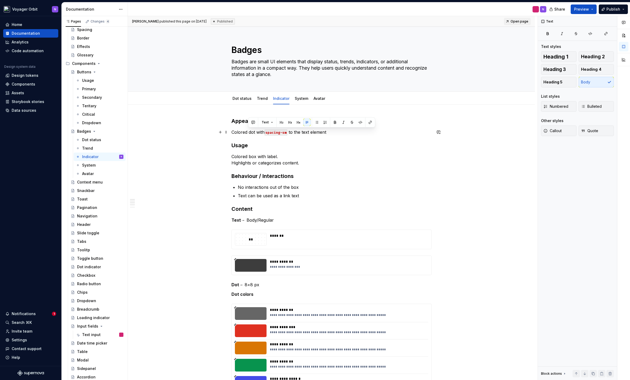
drag, startPoint x: 341, startPoint y: 130, endPoint x: 248, endPoint y: 131, distance: 93.2
click at [248, 131] on p "Colored dot with spacing-sm to the text element" at bounding box center [331, 132] width 200 height 6
click at [279, 154] on p "Colored box with label. Highlights or categorizes content." at bounding box center [331, 159] width 200 height 13
drag, startPoint x: 251, startPoint y: 155, endPoint x: 220, endPoint y: 154, distance: 30.2
click at [231, 154] on div "**********" at bounding box center [331, 385] width 200 height 536
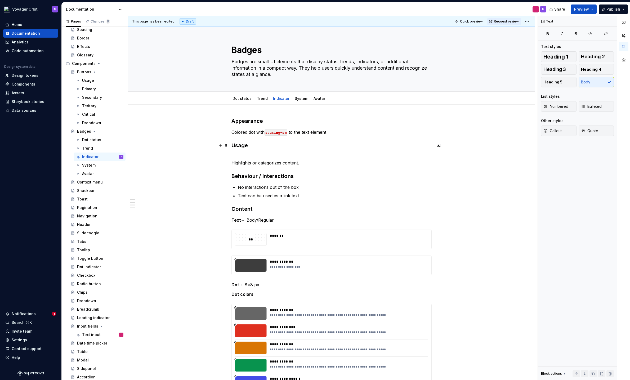
type textarea "*"
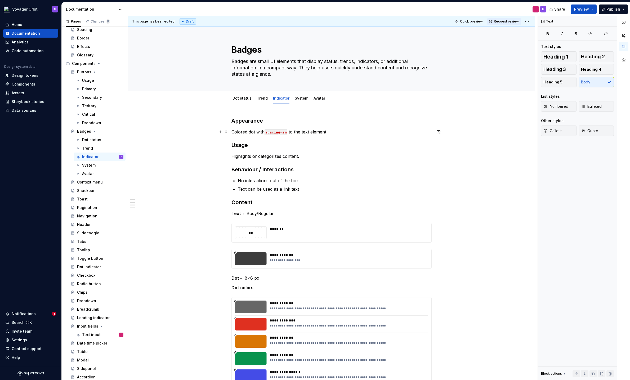
click at [244, 133] on p "Colored dot with spacing-sm to the text element" at bounding box center [331, 132] width 200 height 6
click at [244, 133] on div "**********" at bounding box center [331, 379] width 200 height 524
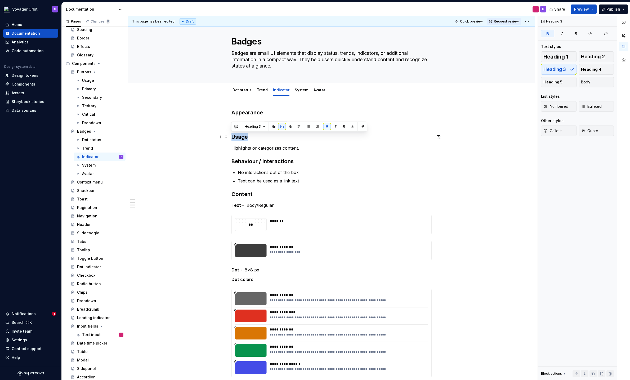
click at [244, 133] on h3 "Usage" at bounding box center [331, 136] width 200 height 7
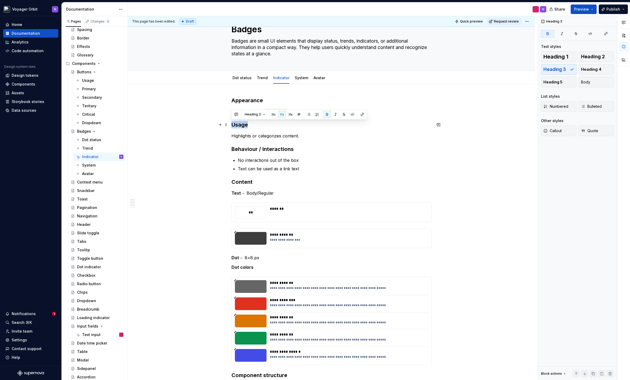
click at [239, 112] on p "Colored dot with spacing-sm to the text element" at bounding box center [331, 111] width 200 height 6
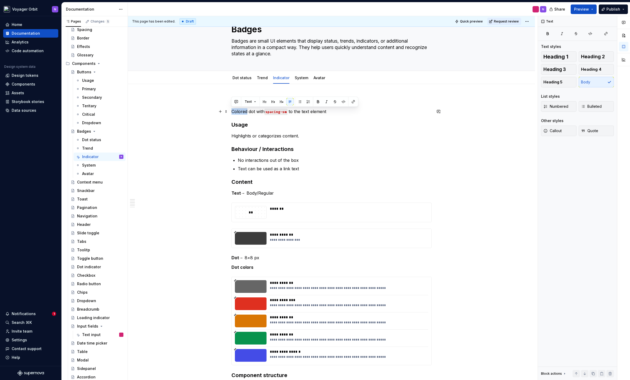
click at [239, 112] on p "Colored dot with spacing-sm to the text element" at bounding box center [331, 111] width 200 height 6
click at [240, 111] on p "Colored dot with spacing-sm to the text element" at bounding box center [331, 111] width 200 height 6
click at [260, 81] on div "Trend" at bounding box center [262, 78] width 15 height 8
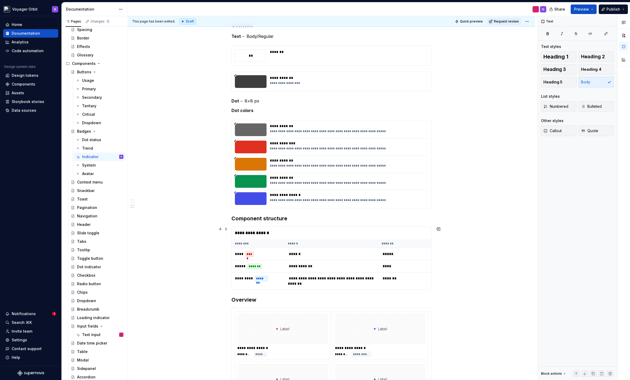
scroll to position [0, 0]
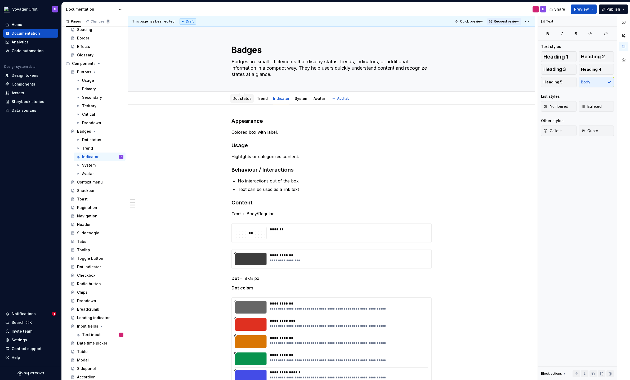
click at [243, 100] on link "Dot status" at bounding box center [242, 98] width 19 height 5
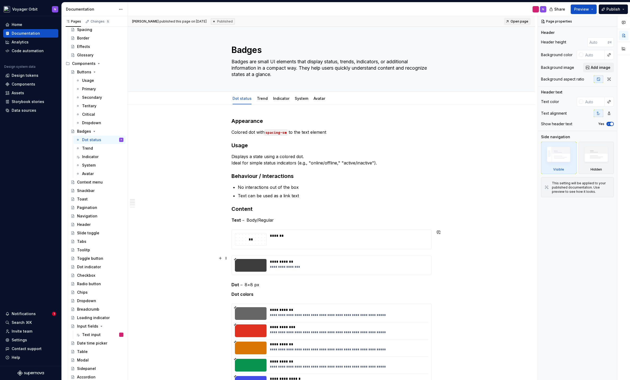
scroll to position [388, 0]
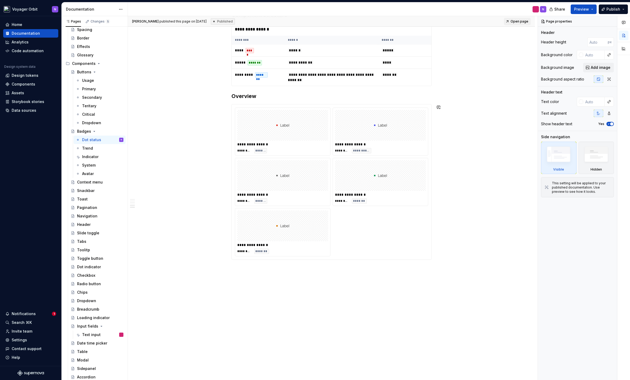
click at [306, 288] on div "**********" at bounding box center [331, 48] width 407 height 663
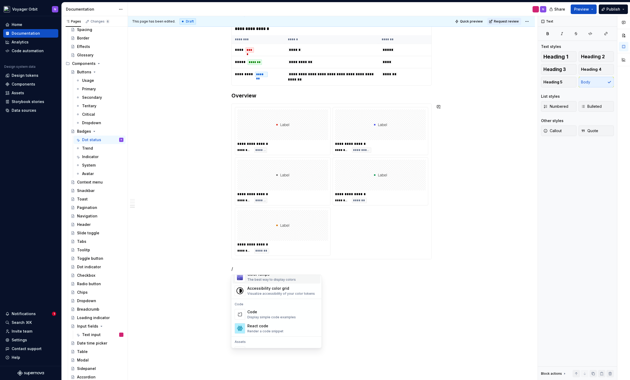
scroll to position [414, 0]
click at [283, 311] on div "Code" at bounding box center [271, 310] width 48 height 5
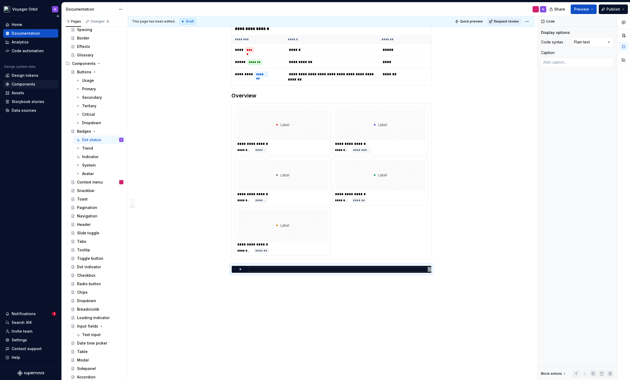
type textarea "*"
